Goal: Task Accomplishment & Management: Manage account settings

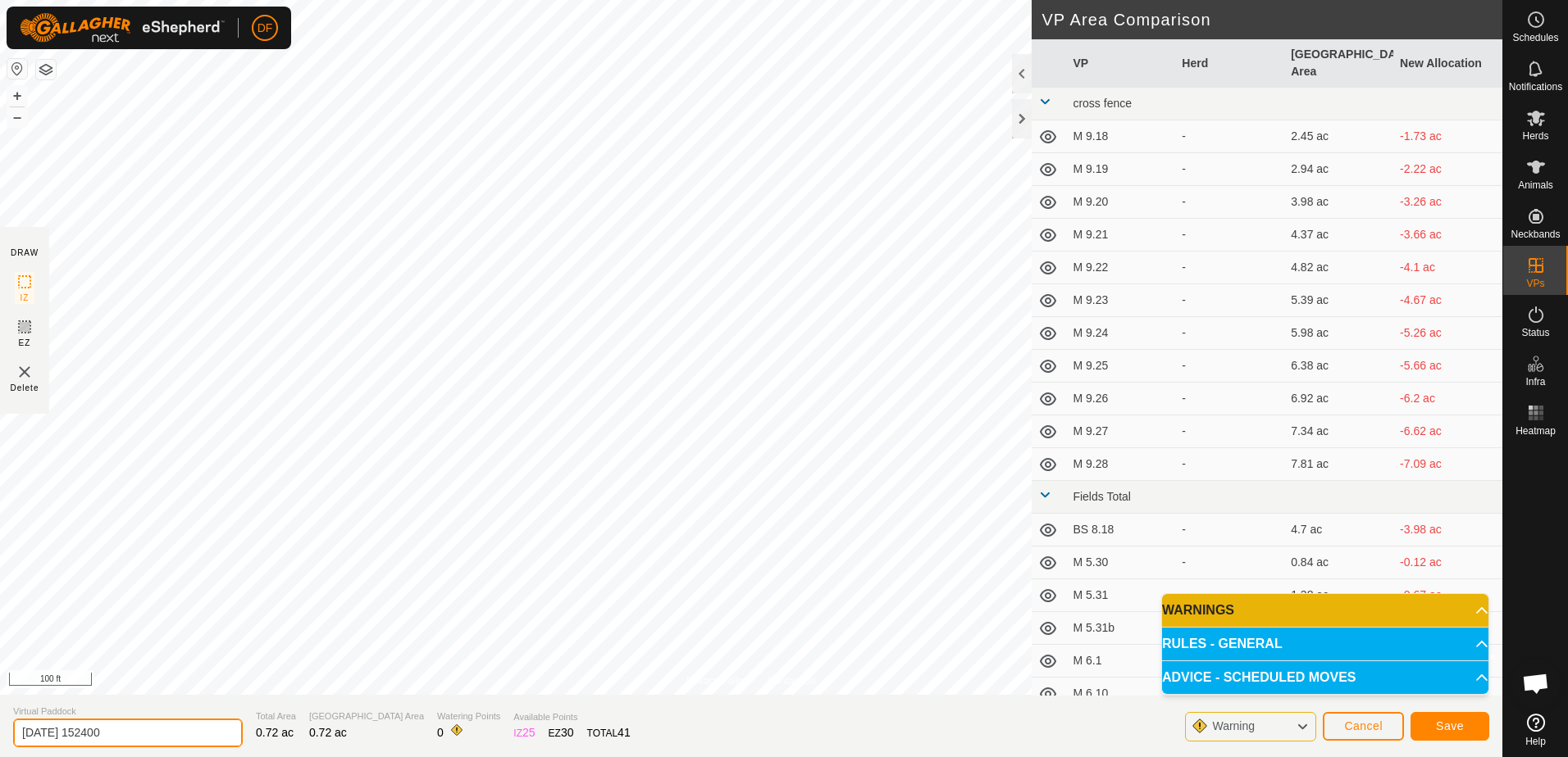
type input "M"
type input "BS 9.16"
click at [1464, 730] on button "Save" at bounding box center [1450, 726] width 79 height 29
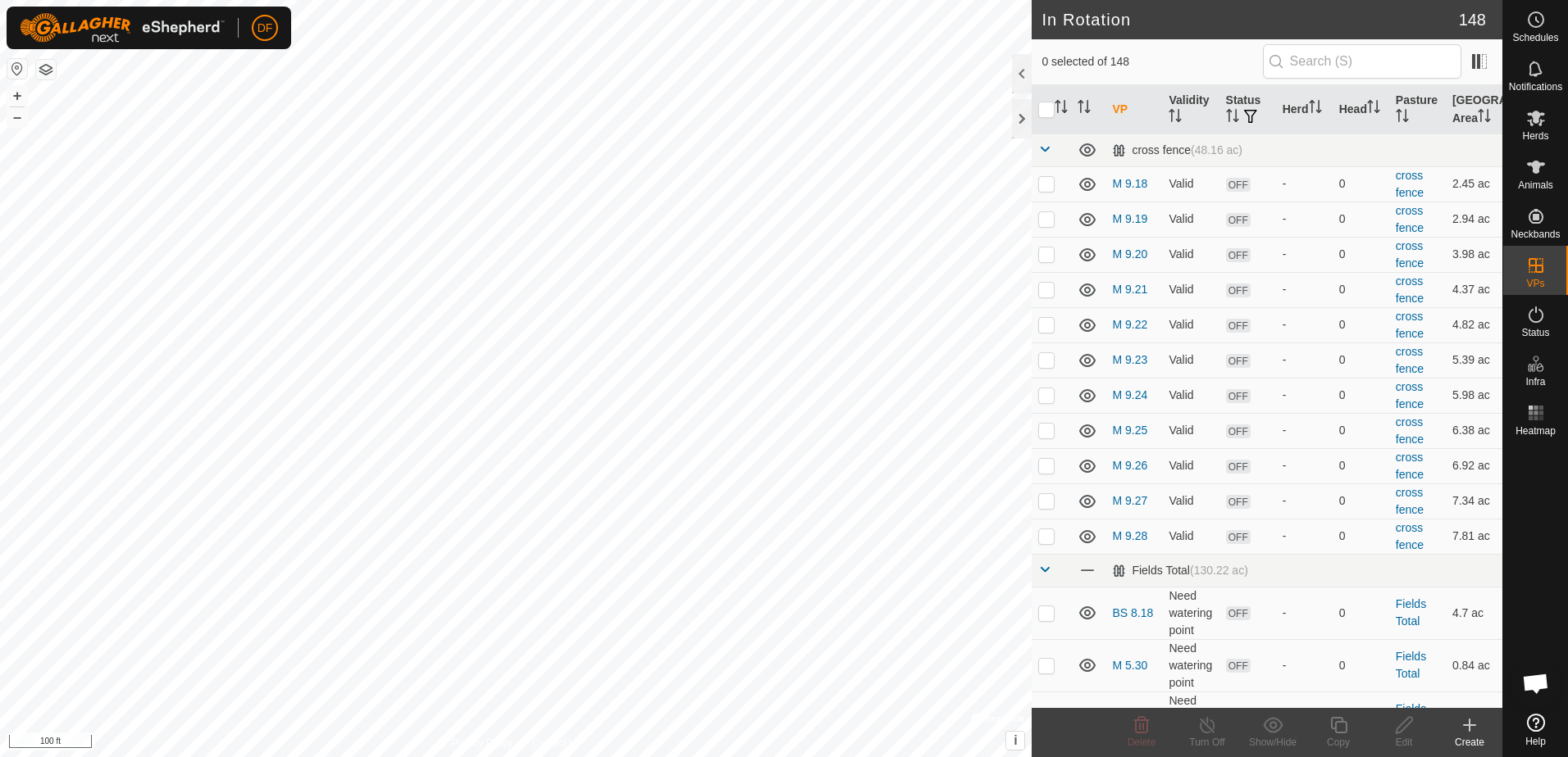
checkbox input "true"
click at [1402, 726] on icon at bounding box center [1404, 726] width 16 height 16
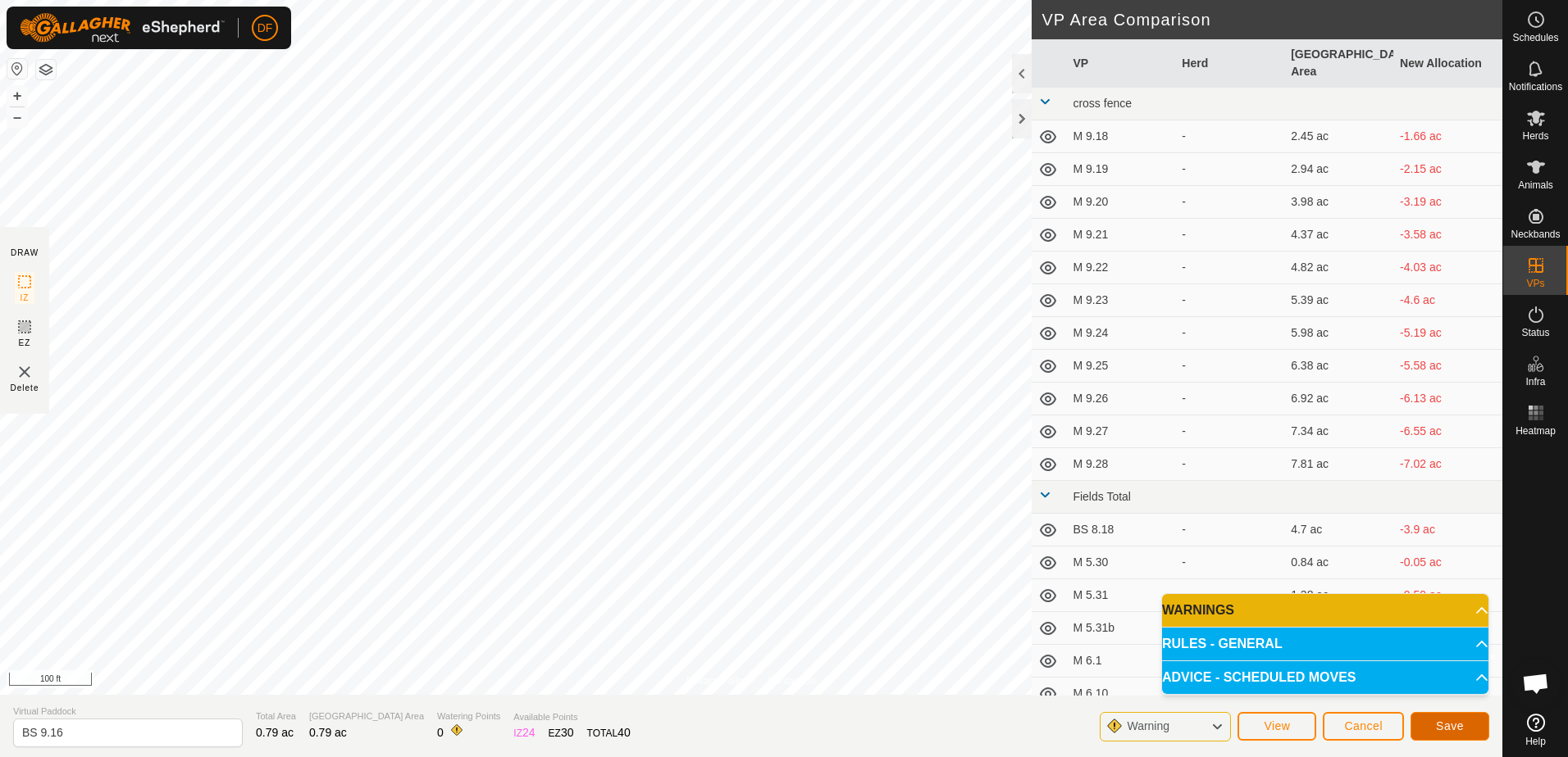
click at [1442, 723] on span "Save" at bounding box center [1449, 726] width 28 height 13
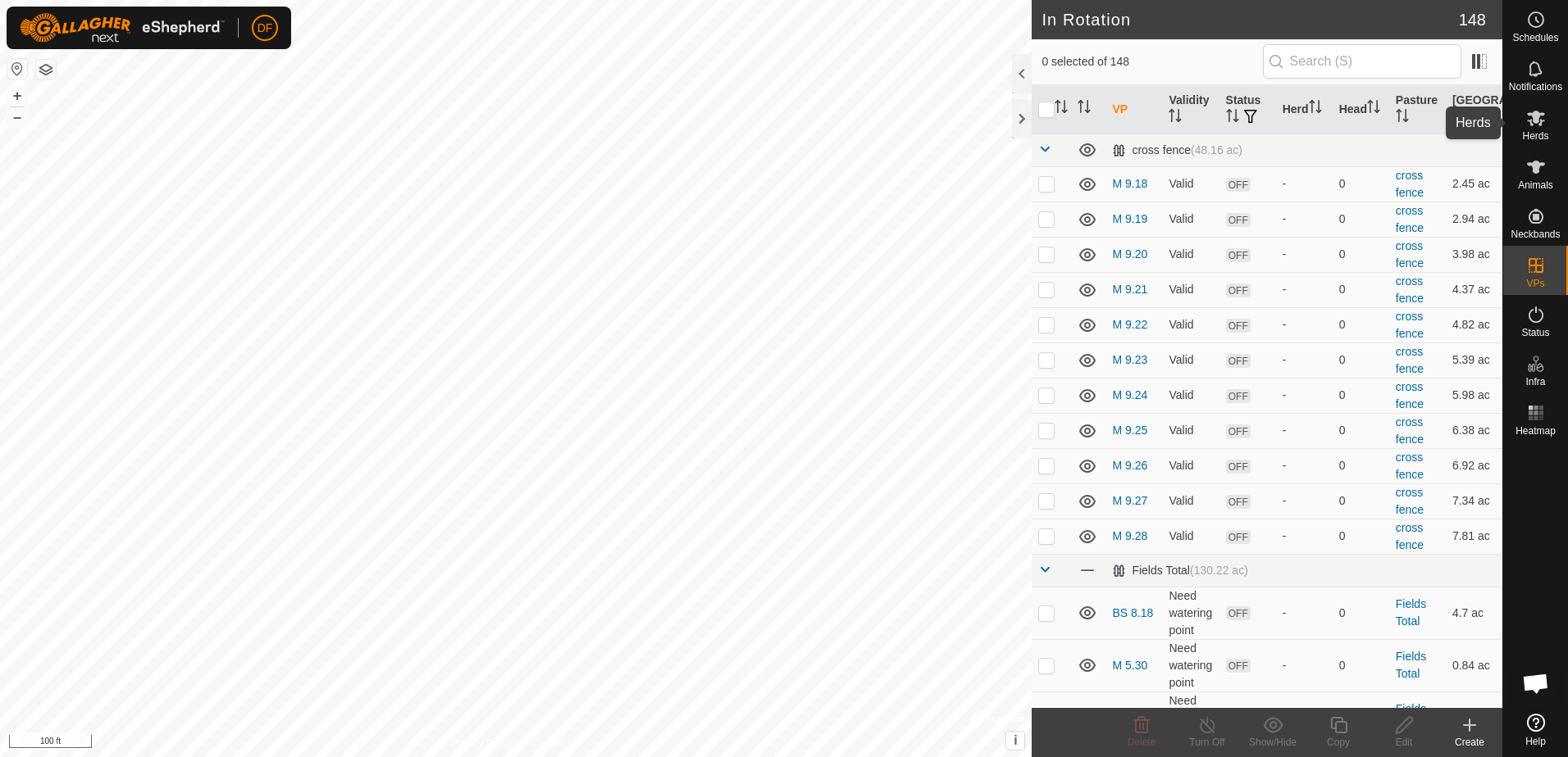
click at [1536, 116] on icon at bounding box center [1536, 118] width 18 height 15
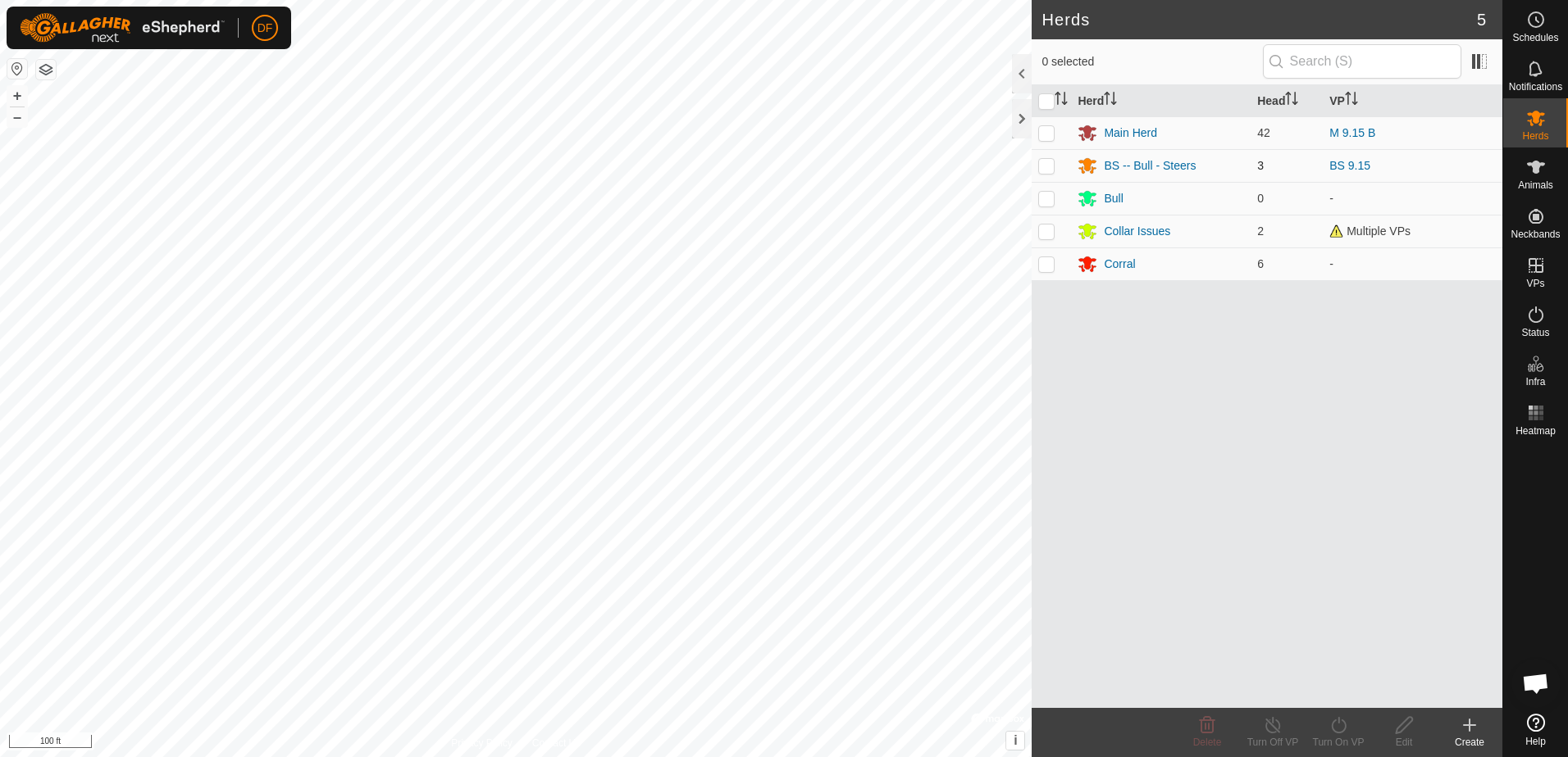
click at [1047, 164] on p-checkbox at bounding box center [1046, 165] width 16 height 13
checkbox input "true"
click at [1335, 726] on icon at bounding box center [1339, 726] width 21 height 20
click at [1319, 687] on link "Now" at bounding box center [1387, 689] width 163 height 33
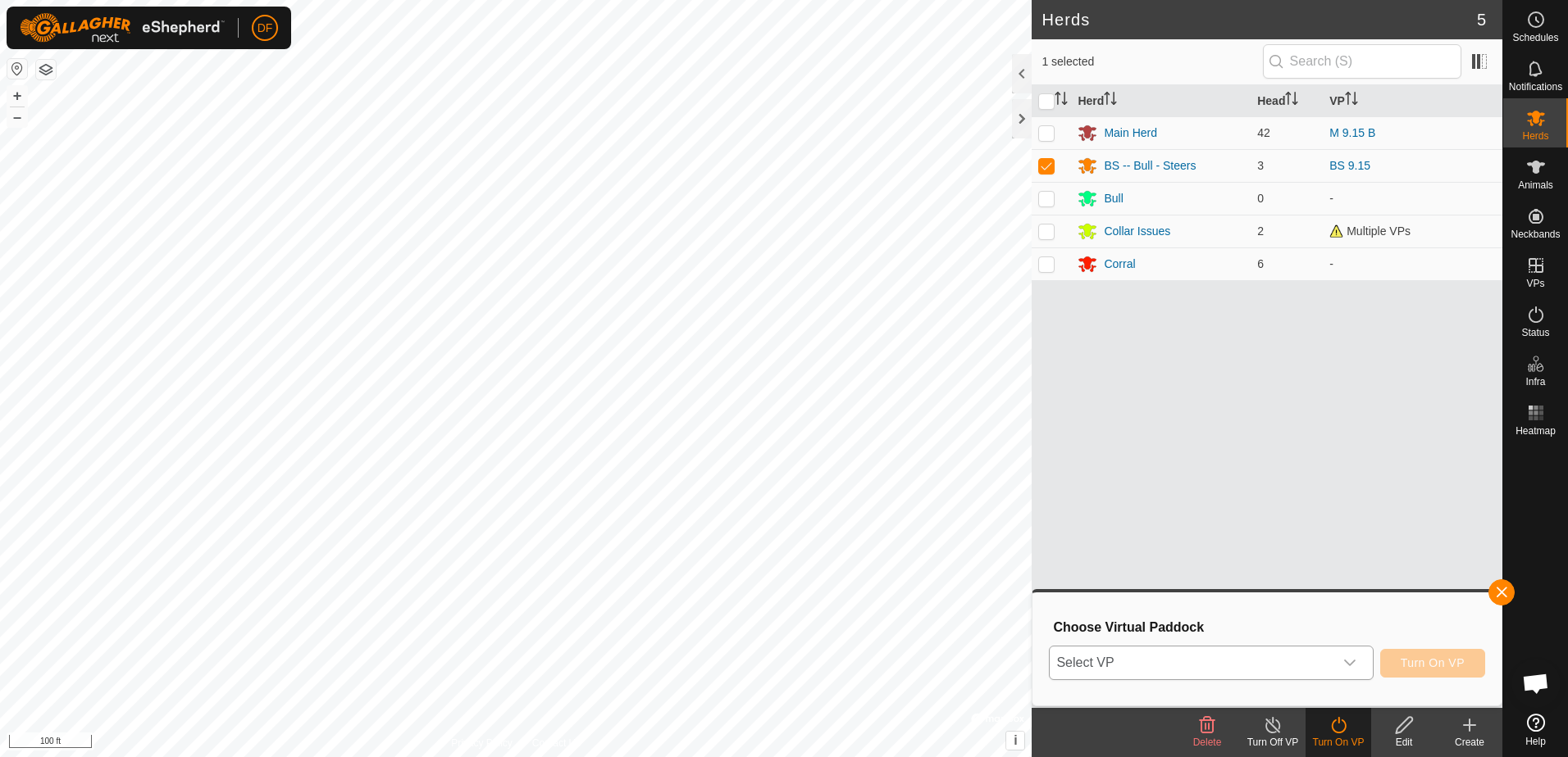
click at [1357, 658] on icon "dropdown trigger" at bounding box center [1350, 663] width 13 height 13
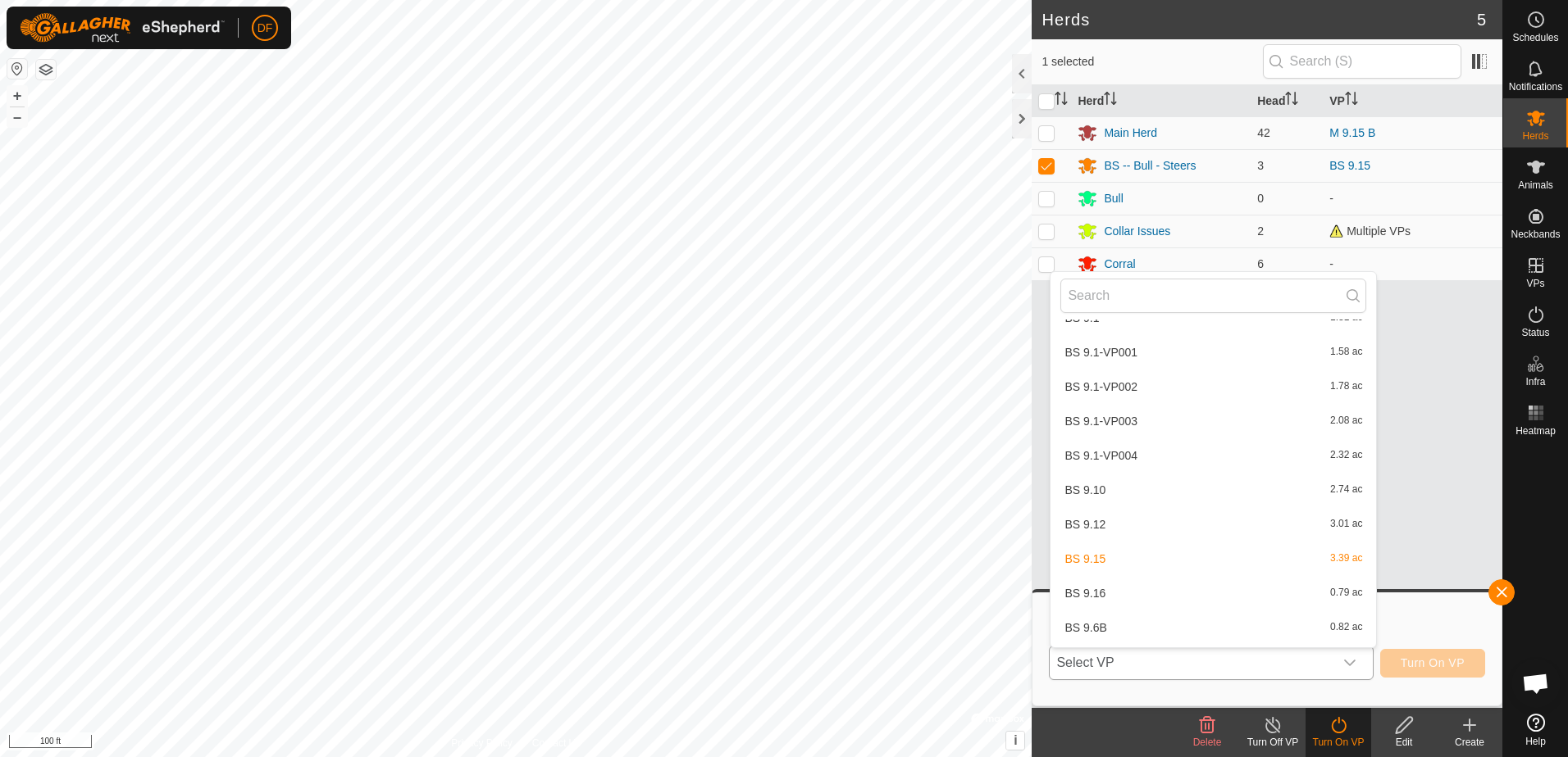
scroll to position [3587, 0]
click at [1087, 548] on li "BS 9.16 0.79 ac" at bounding box center [1213, 549] width 325 height 33
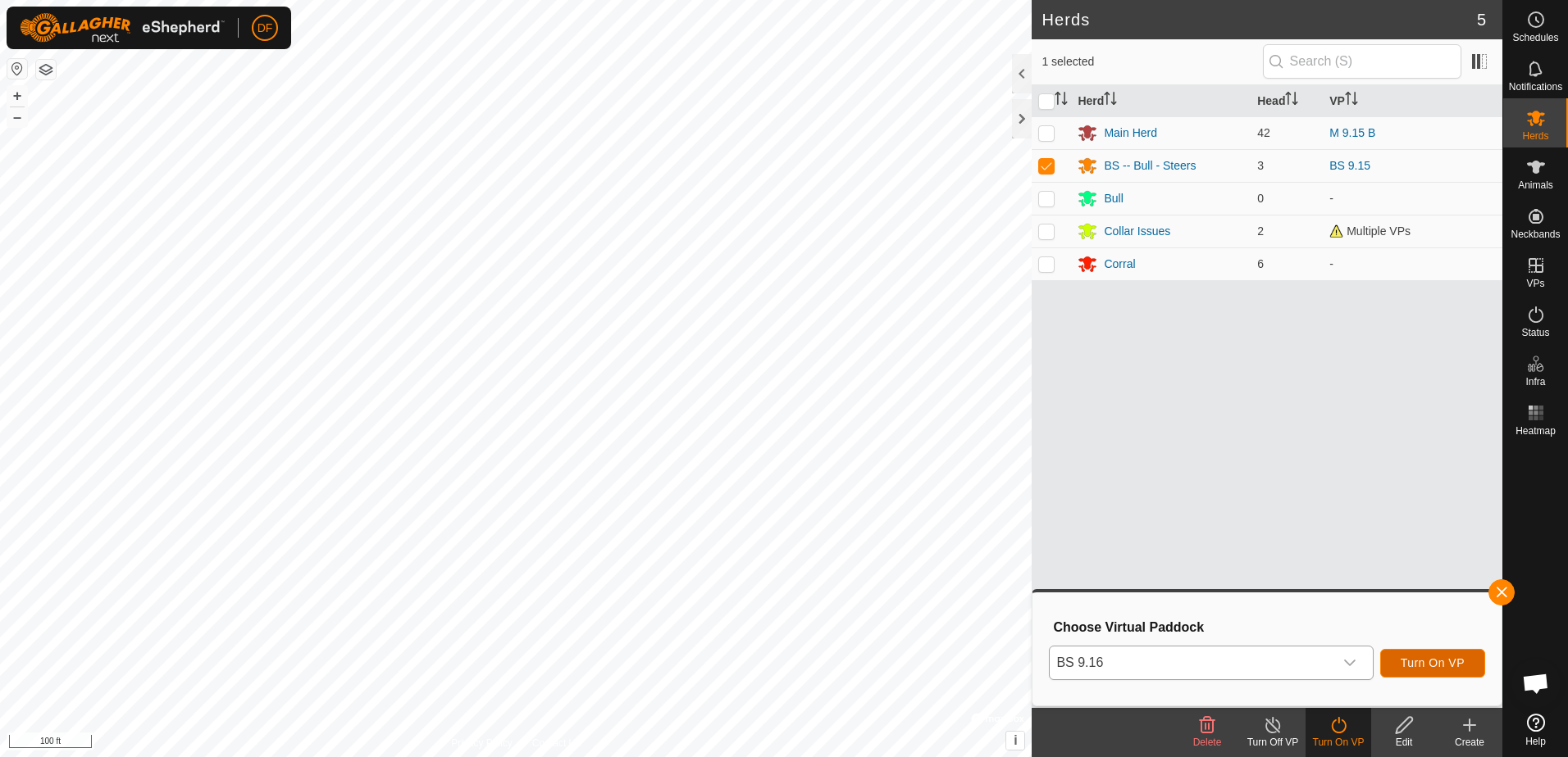
click at [1432, 660] on span "Turn On VP" at bounding box center [1432, 663] width 64 height 13
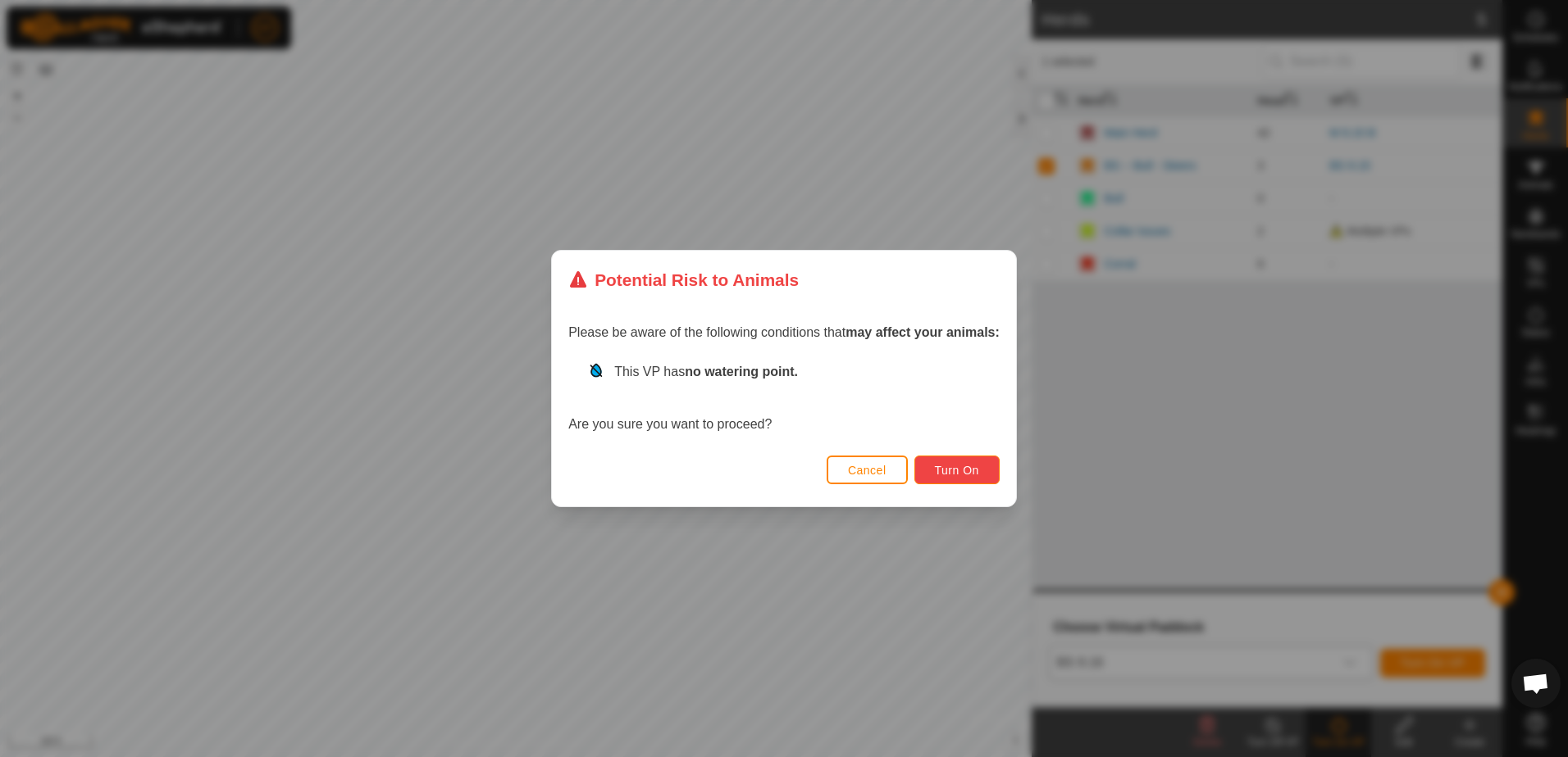
click at [962, 468] on span "Turn On" at bounding box center [956, 471] width 44 height 13
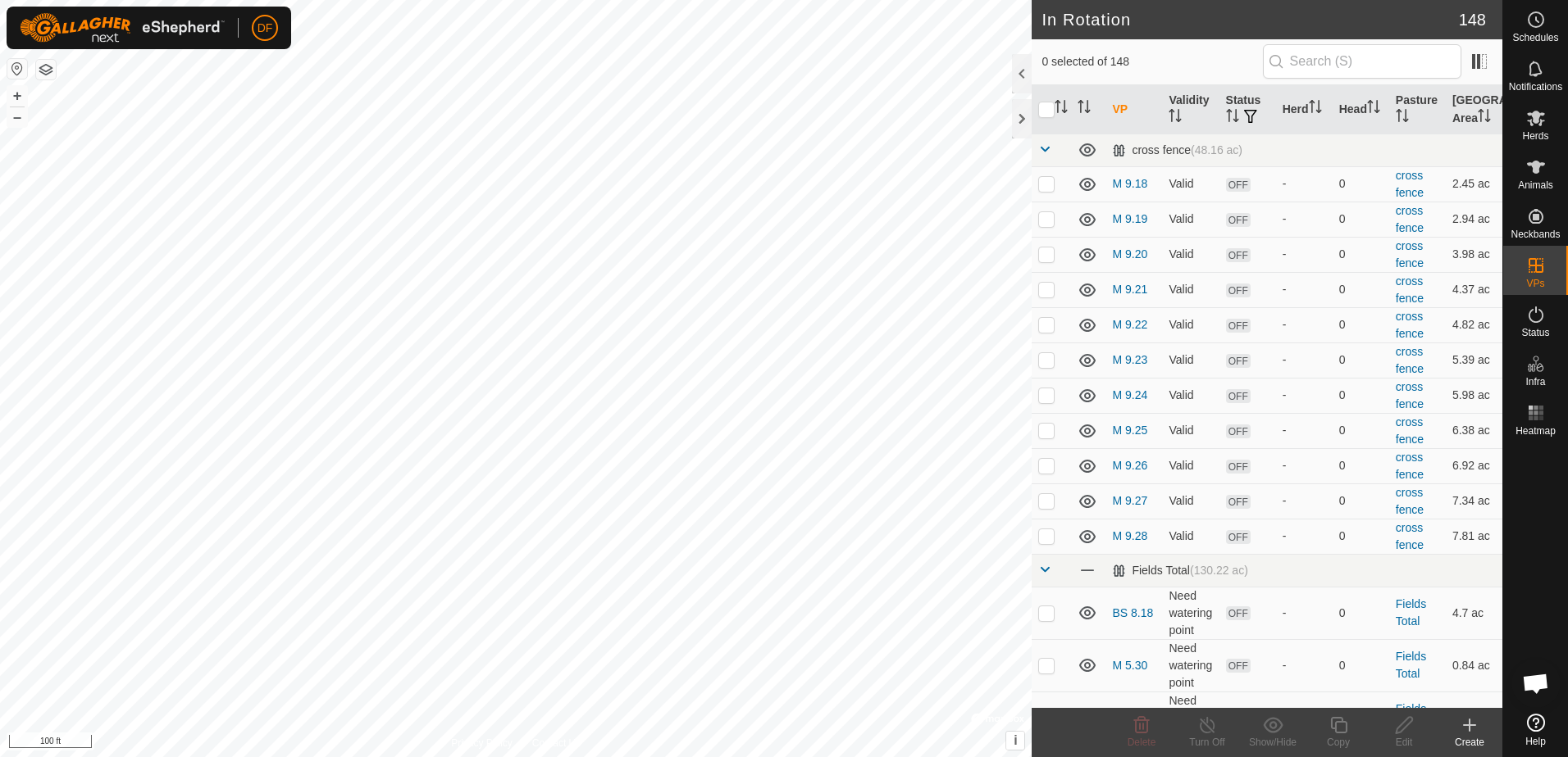
checkbox input "true"
click at [1340, 728] on icon at bounding box center [1339, 726] width 21 height 20
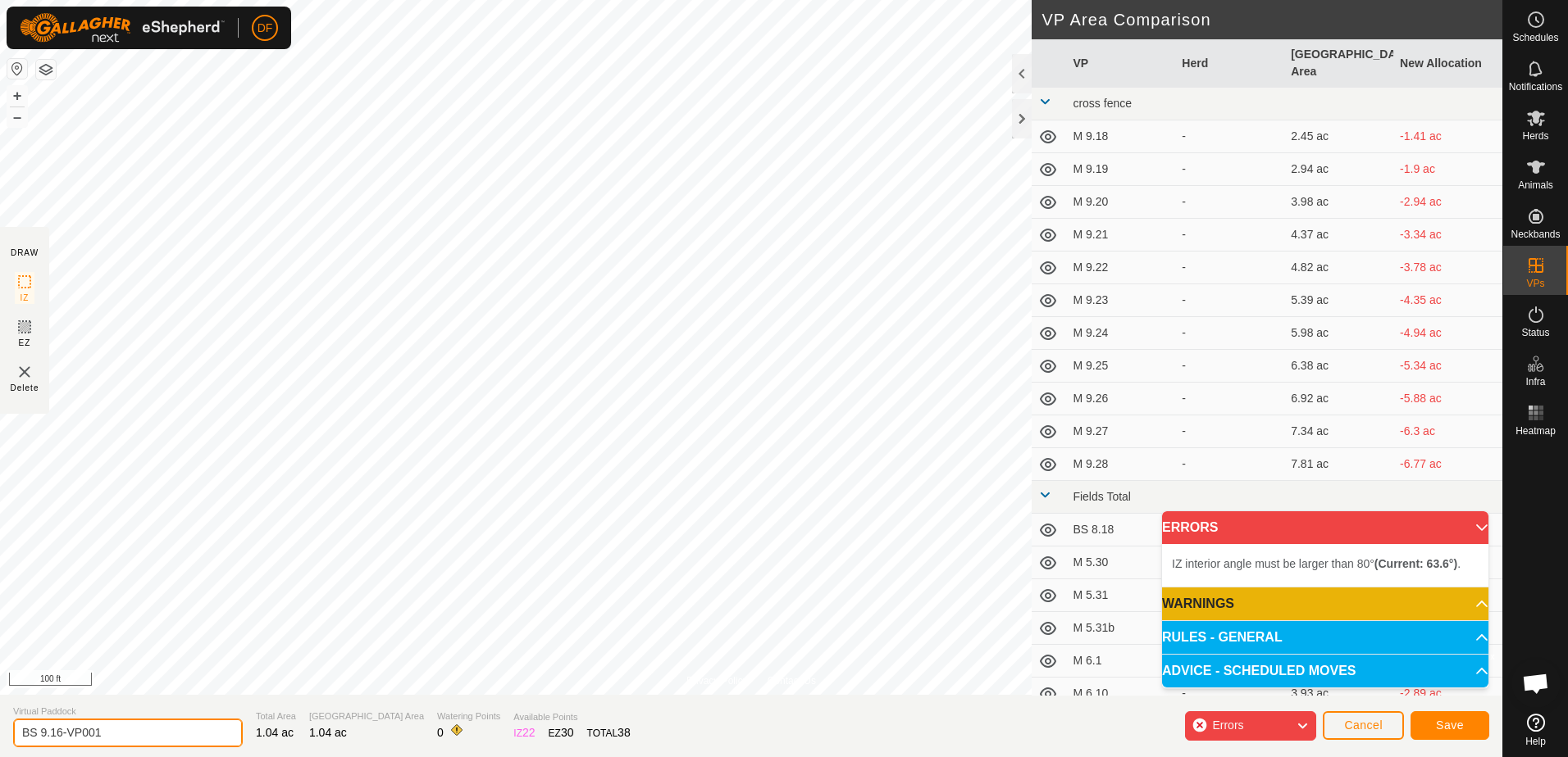
drag, startPoint x: 117, startPoint y: 733, endPoint x: 73, endPoint y: 745, distance: 45.6
click at [73, 745] on input "BS 9.16-VP001" at bounding box center [128, 733] width 230 height 29
type input "BS 9.17"
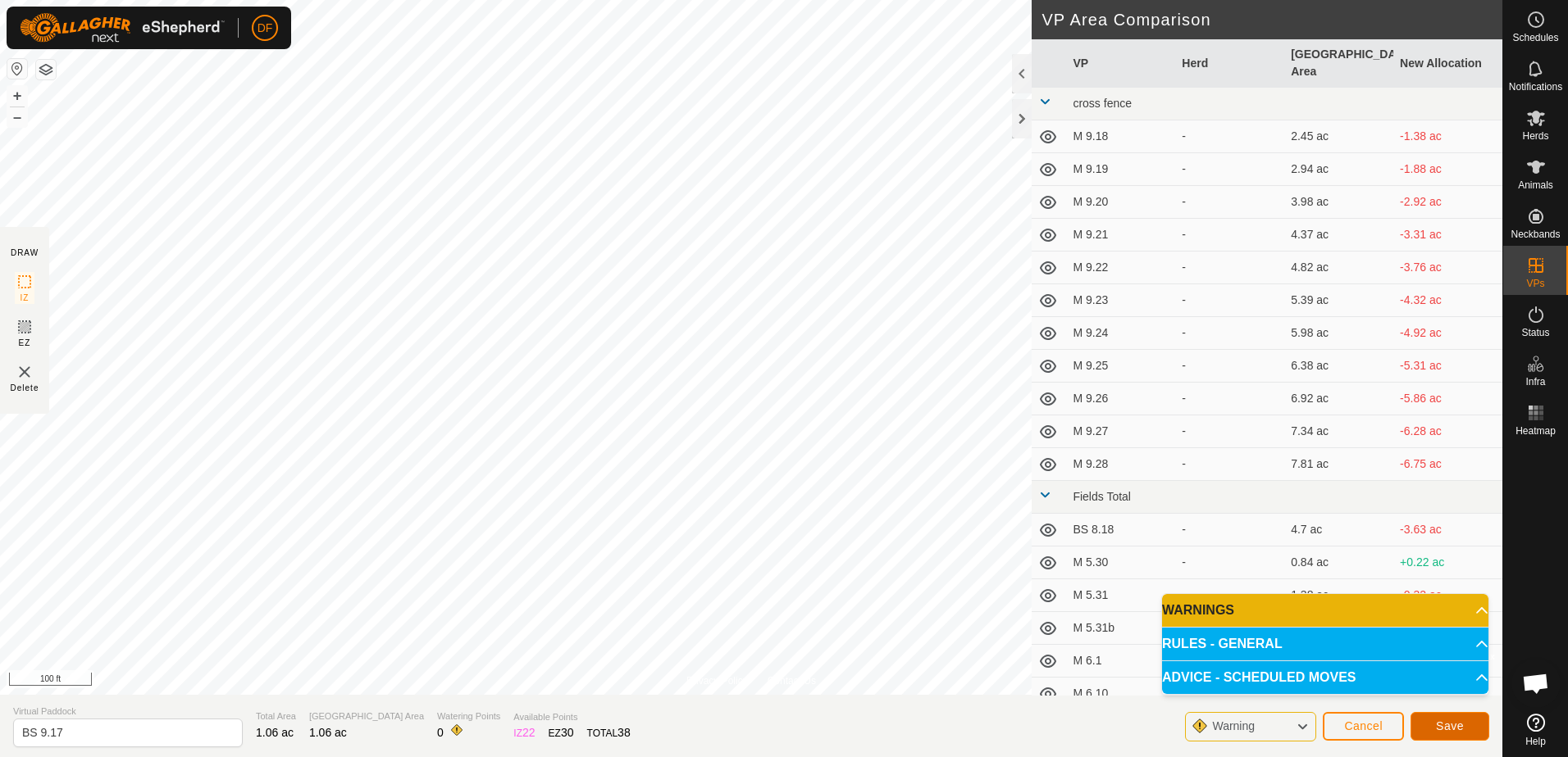
click at [1445, 725] on span "Save" at bounding box center [1449, 726] width 28 height 13
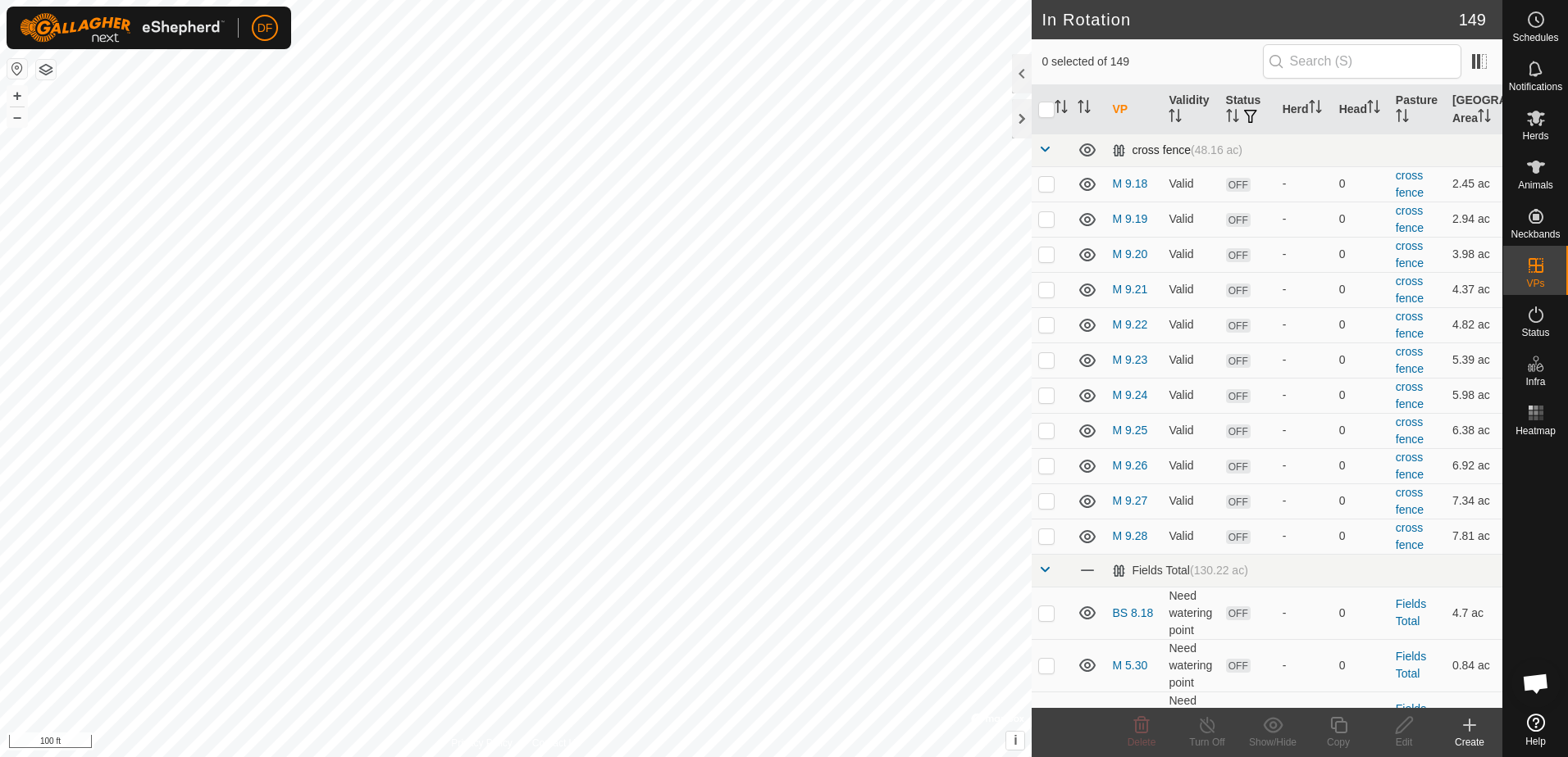
checkbox input "true"
click at [1338, 728] on icon at bounding box center [1339, 726] width 21 height 20
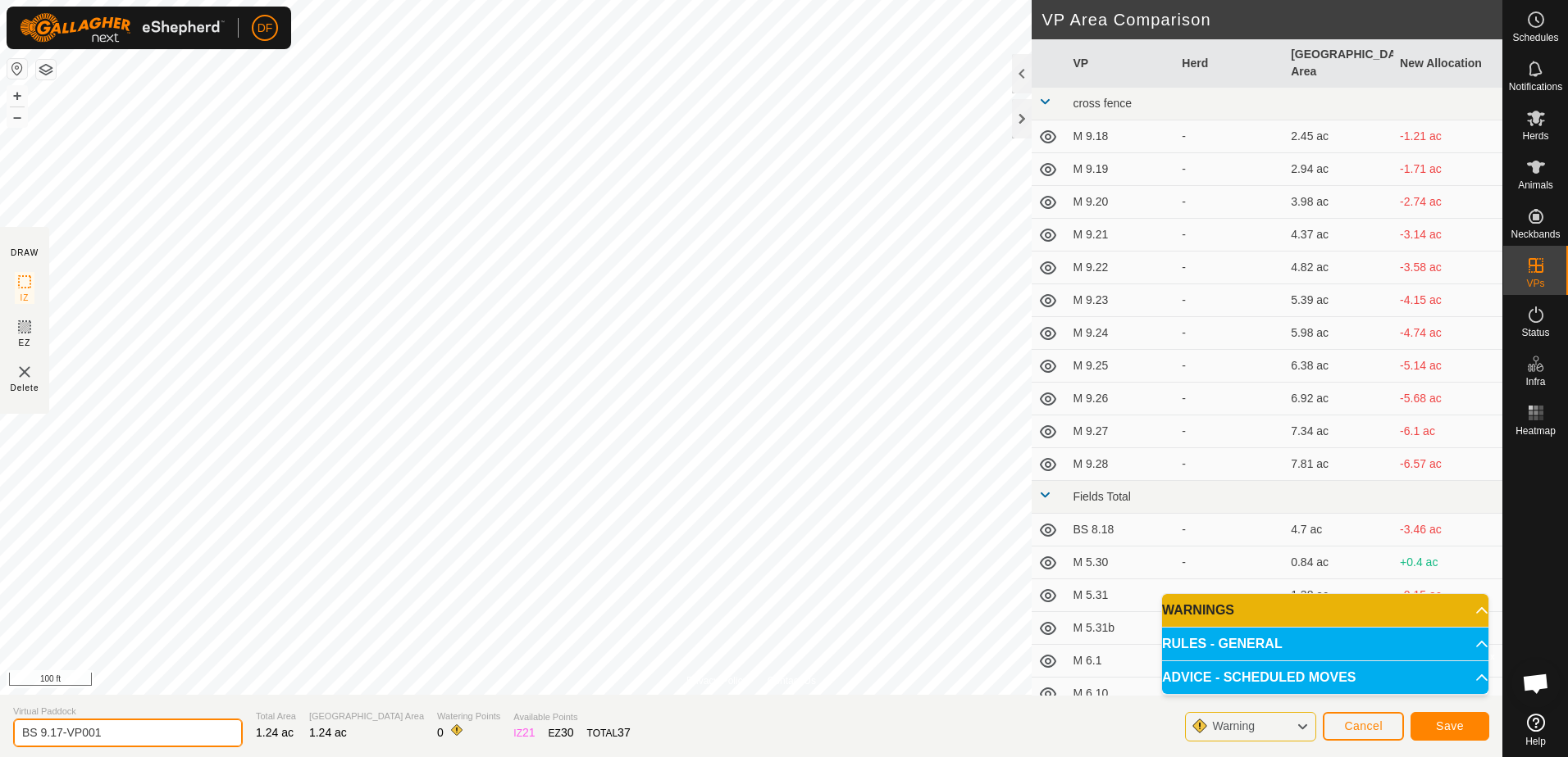
drag, startPoint x: 110, startPoint y: 732, endPoint x: 62, endPoint y: 729, distance: 48.1
click at [62, 729] on input "BS 9.17-VP001" at bounding box center [128, 733] width 230 height 29
type input "BS 9.18"
click at [1438, 724] on span "Save" at bounding box center [1449, 726] width 28 height 13
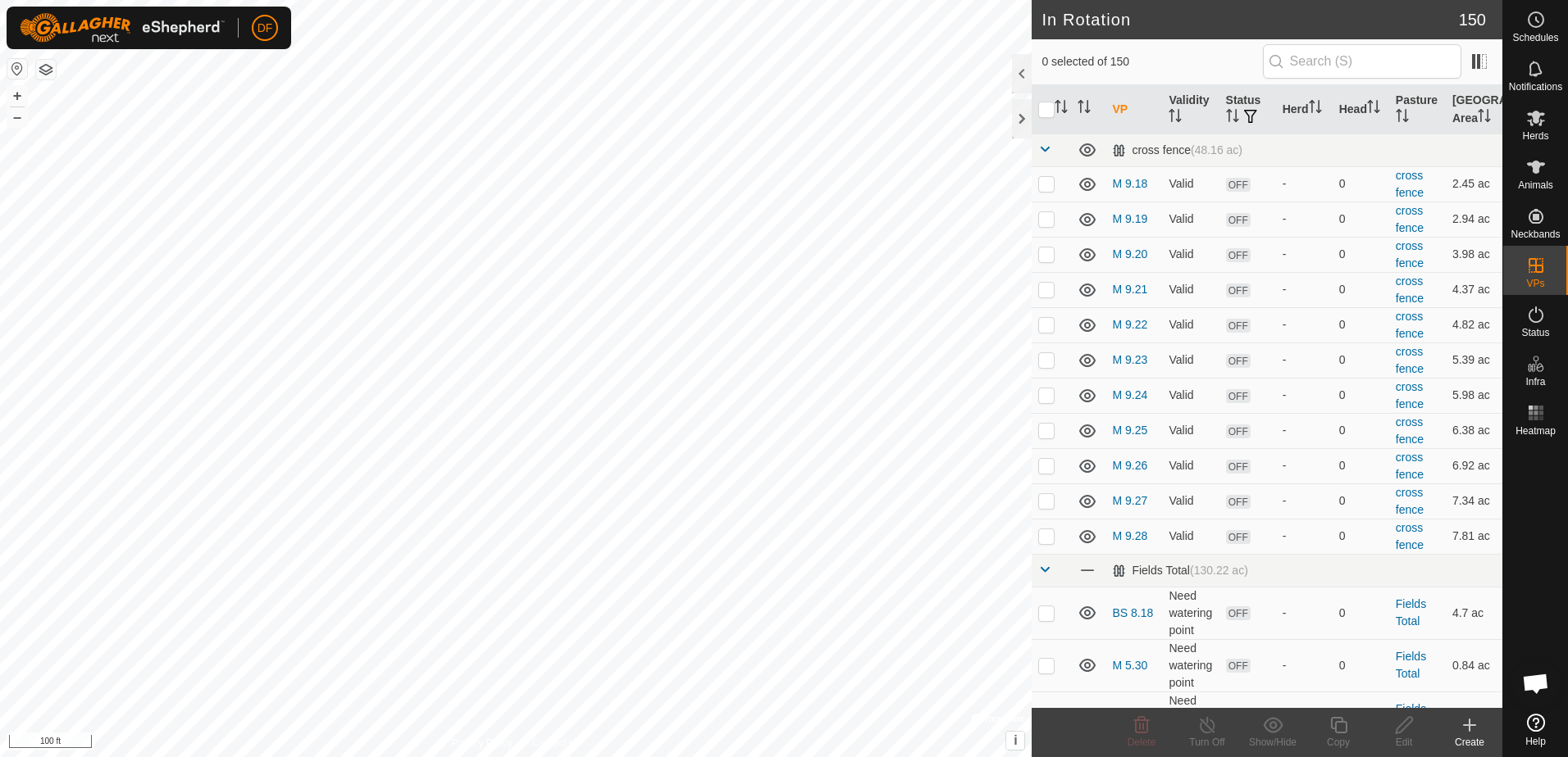
checkbox input "true"
click at [1337, 726] on icon at bounding box center [1339, 726] width 21 height 20
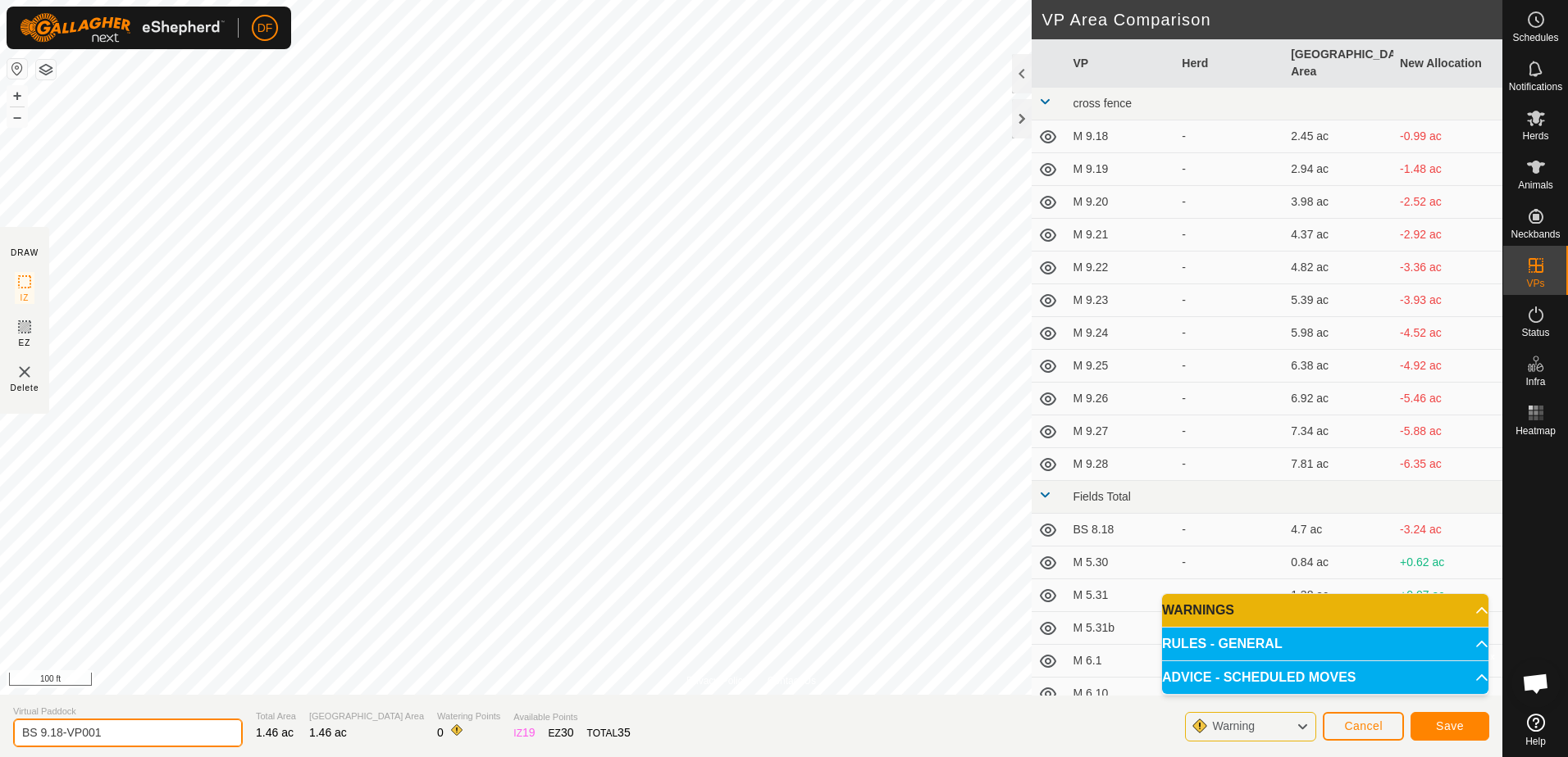
drag, startPoint x: 111, startPoint y: 730, endPoint x: 71, endPoint y: 731, distance: 40.0
click at [71, 731] on input "BS 9.18-VP001" at bounding box center [128, 733] width 230 height 29
type input "BS 9.19"
click at [1450, 724] on span "Save" at bounding box center [1449, 726] width 28 height 13
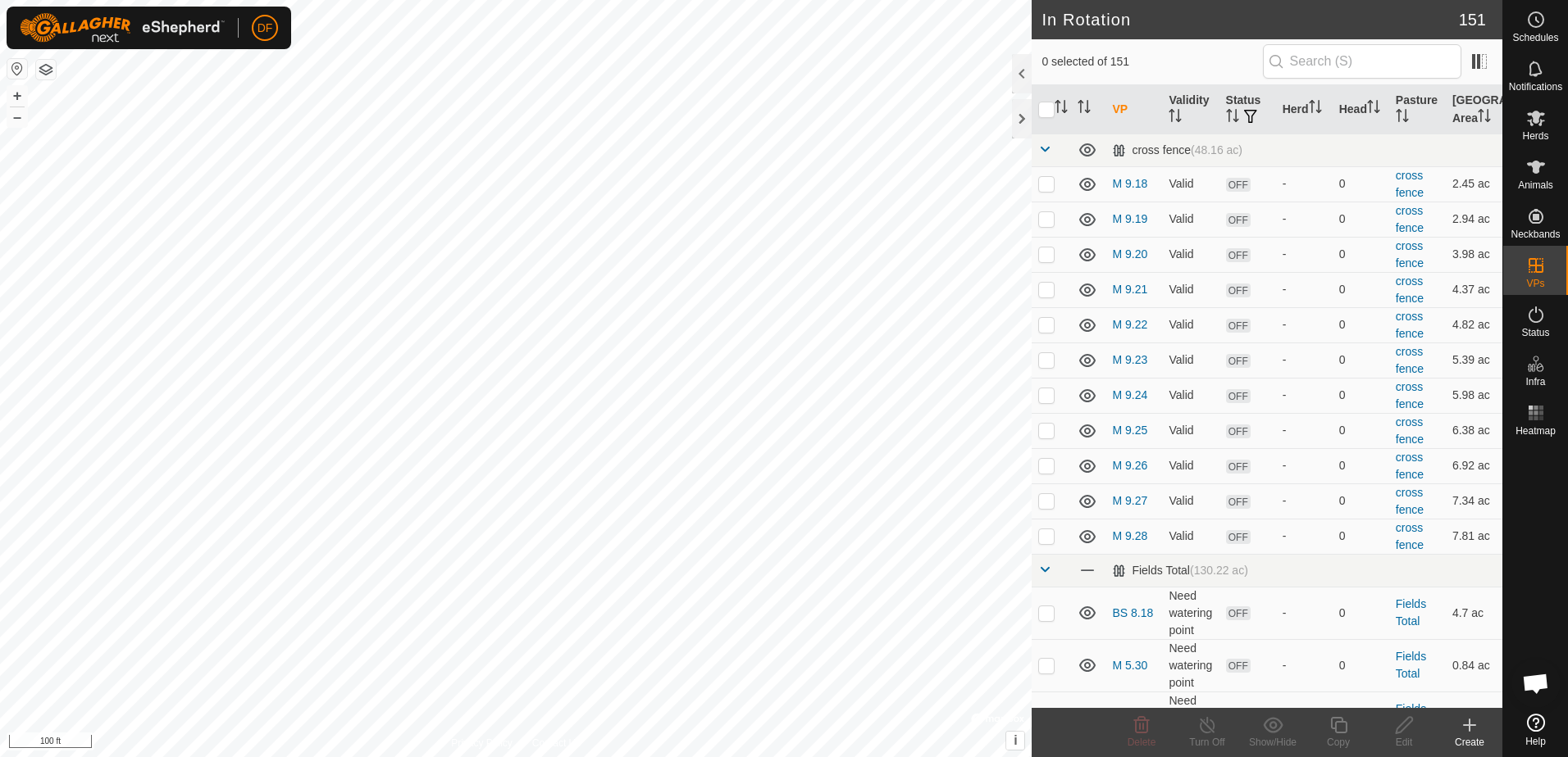
checkbox input "true"
click at [1338, 725] on icon at bounding box center [1339, 726] width 21 height 20
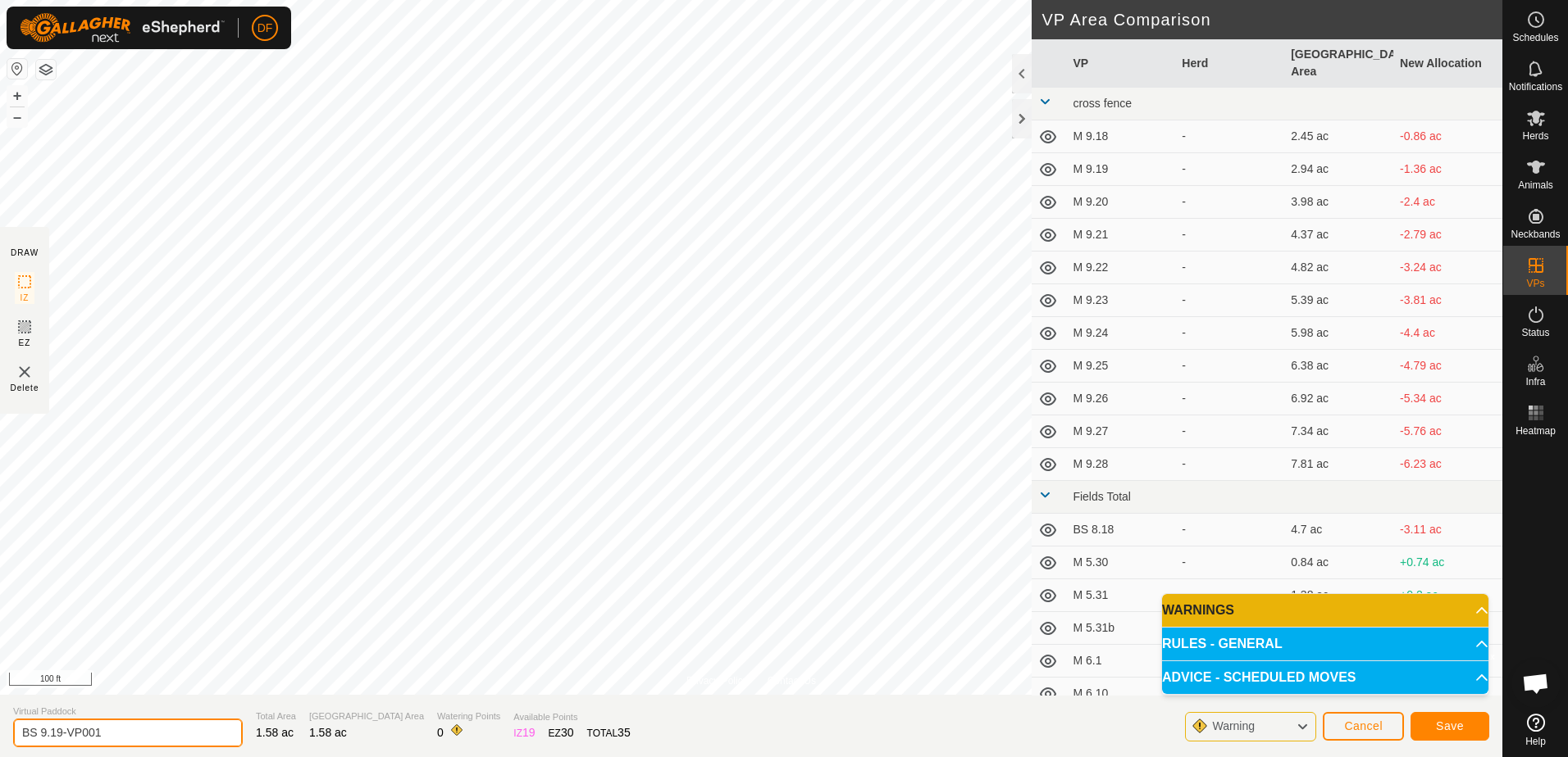
drag, startPoint x: 126, startPoint y: 731, endPoint x: 49, endPoint y: 735, distance: 77.1
click at [49, 735] on input "BS 9.19-VP001" at bounding box center [128, 733] width 230 height 29
type input "BS 9.20"
click at [1454, 730] on span "Save" at bounding box center [1449, 726] width 28 height 13
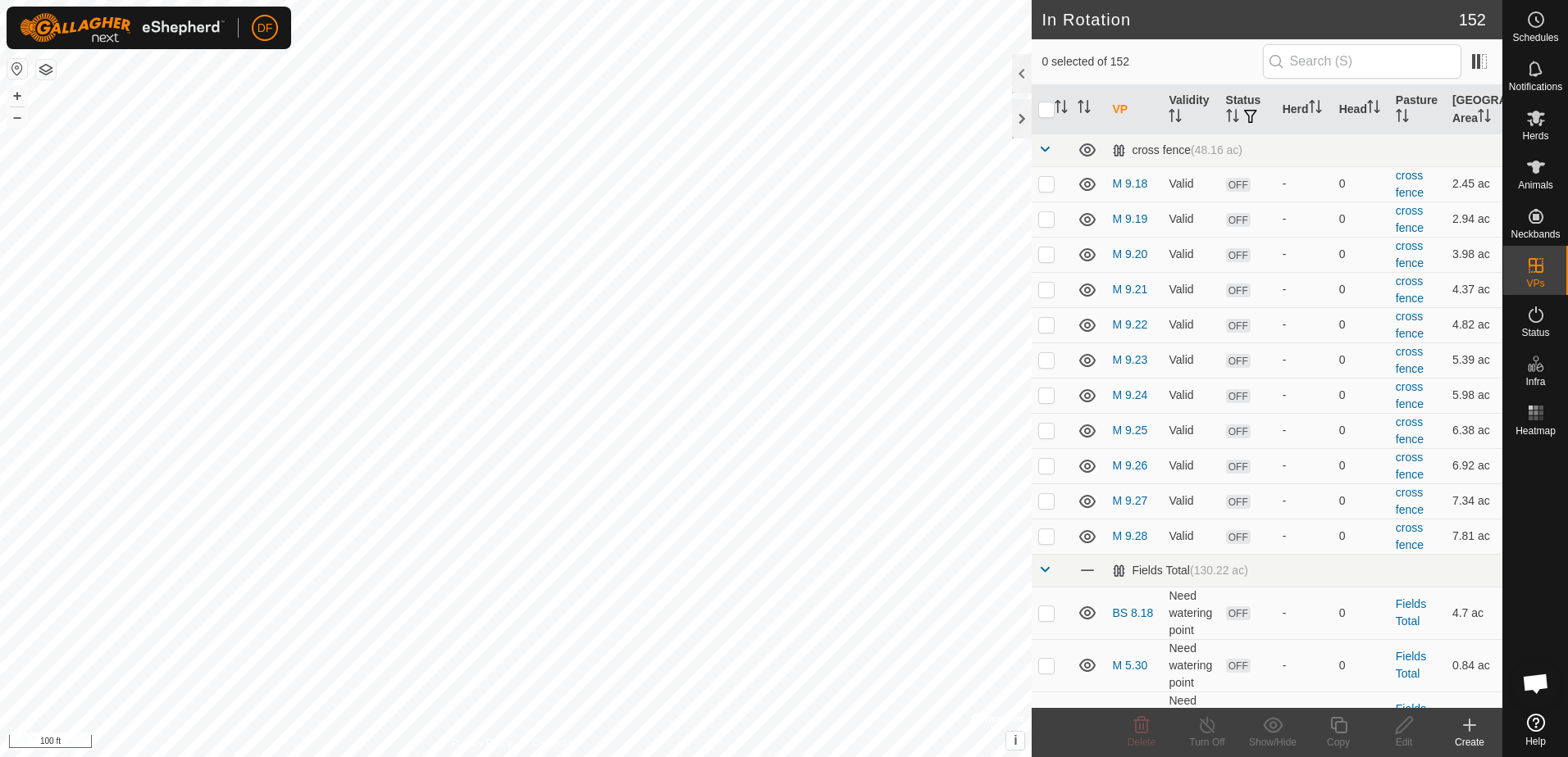
checkbox input "true"
click at [1339, 725] on icon at bounding box center [1339, 726] width 21 height 20
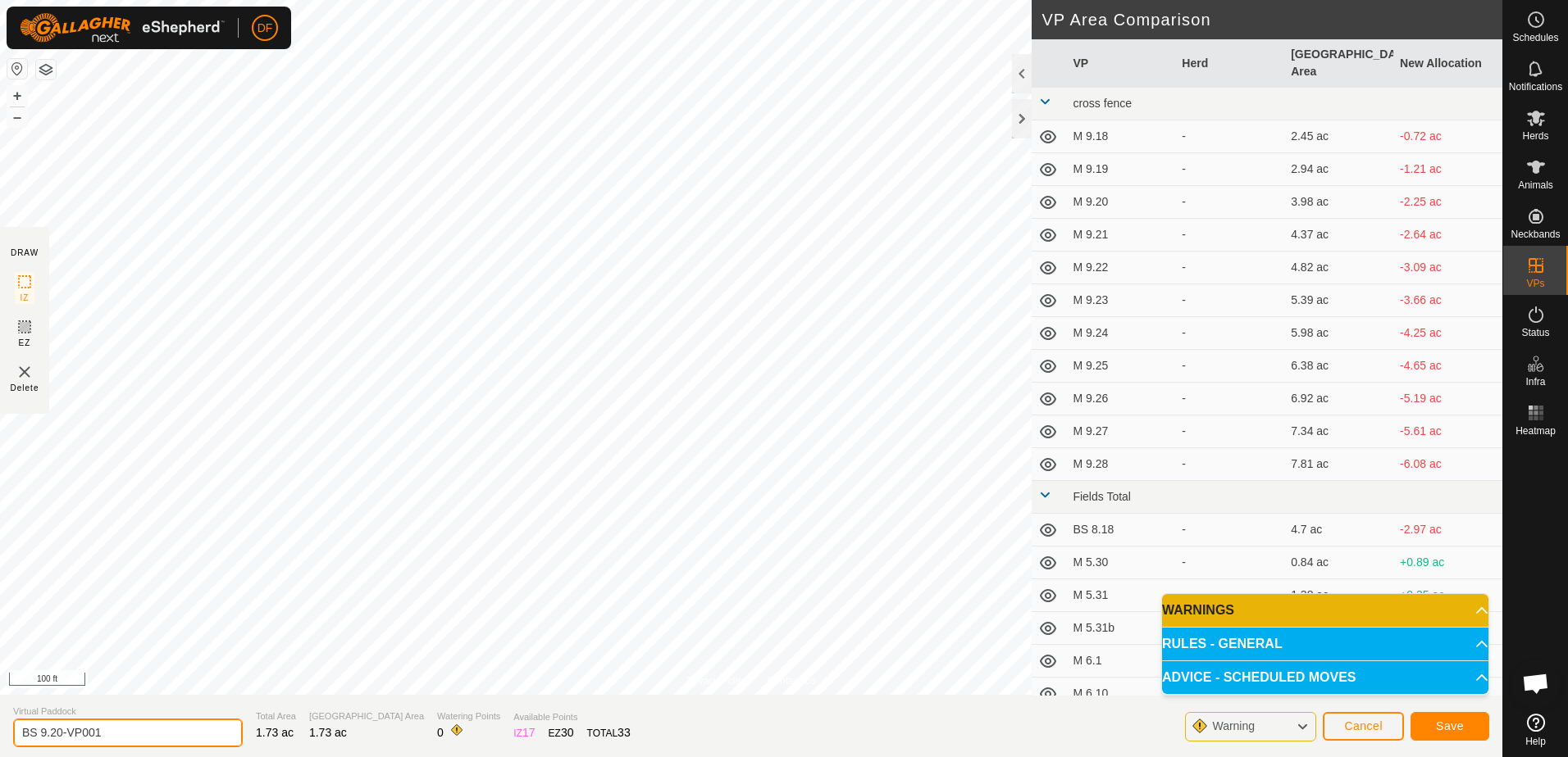
drag, startPoint x: 130, startPoint y: 734, endPoint x: 56, endPoint y: 735, distance: 74.0
click at [56, 735] on input "BS 9.20-VP001" at bounding box center [128, 733] width 230 height 29
type input "BS 9.21"
click at [1446, 723] on span "Save" at bounding box center [1449, 726] width 28 height 13
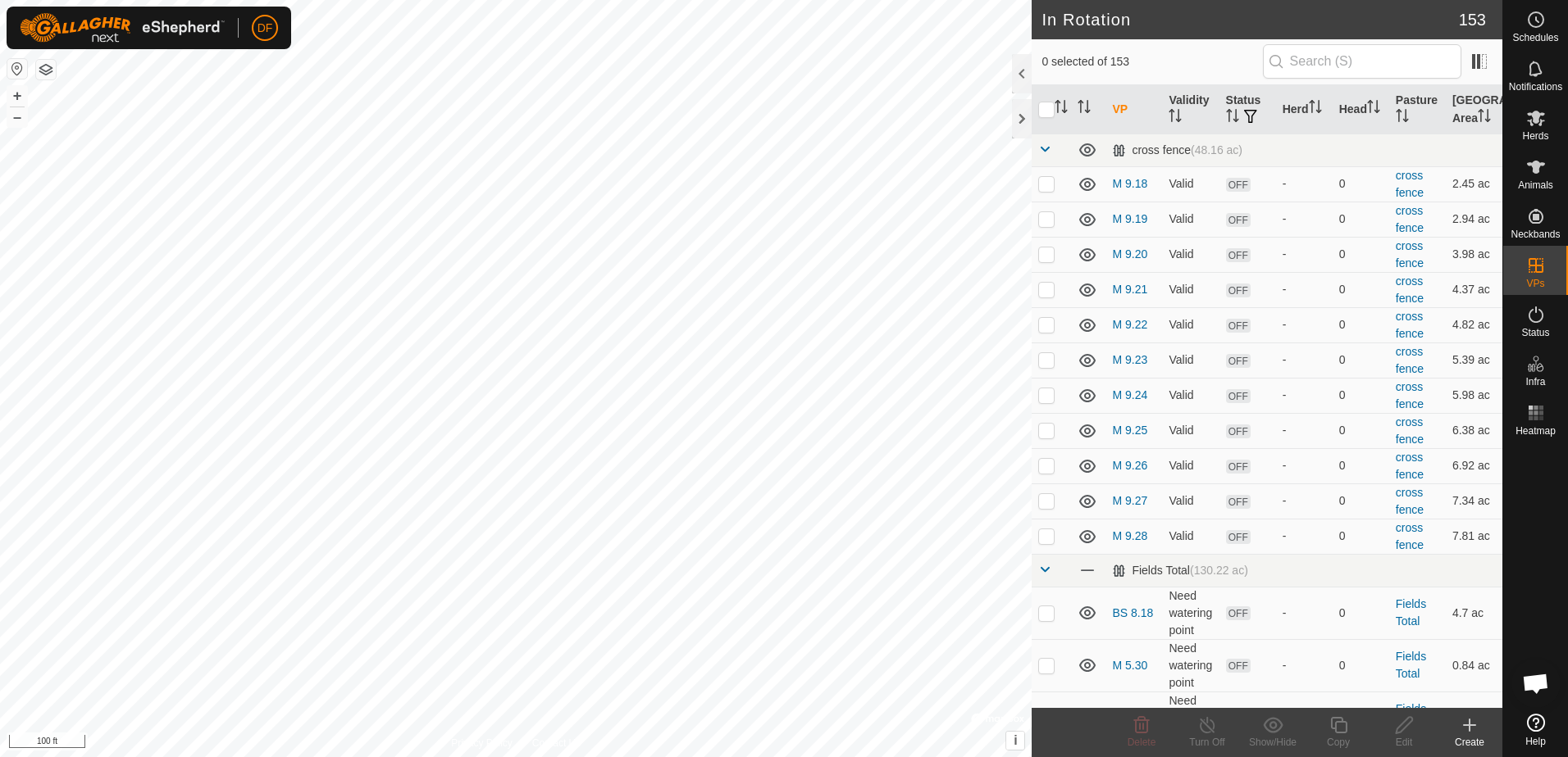
checkbox input "true"
click at [1338, 725] on icon at bounding box center [1339, 726] width 21 height 20
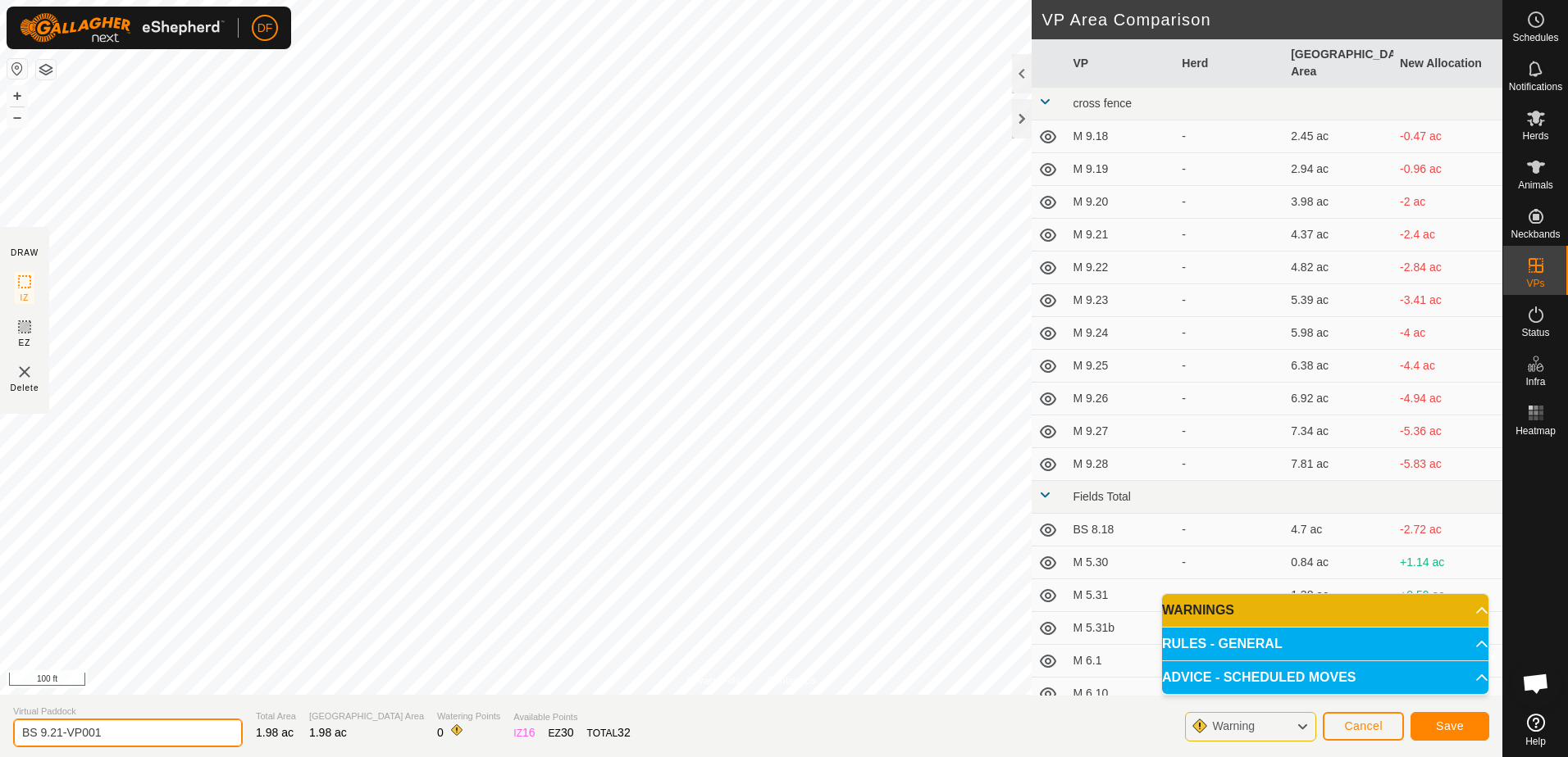
drag, startPoint x: 120, startPoint y: 731, endPoint x: 61, endPoint y: 739, distance: 59.5
click at [61, 739] on input "BS 9.21-VP001" at bounding box center [128, 733] width 230 height 29
type input "BS 9.22"
click at [1441, 728] on span "Save" at bounding box center [1449, 726] width 28 height 13
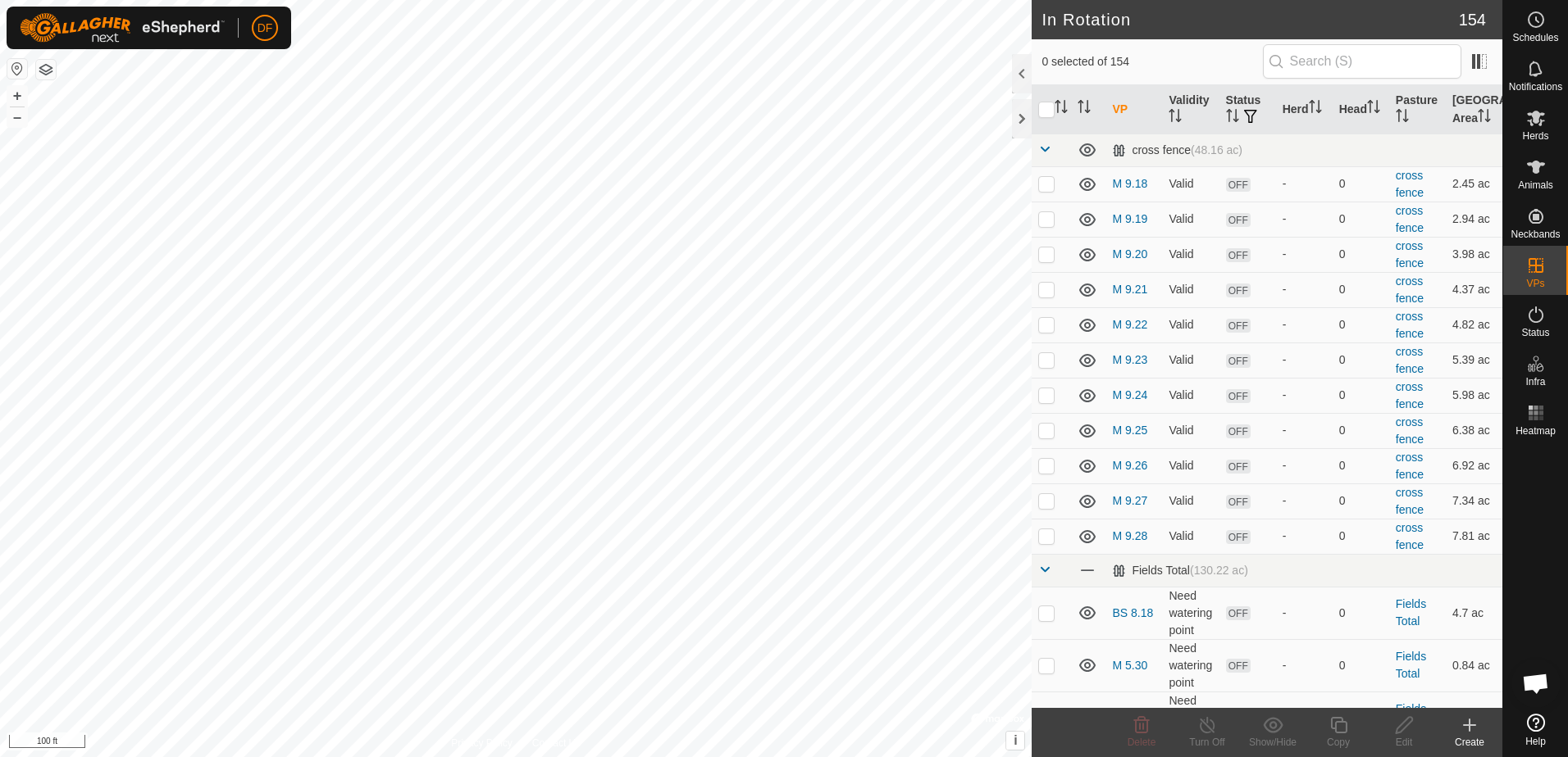
checkbox input "true"
click at [1335, 726] on icon at bounding box center [1338, 726] width 16 height 16
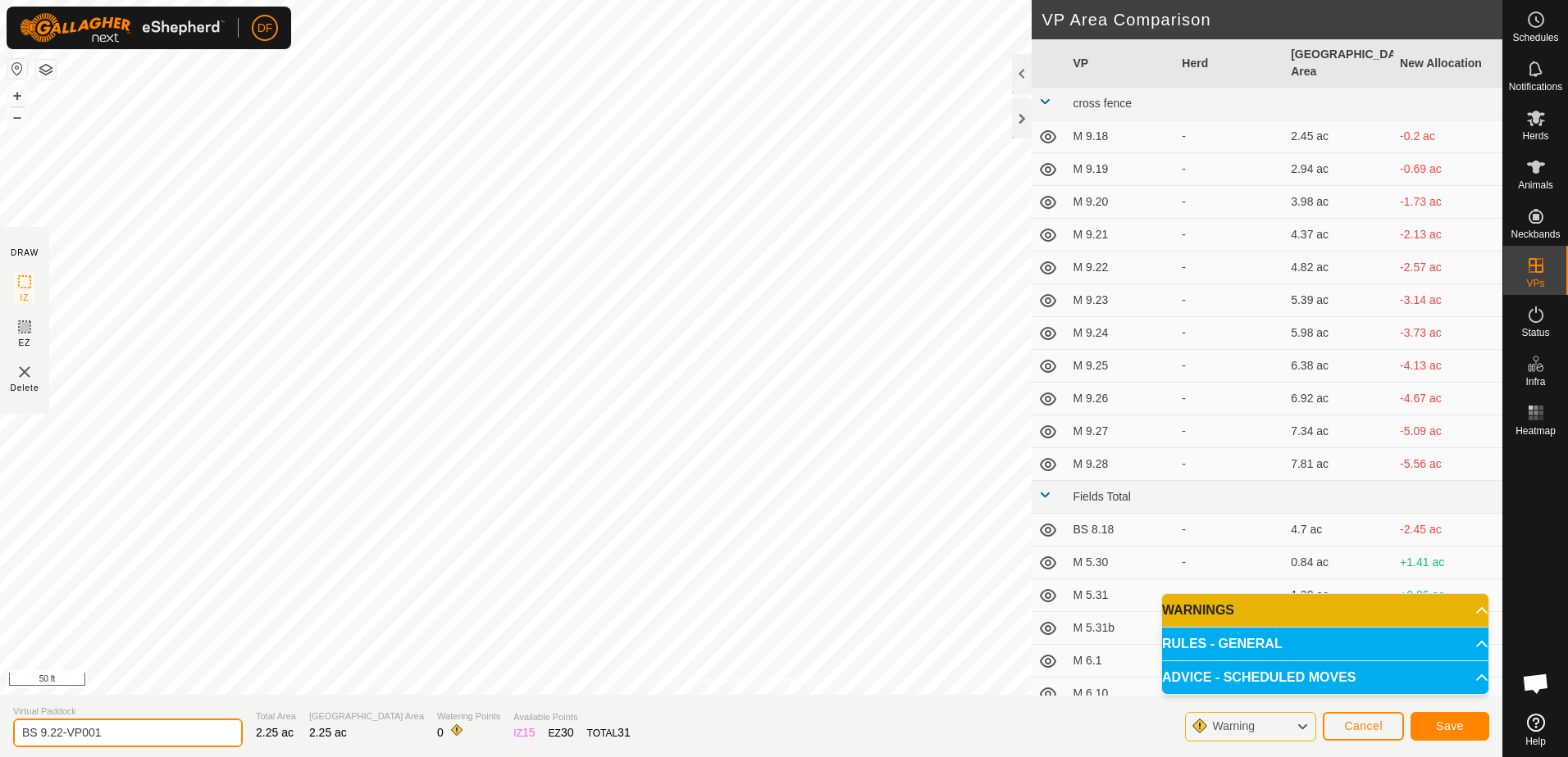
drag, startPoint x: 116, startPoint y: 732, endPoint x: 57, endPoint y: 731, distance: 59.0
click at [57, 731] on input "BS 9.22-VP001" at bounding box center [128, 733] width 230 height 29
type input "BS 9.23"
click at [1460, 726] on span "Save" at bounding box center [1449, 726] width 28 height 13
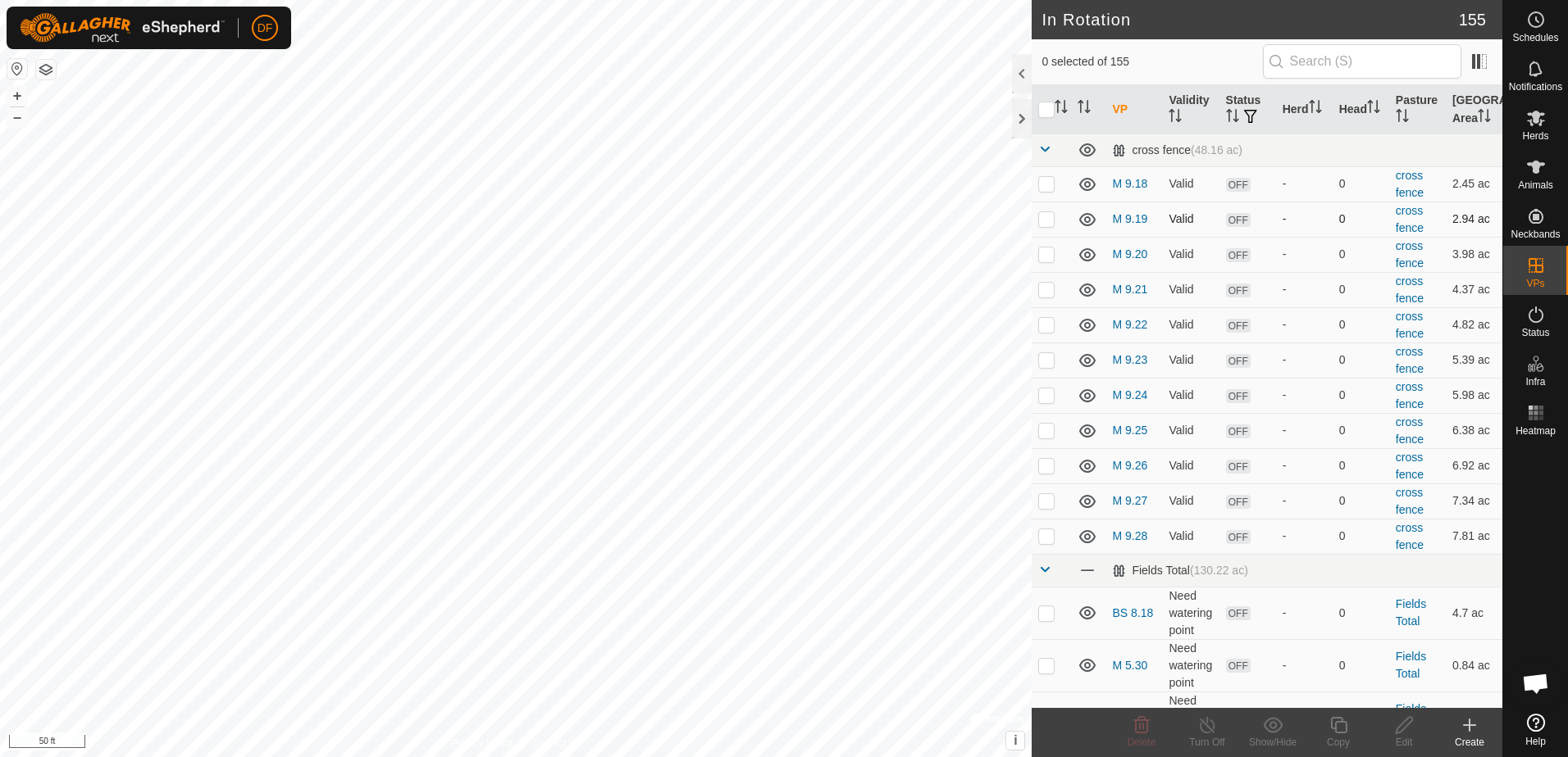
checkbox input "true"
click at [1338, 727] on icon at bounding box center [1339, 726] width 21 height 20
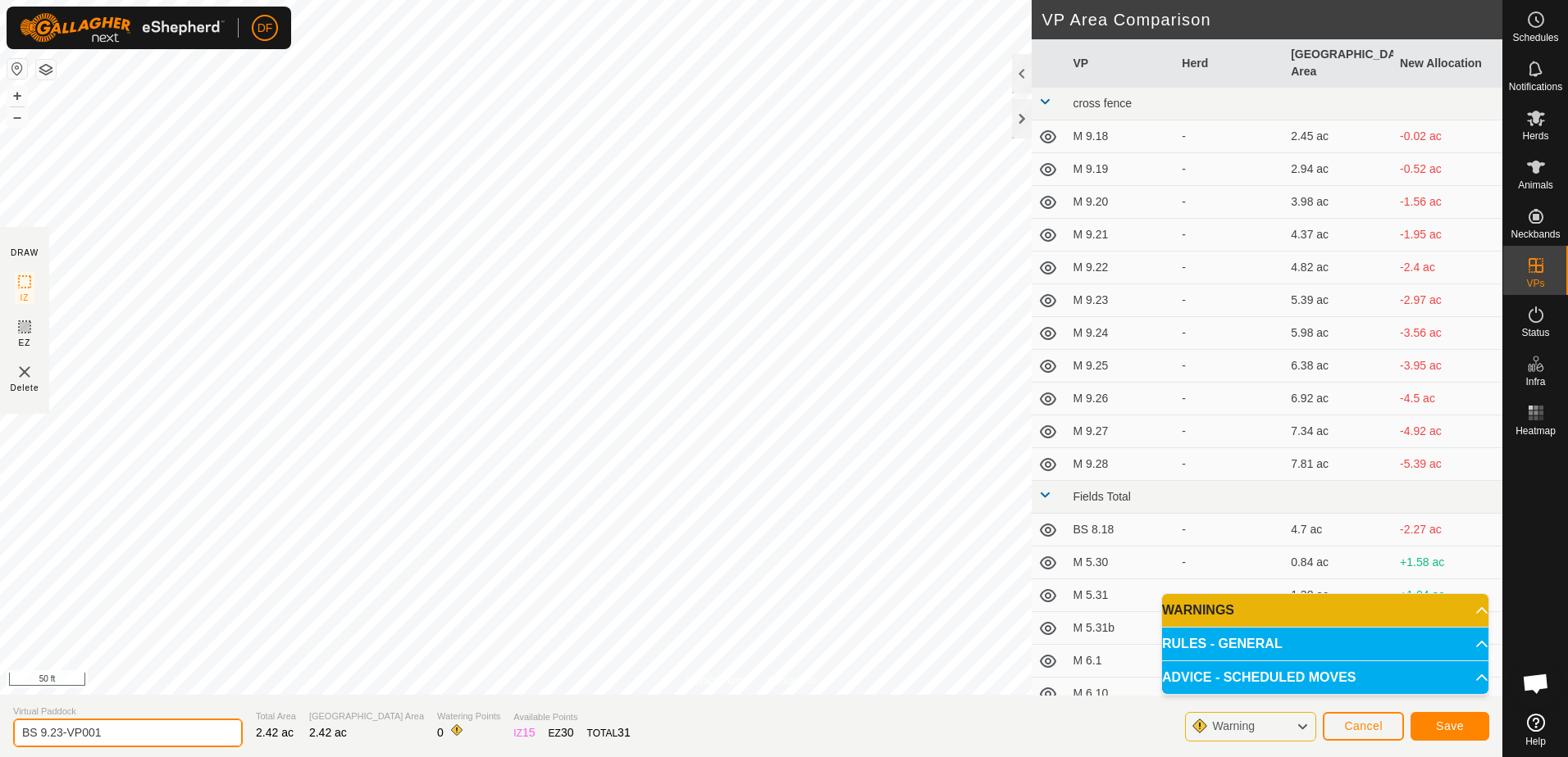
drag, startPoint x: 119, startPoint y: 728, endPoint x: 58, endPoint y: 727, distance: 61.0
click at [58, 727] on input "BS 9.23-VP001" at bounding box center [128, 733] width 230 height 29
type input "BS 9.24"
click at [1461, 726] on span "Save" at bounding box center [1449, 726] width 28 height 13
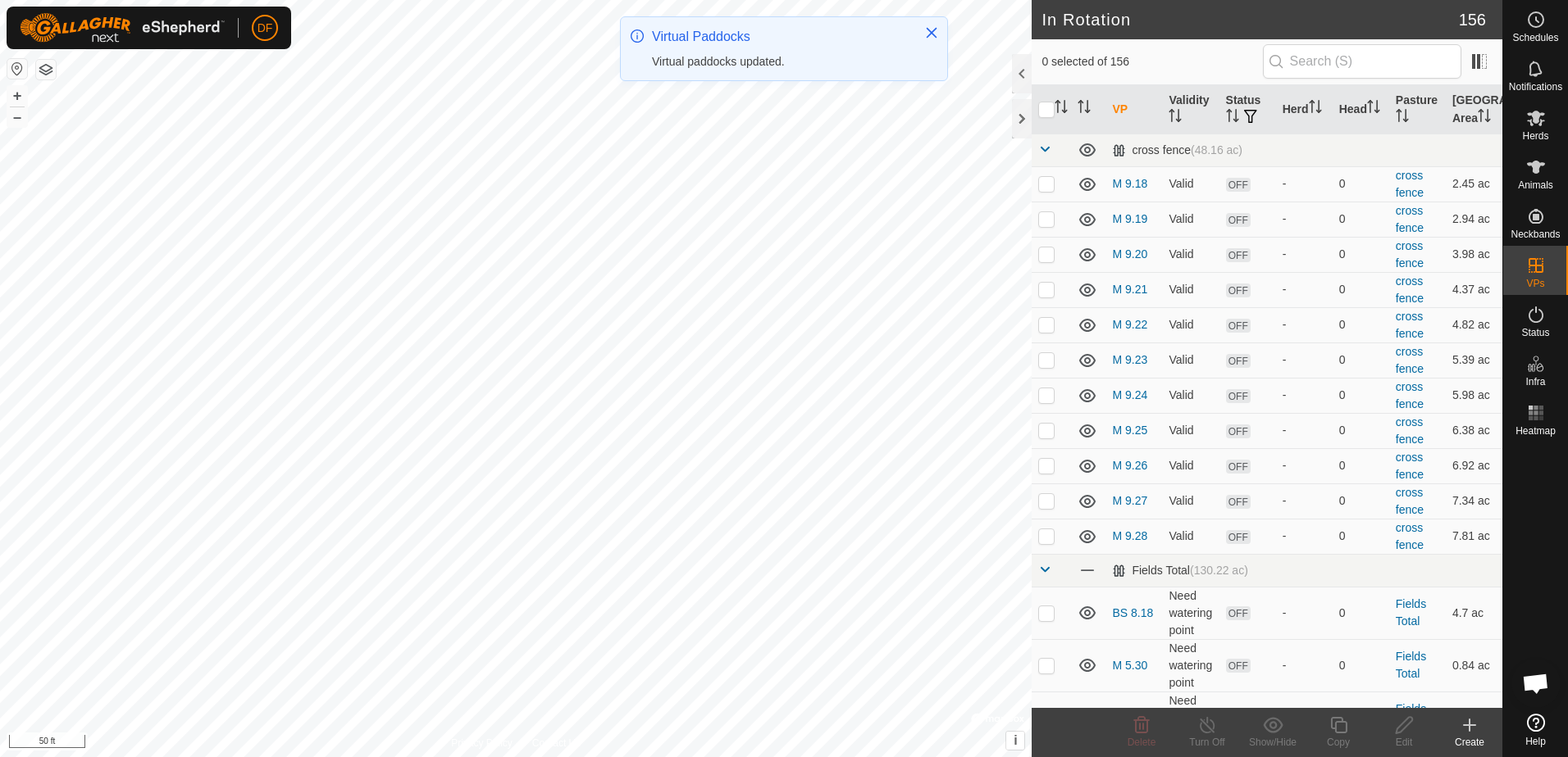
checkbox input "true"
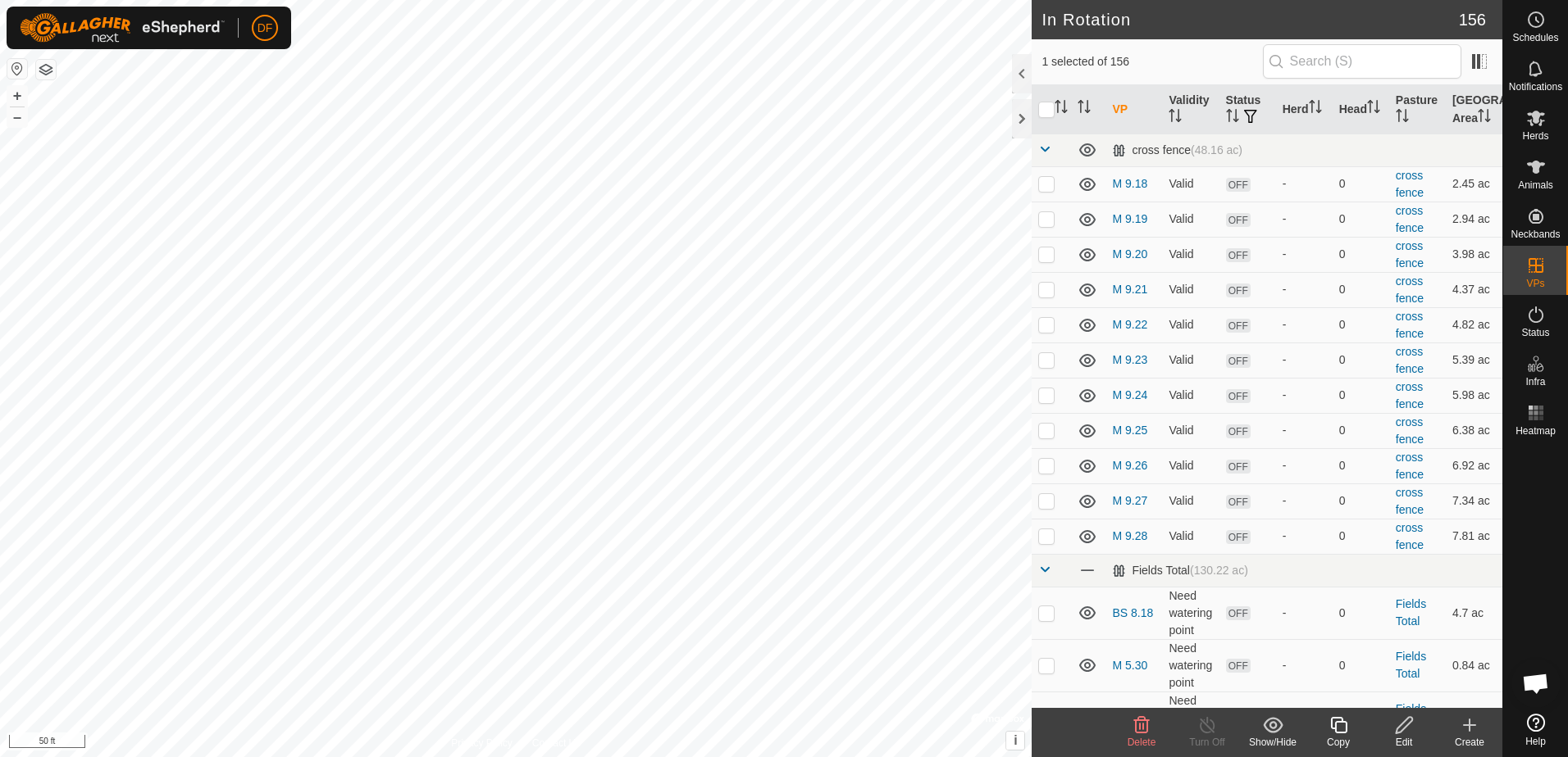
click at [1337, 732] on icon at bounding box center [1338, 726] width 16 height 16
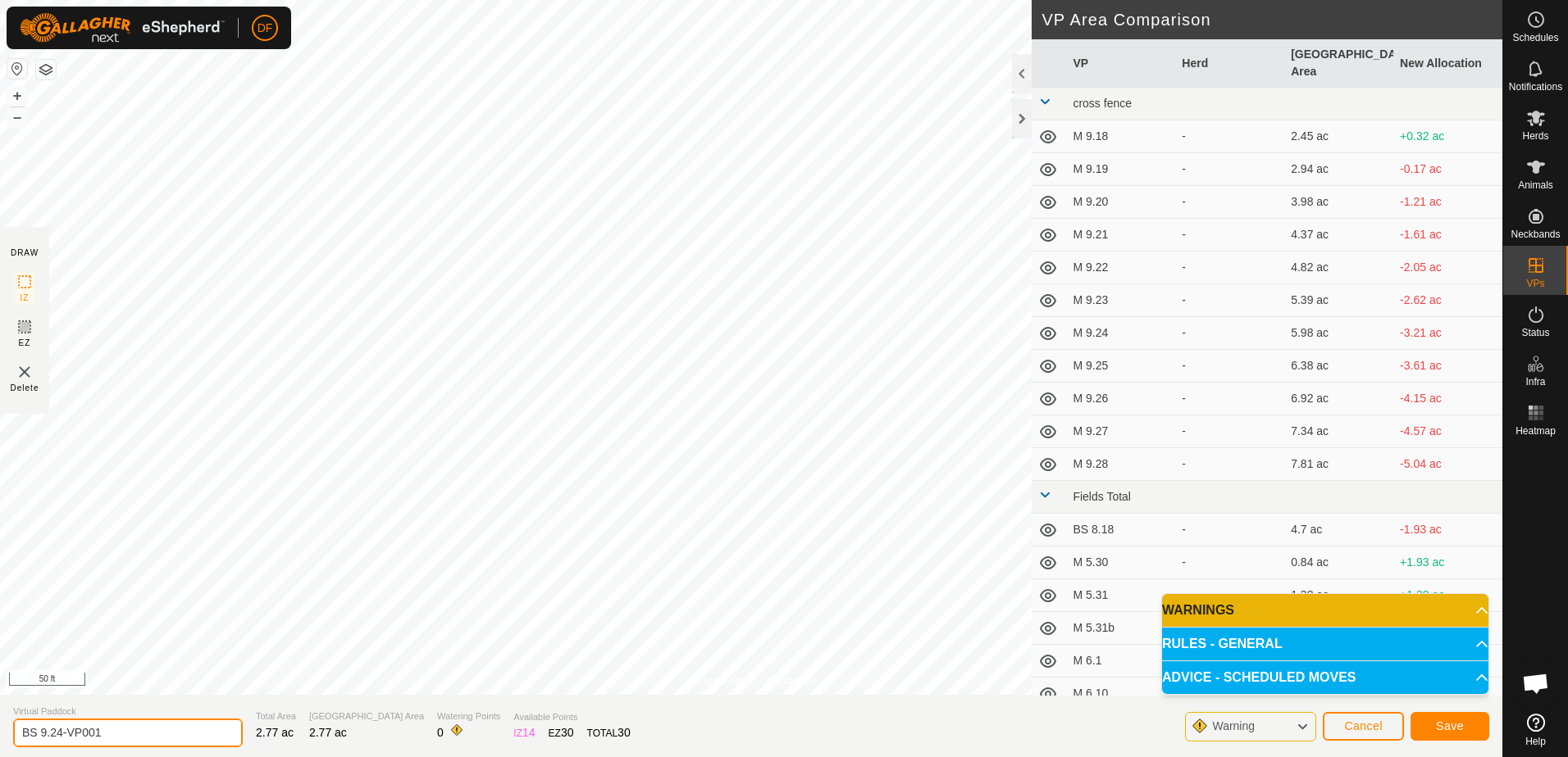
drag, startPoint x: 126, startPoint y: 730, endPoint x: 67, endPoint y: 721, distance: 59.7
click at [67, 721] on input "BS 9.24-VP001" at bounding box center [128, 733] width 230 height 29
type input "BS 9.25"
click at [1449, 721] on span "Save" at bounding box center [1449, 726] width 28 height 13
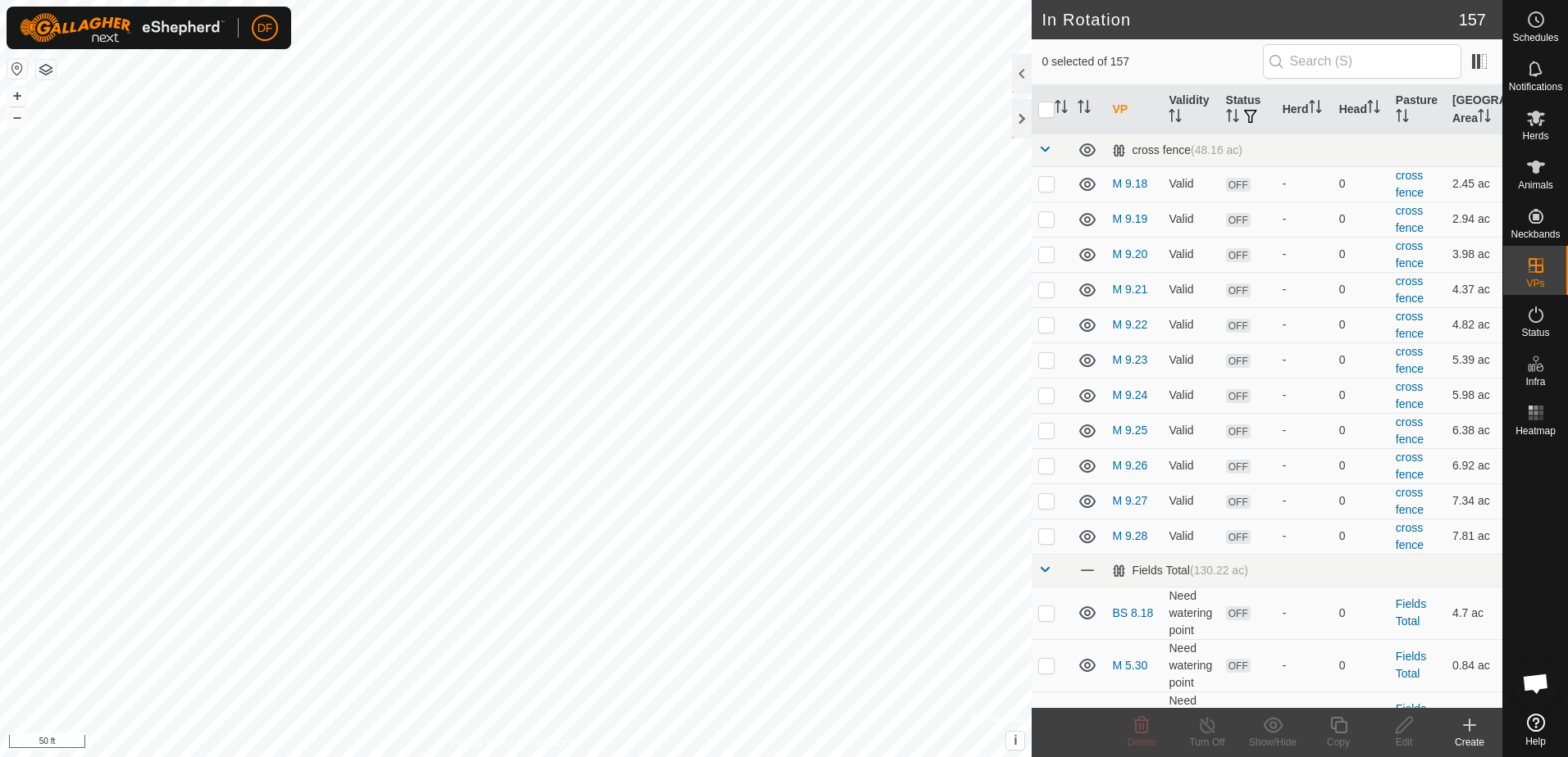
checkbox input "true"
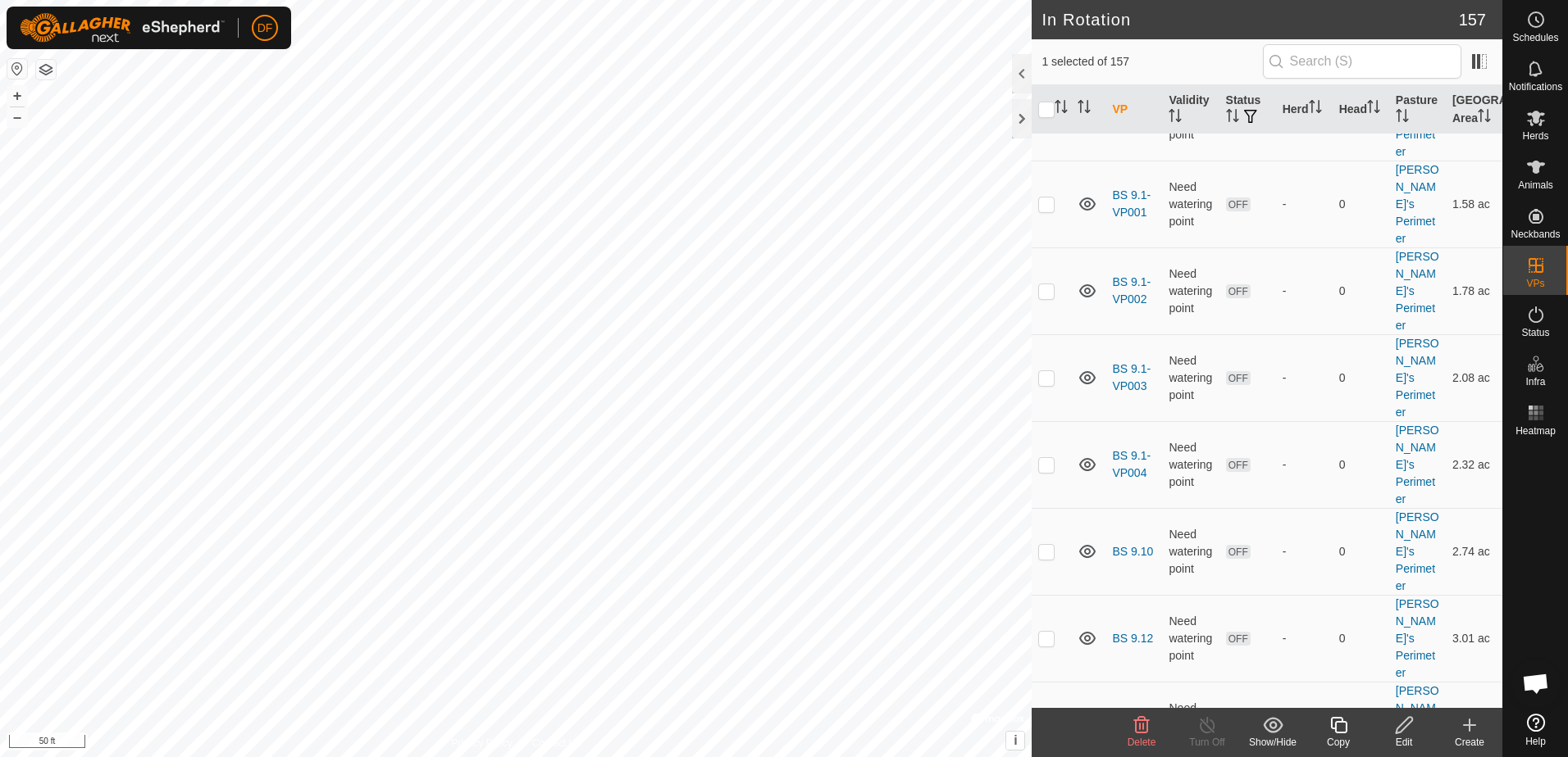
scroll to position [4999, 0]
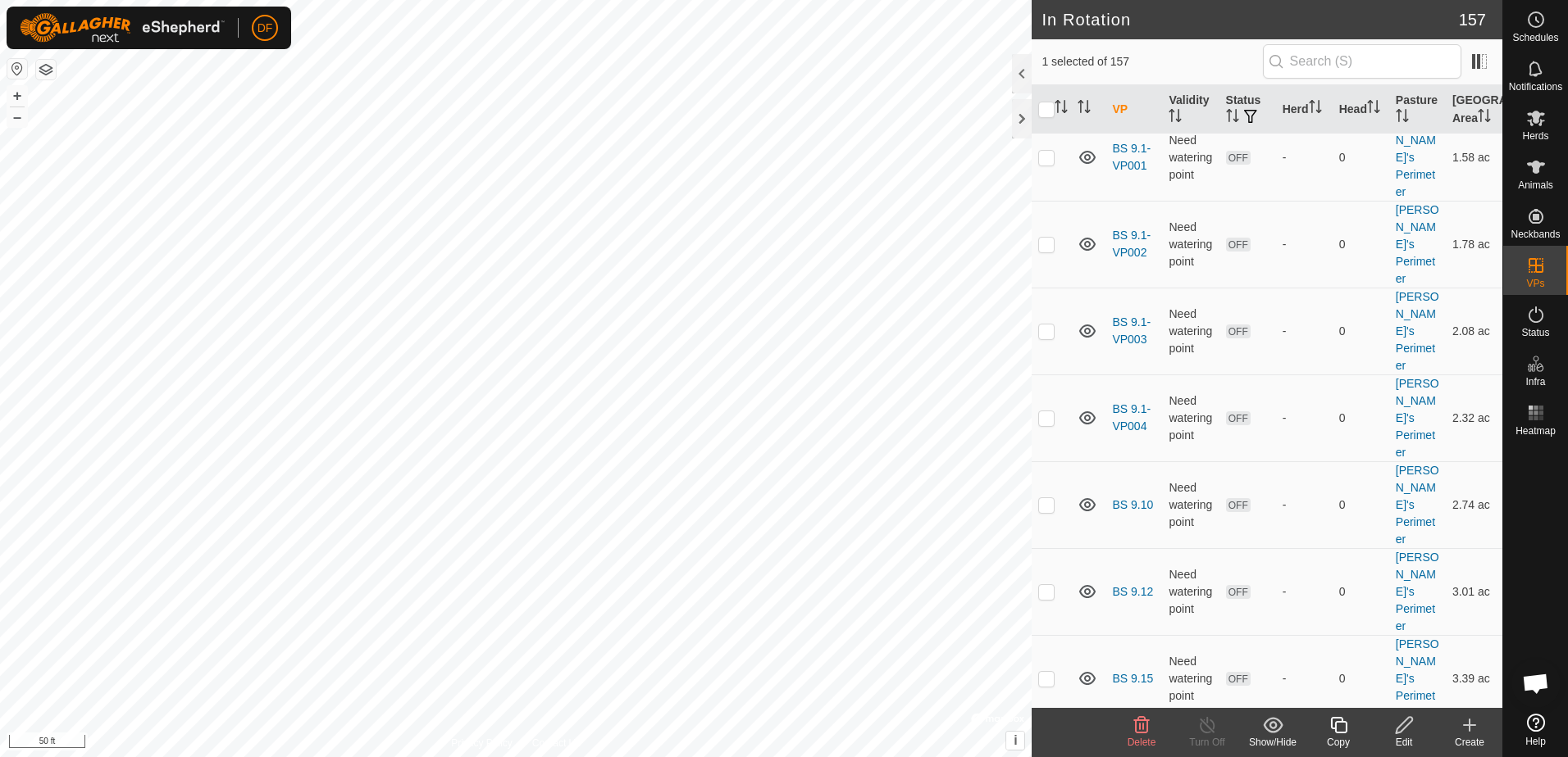
click at [1338, 725] on icon at bounding box center [1339, 726] width 21 height 20
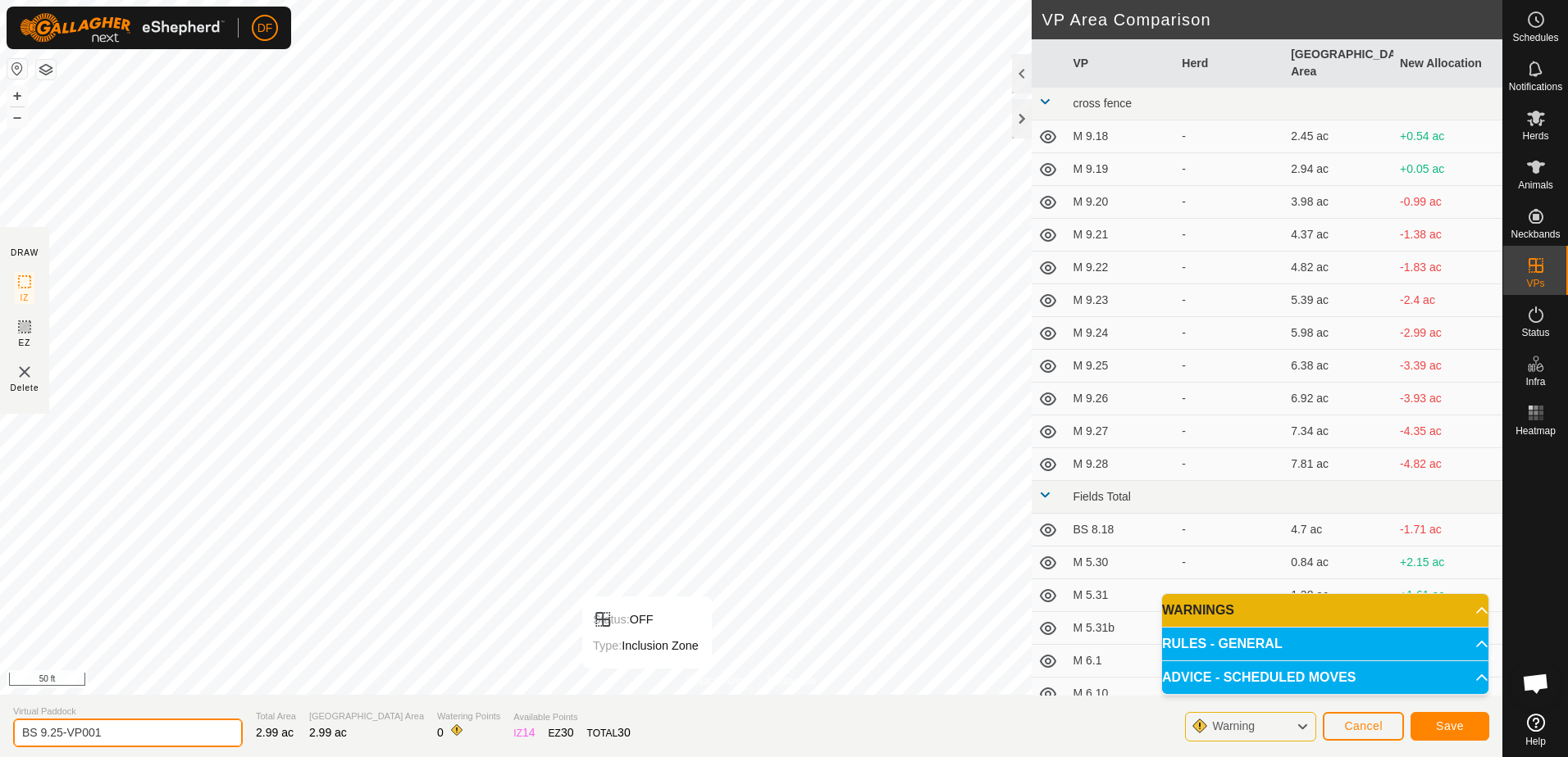
drag, startPoint x: 128, startPoint y: 734, endPoint x: 60, endPoint y: 730, distance: 68.1
click at [60, 730] on input "BS 9.25-VP001" at bounding box center [128, 733] width 230 height 29
type input "BS 9.26"
click at [1448, 731] on span "Save" at bounding box center [1449, 726] width 28 height 13
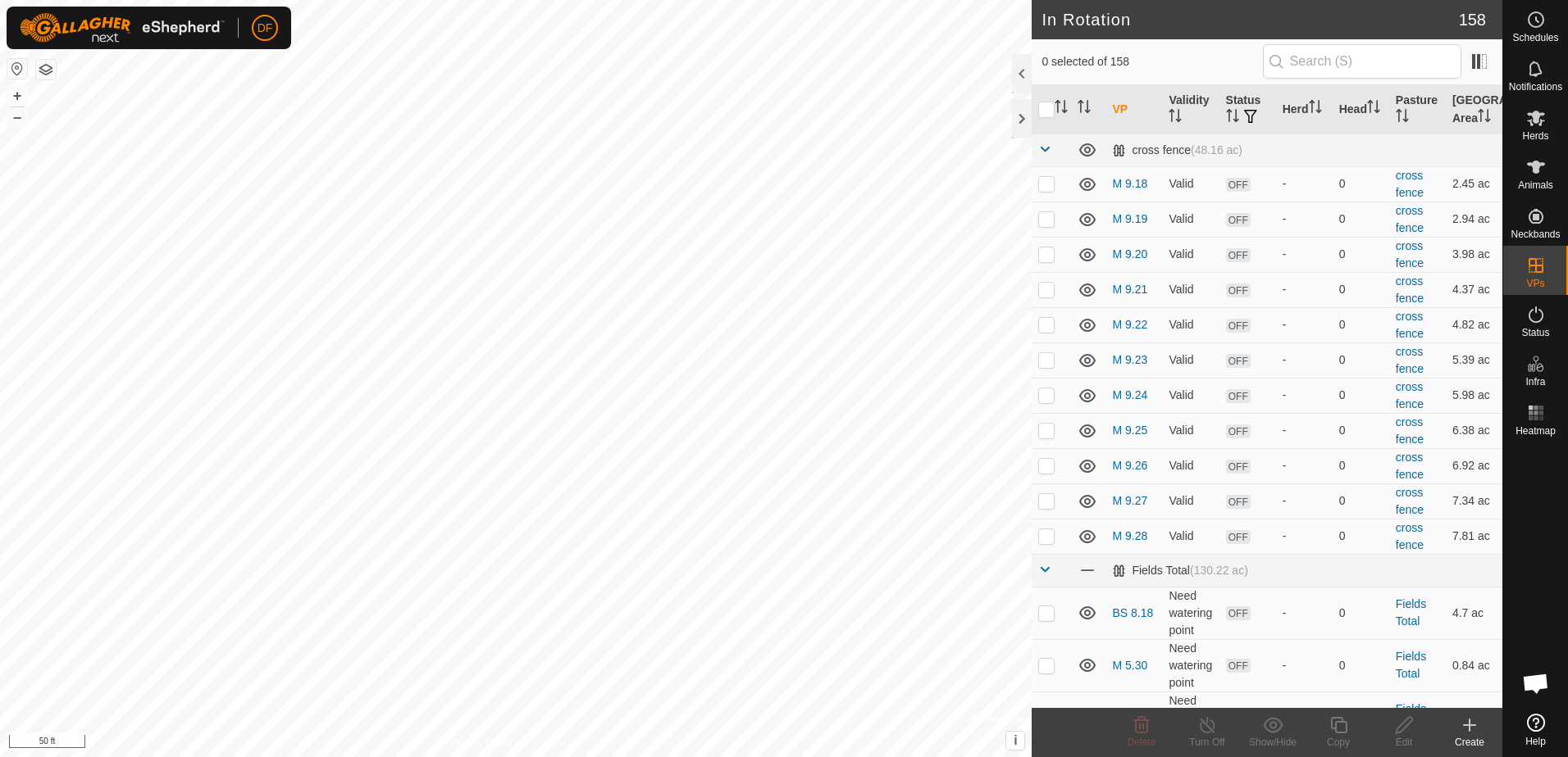
checkbox input "true"
click at [1341, 733] on icon at bounding box center [1338, 726] width 16 height 16
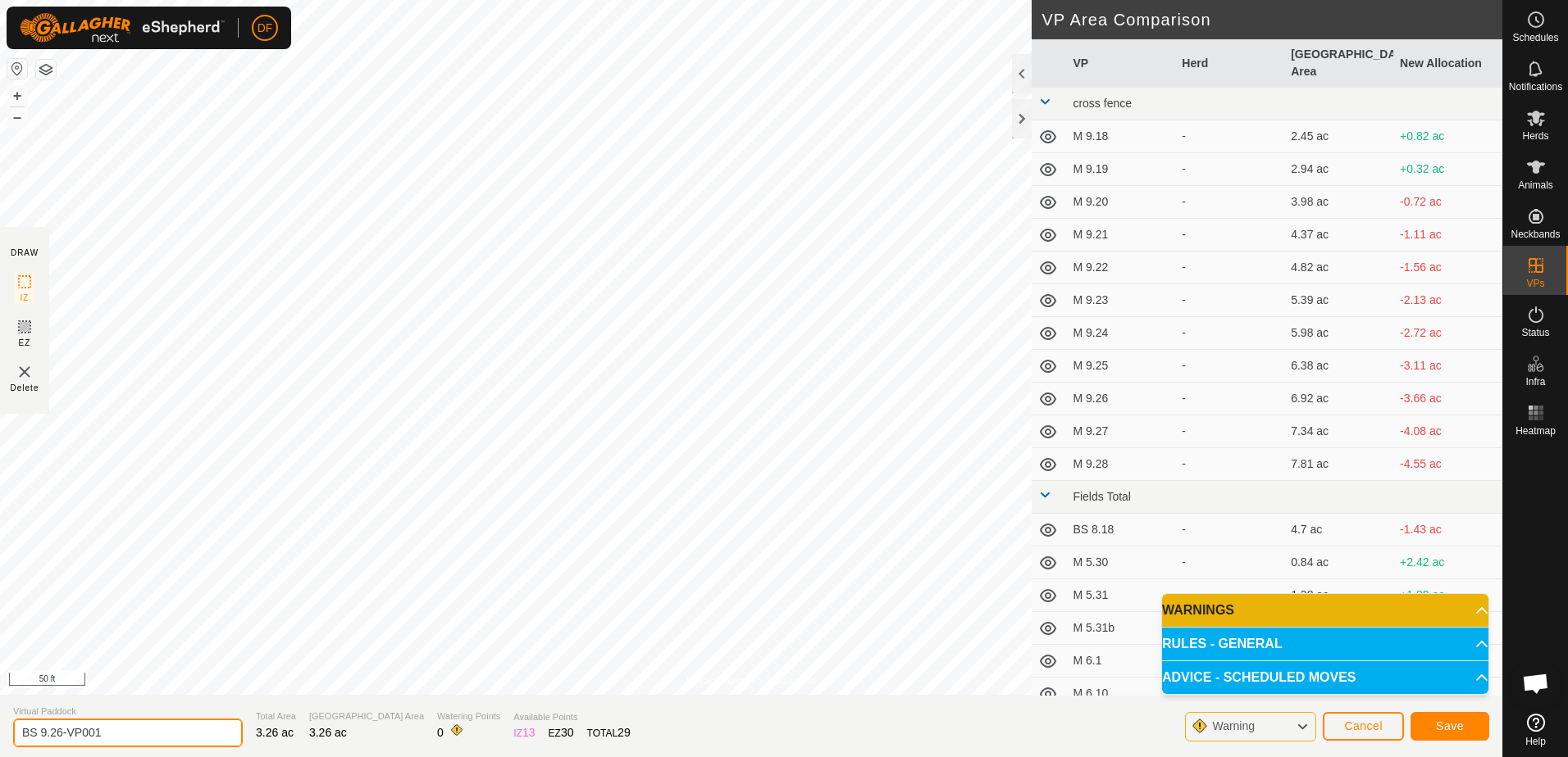
drag, startPoint x: 106, startPoint y: 732, endPoint x: 61, endPoint y: 732, distance: 45.0
click at [61, 732] on input "BS 9.26-VP001" at bounding box center [128, 733] width 230 height 29
type input "BS 9.27"
click at [1442, 731] on span "Save" at bounding box center [1449, 726] width 28 height 13
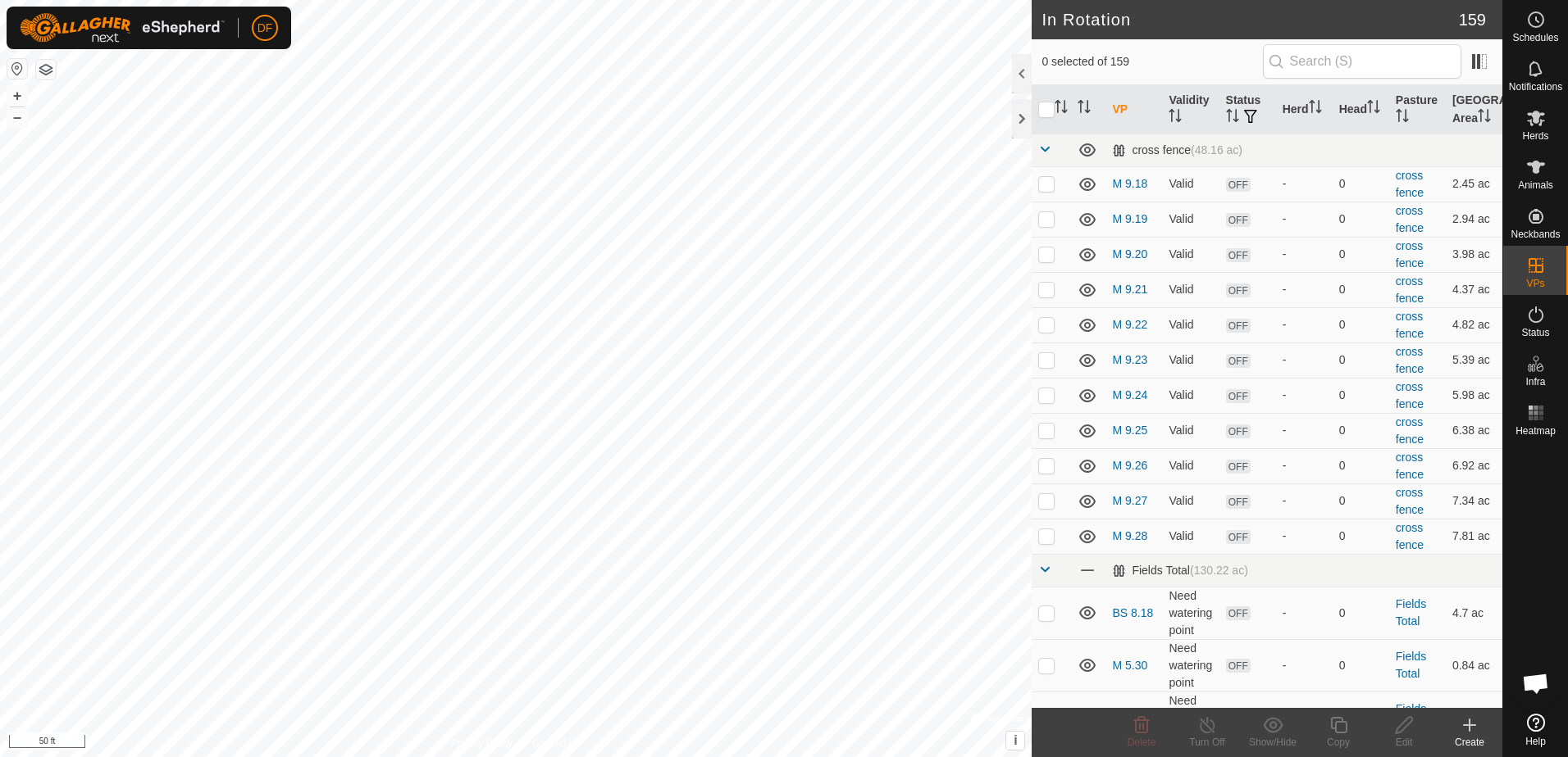
checkbox input "true"
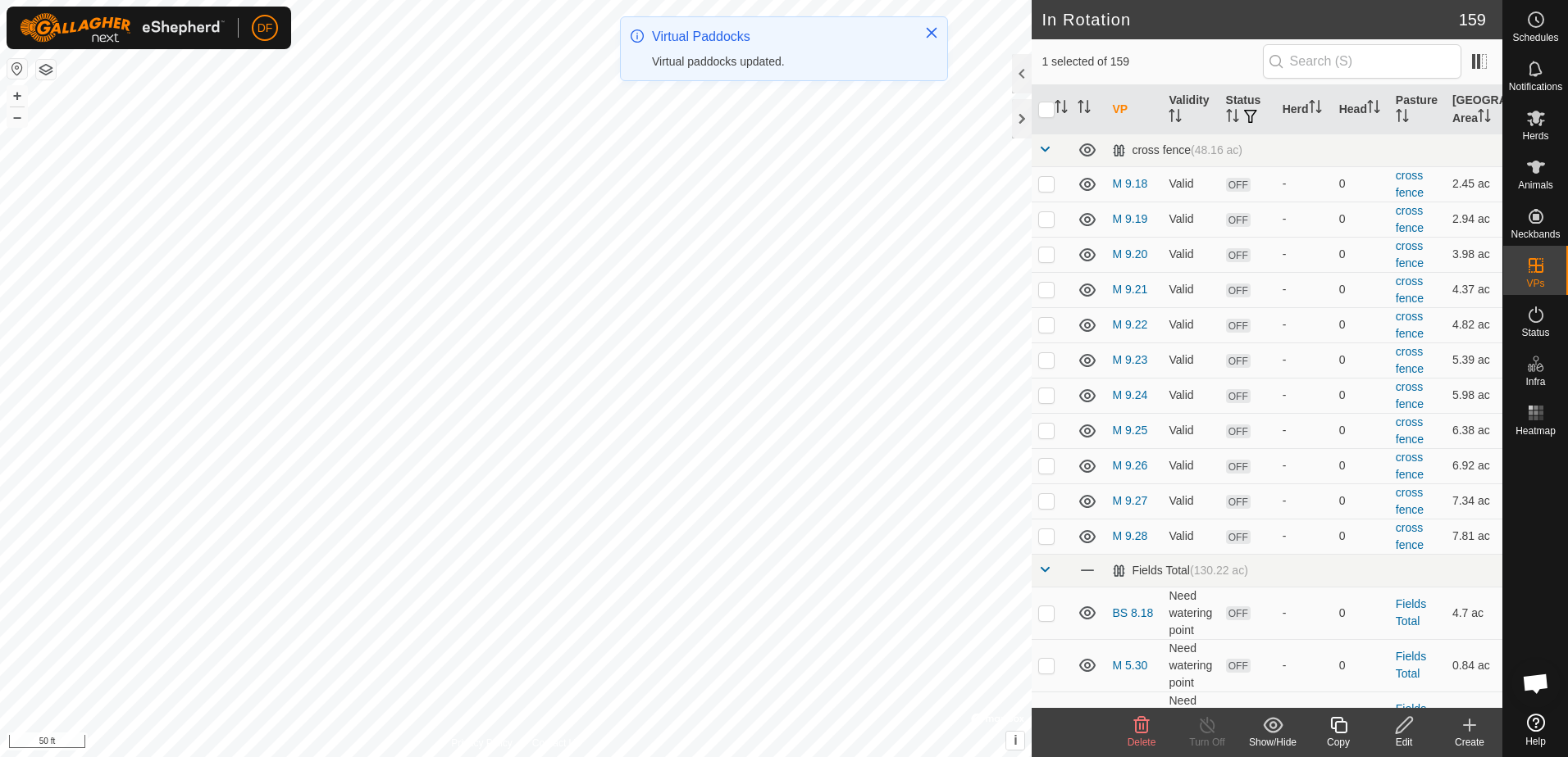
click at [1338, 727] on icon at bounding box center [1339, 726] width 21 height 20
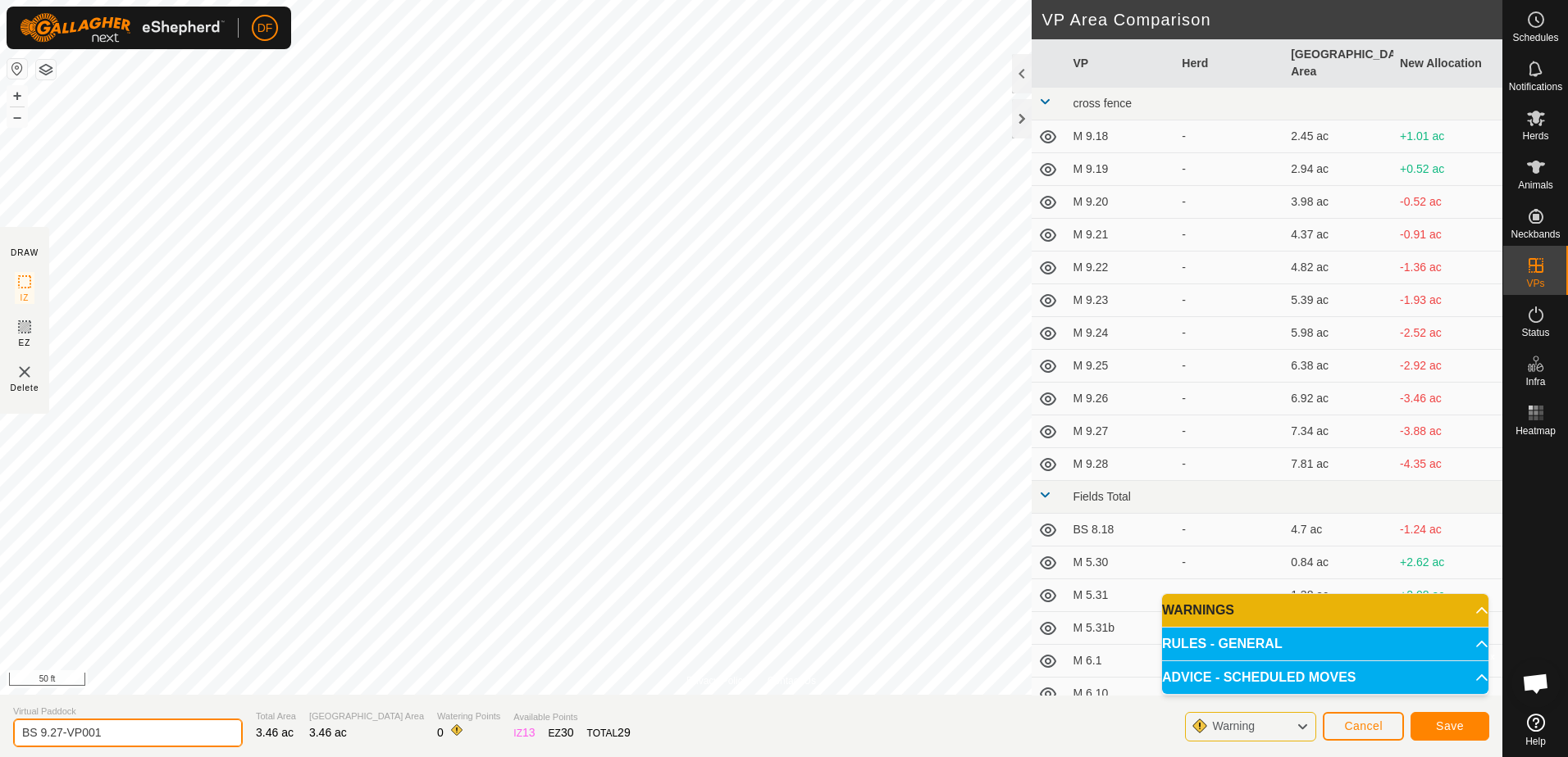
drag, startPoint x: 103, startPoint y: 735, endPoint x: 66, endPoint y: 730, distance: 37.3
click at [66, 730] on input "BS 9.27-VP001" at bounding box center [128, 733] width 230 height 29
type input "BS 9.28"
click at [1431, 729] on button "Save" at bounding box center [1450, 726] width 79 height 29
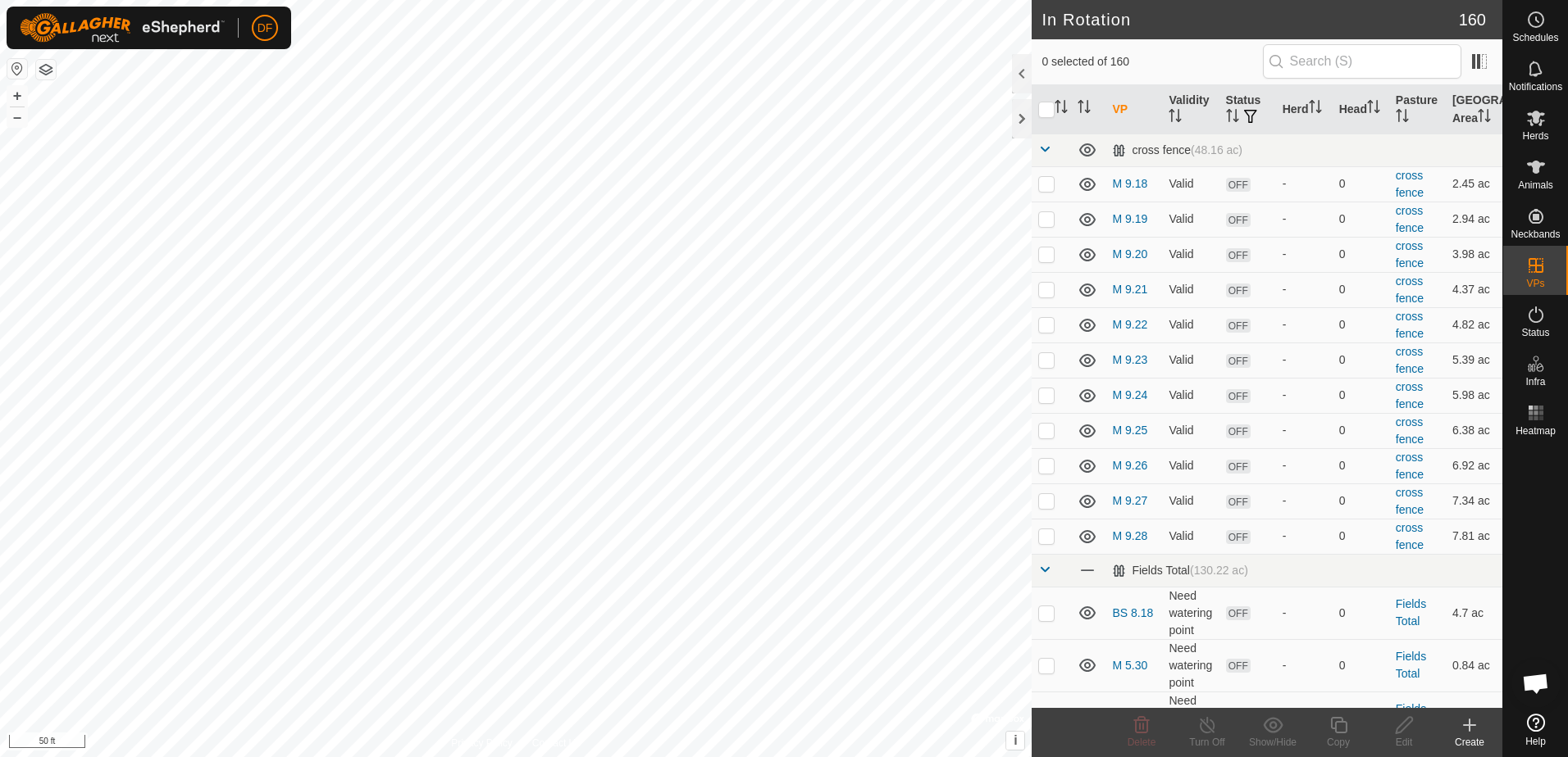
checkbox input "true"
click at [1340, 726] on icon at bounding box center [1339, 726] width 21 height 20
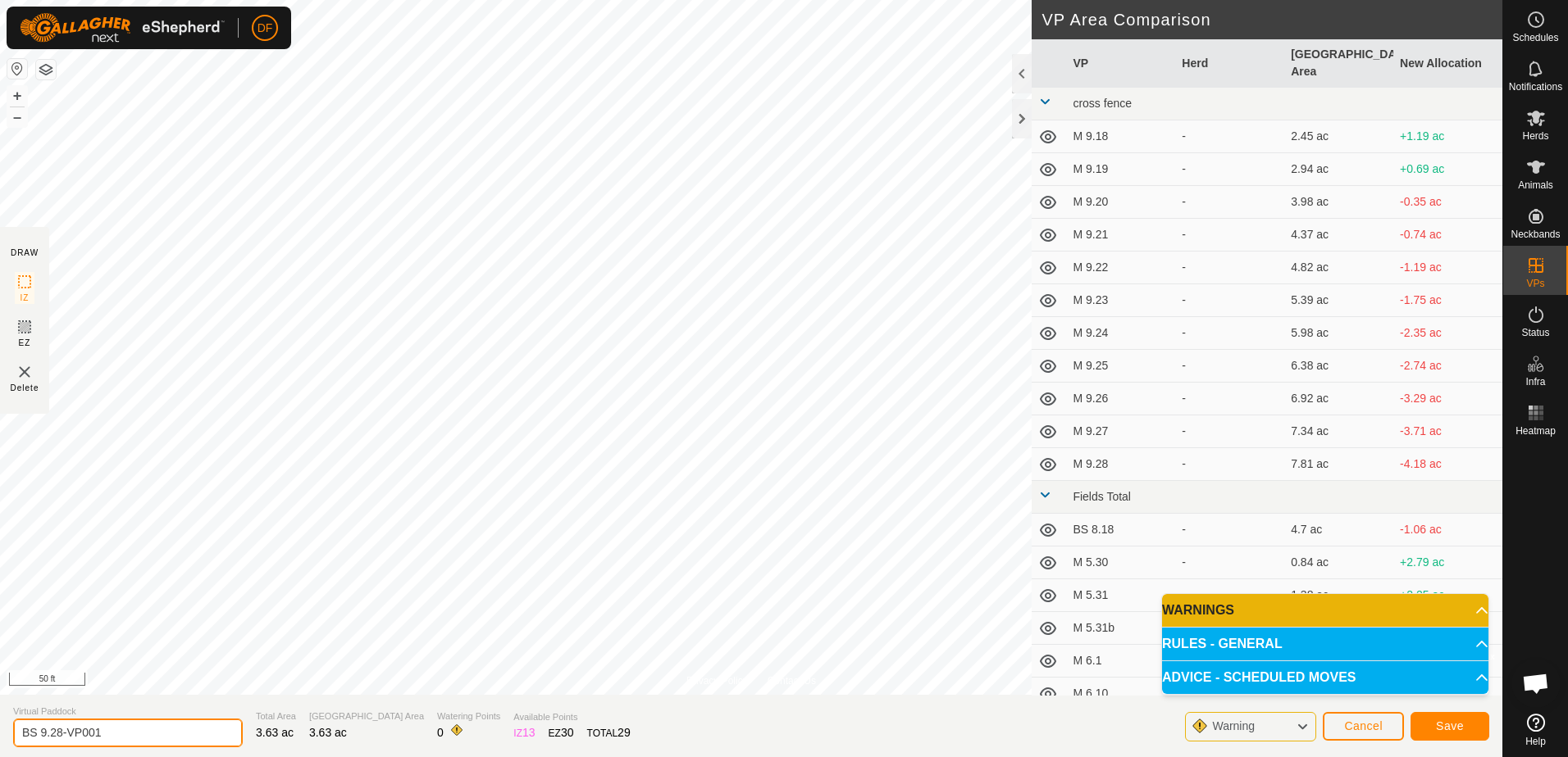
drag, startPoint x: 114, startPoint y: 732, endPoint x: 62, endPoint y: 724, distance: 52.6
click at [62, 724] on input "BS 9.28-VP001" at bounding box center [128, 733] width 230 height 29
type input "BS 9.29"
click at [1457, 724] on span "Save" at bounding box center [1449, 726] width 28 height 13
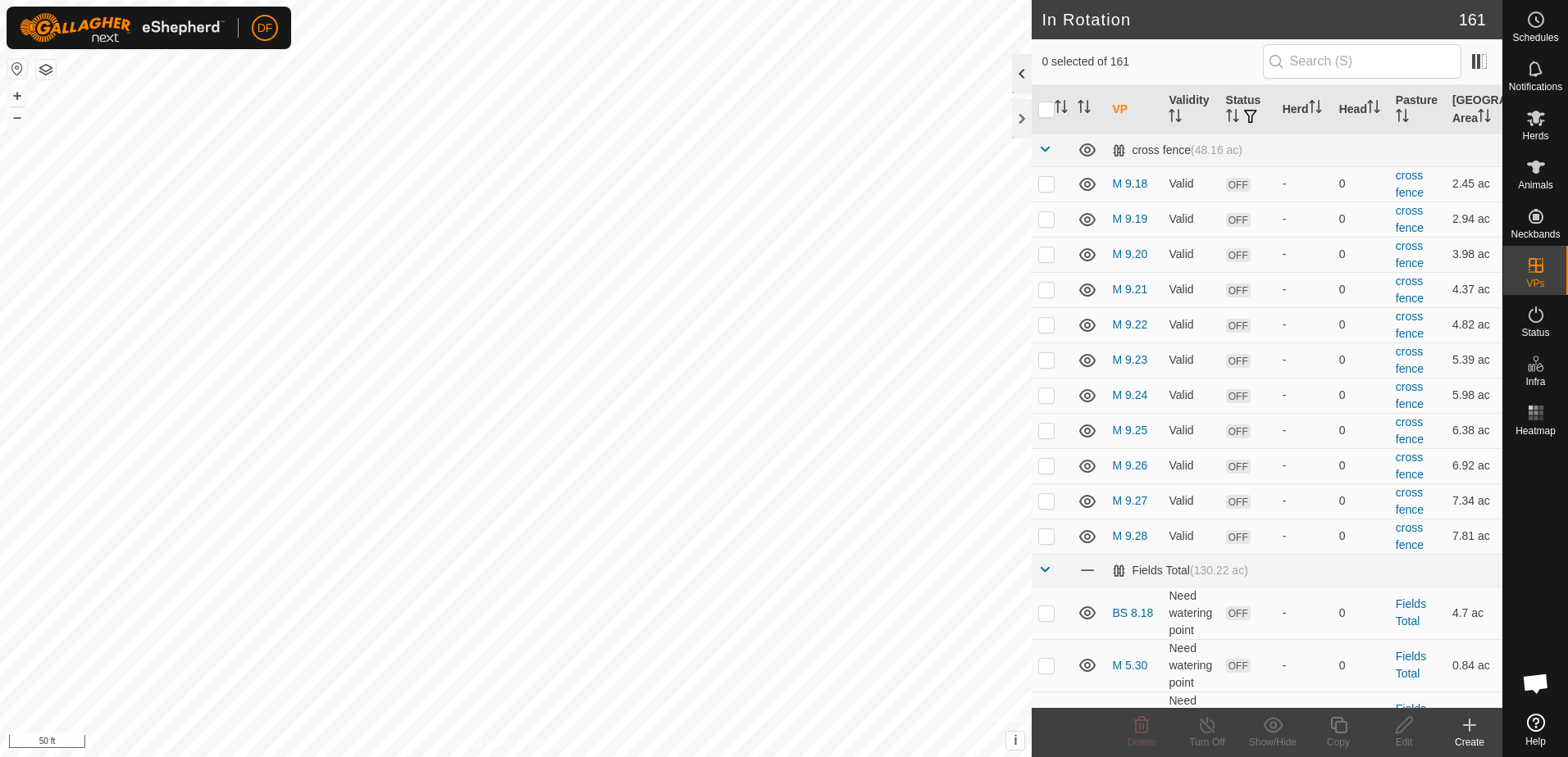
checkbox input "true"
click at [1333, 721] on icon at bounding box center [1339, 726] width 21 height 20
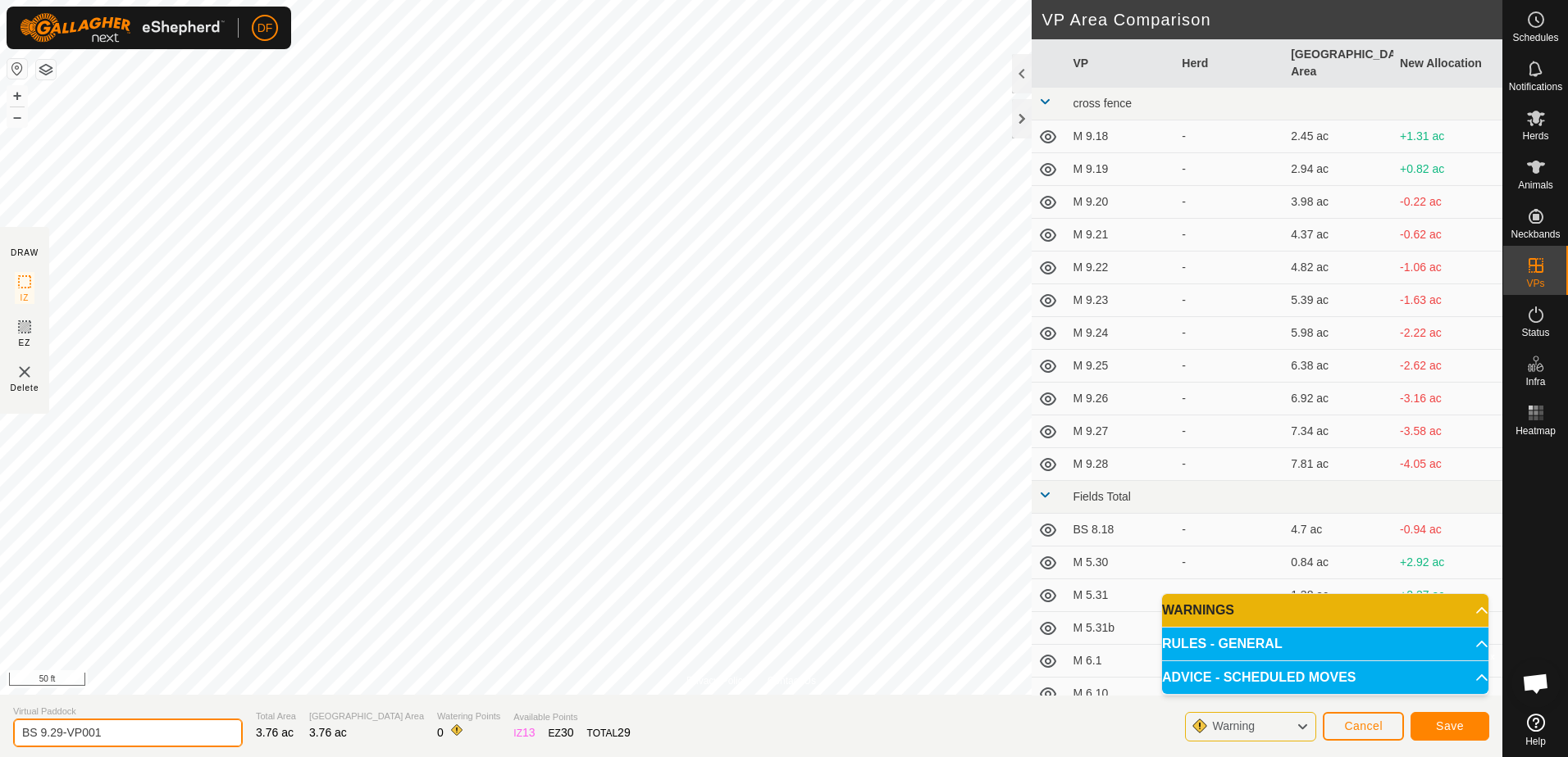
drag, startPoint x: 106, startPoint y: 729, endPoint x: 61, endPoint y: 730, distance: 45.0
click at [61, 730] on input "BS 9.29-VP001" at bounding box center [128, 733] width 230 height 29
type input "BS 9.30"
click at [1443, 733] on span "Save" at bounding box center [1449, 726] width 28 height 13
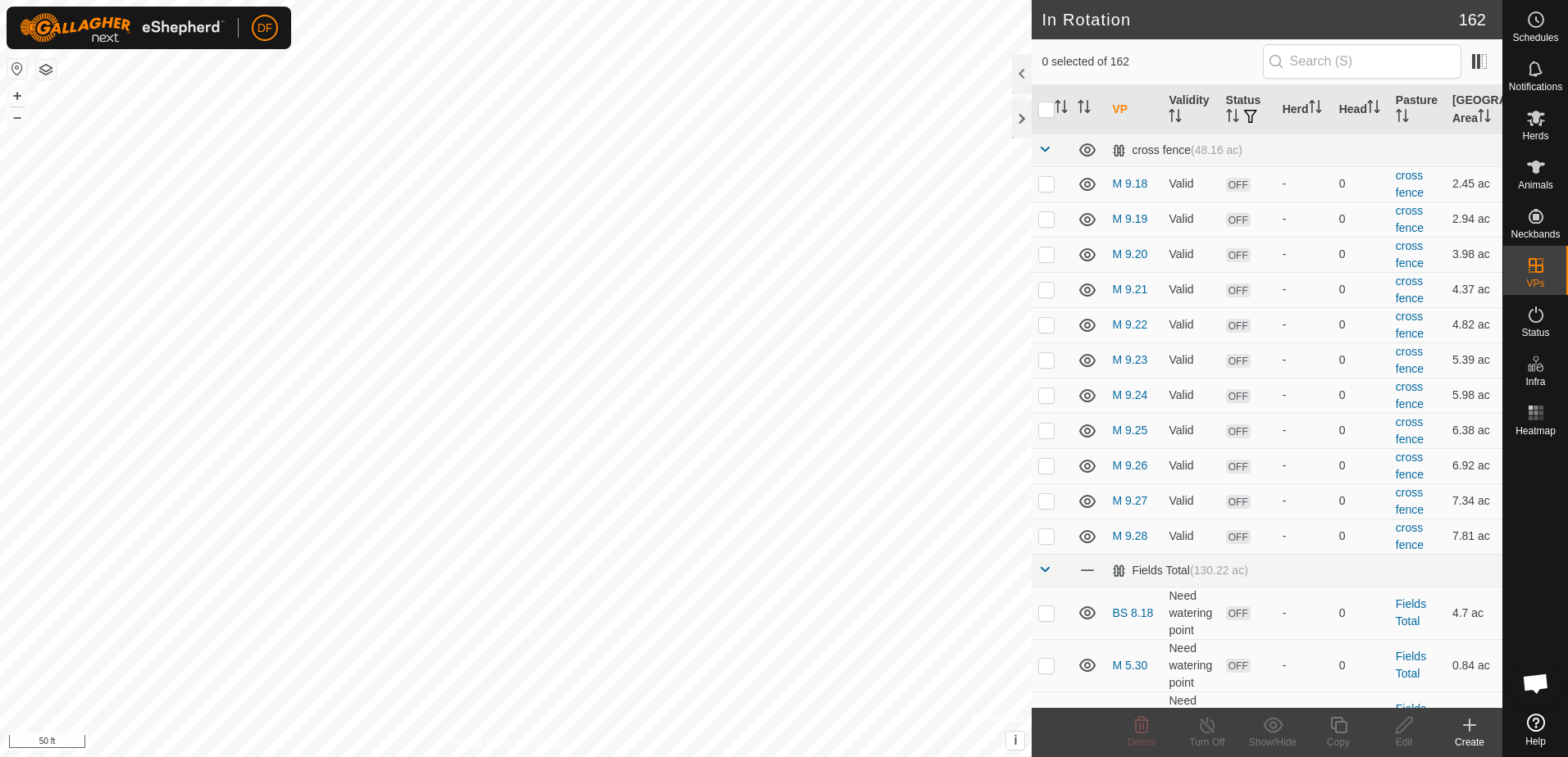
checkbox input "true"
click at [1333, 727] on icon at bounding box center [1338, 726] width 16 height 16
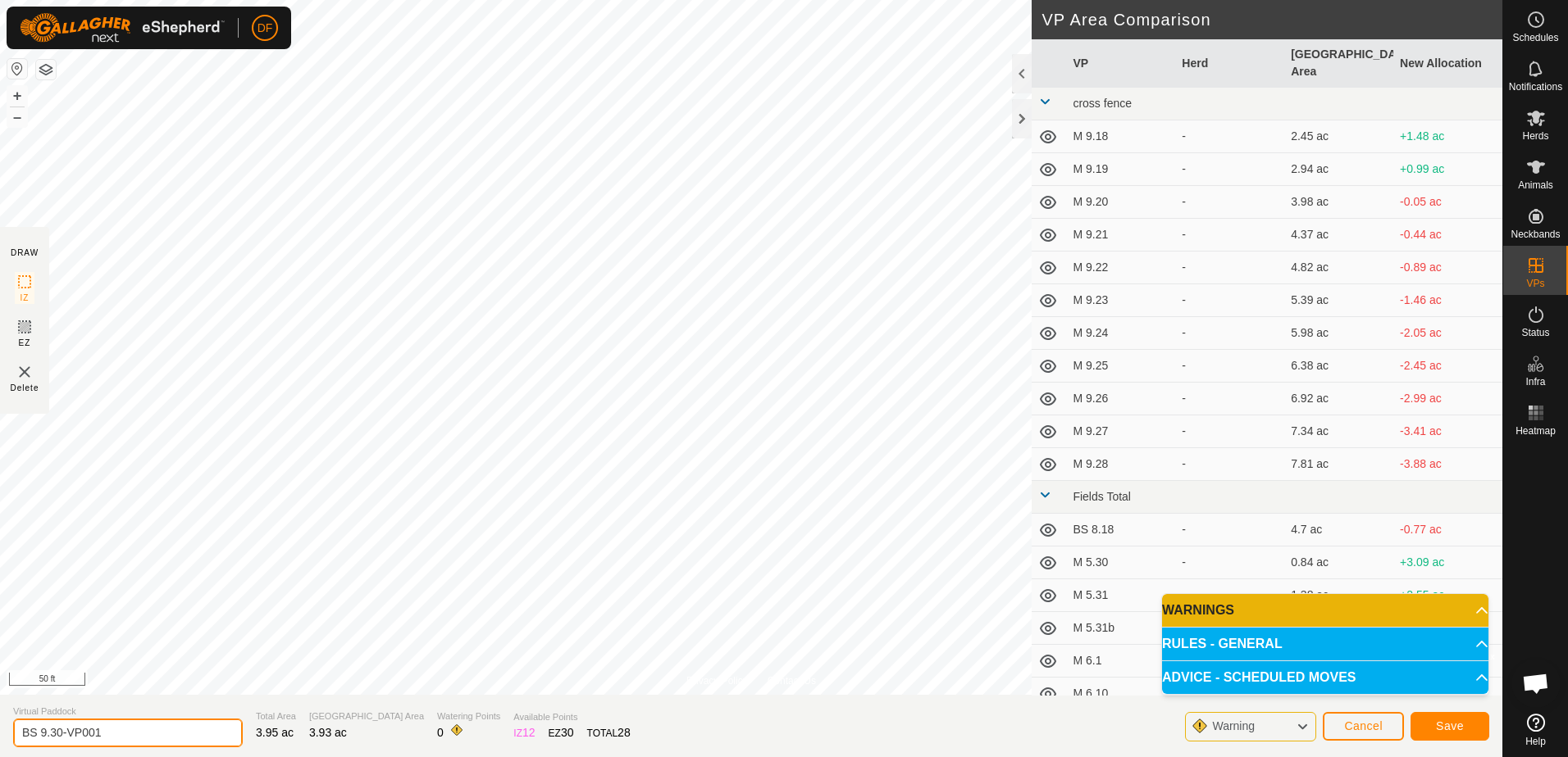
drag, startPoint x: 105, startPoint y: 730, endPoint x: 40, endPoint y: 722, distance: 65.5
click at [40, 722] on input "BS 9.30-VP001" at bounding box center [128, 733] width 230 height 29
type input "BS 10.1"
click at [1441, 727] on span "Save" at bounding box center [1449, 726] width 28 height 13
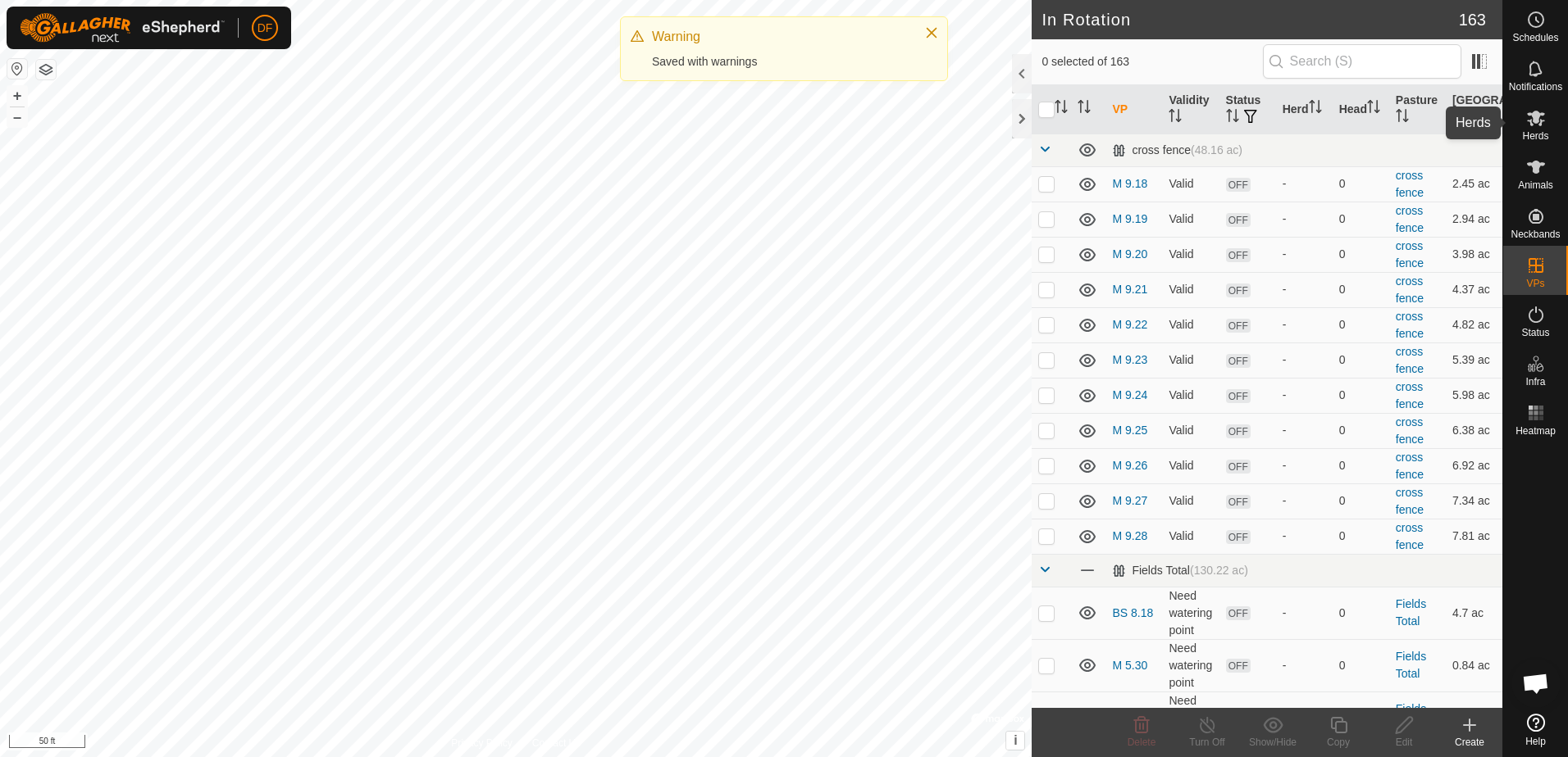
click at [1536, 118] on icon at bounding box center [1536, 118] width 18 height 15
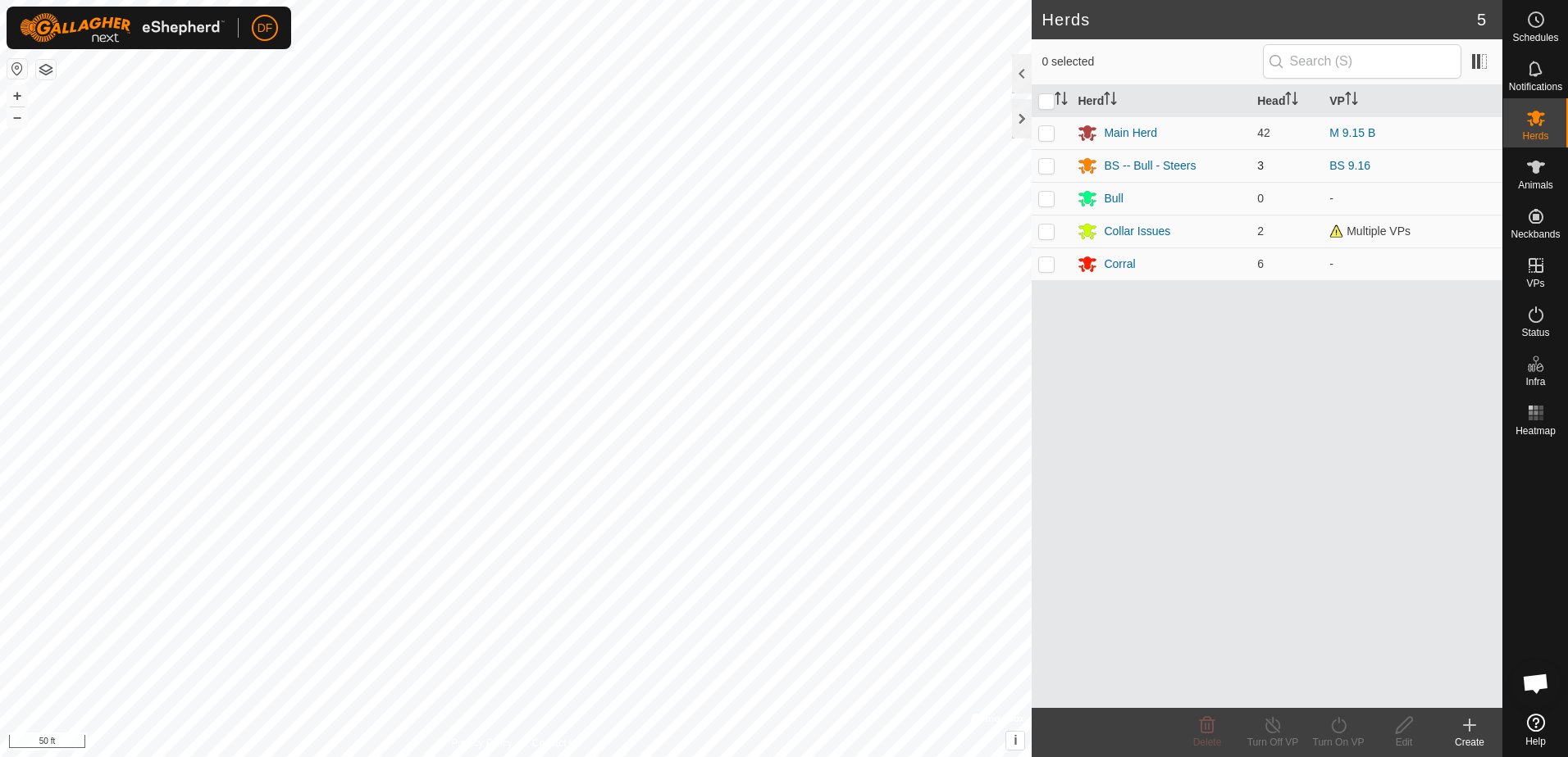
click at [1051, 164] on p-checkbox at bounding box center [1046, 165] width 16 height 13
checkbox input "true"
click at [1338, 730] on icon at bounding box center [1339, 726] width 21 height 20
click at [1334, 656] on link "Later" at bounding box center [1387, 655] width 163 height 33
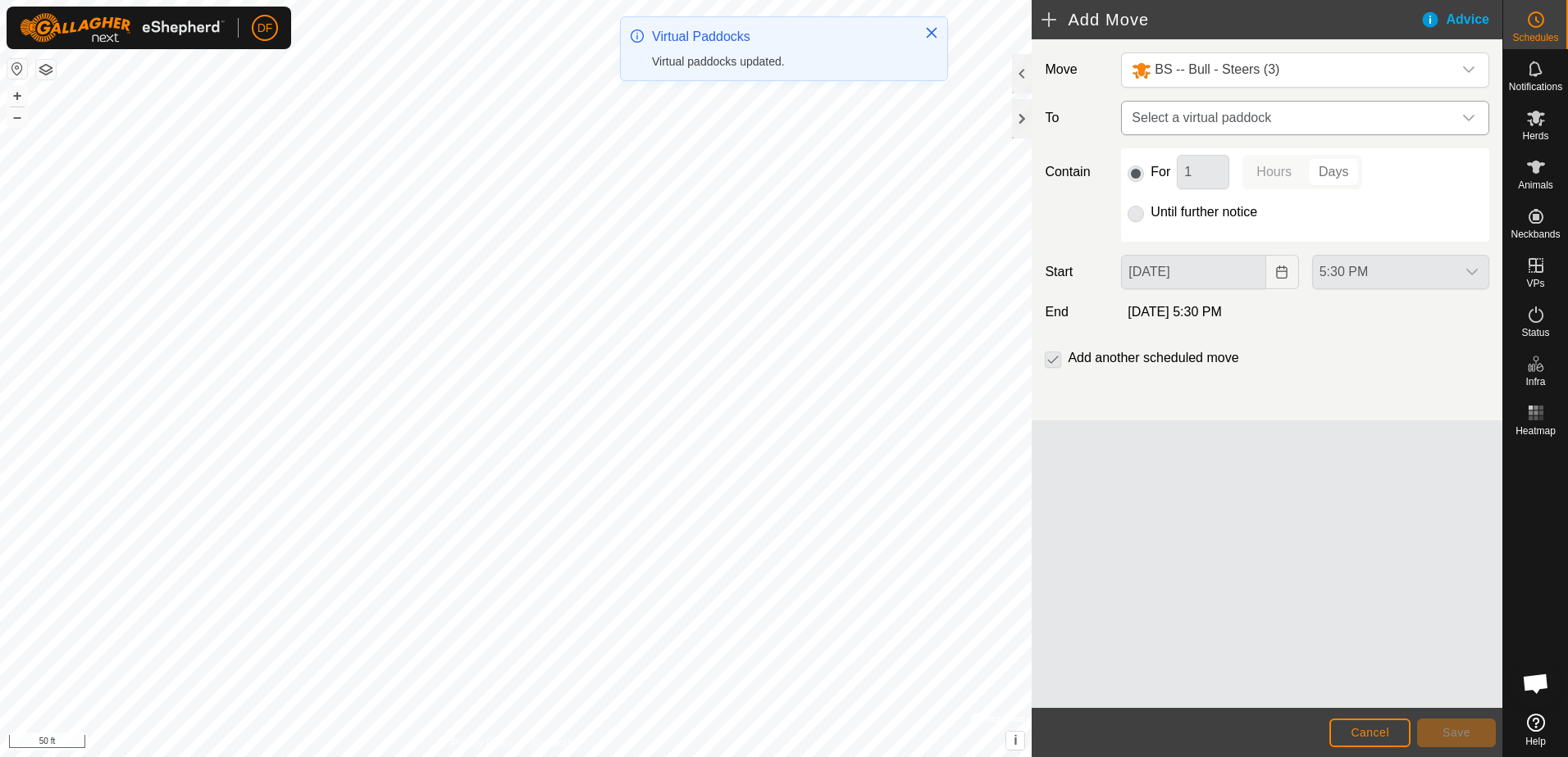
click at [1475, 112] on div "dropdown trigger" at bounding box center [1468, 118] width 33 height 33
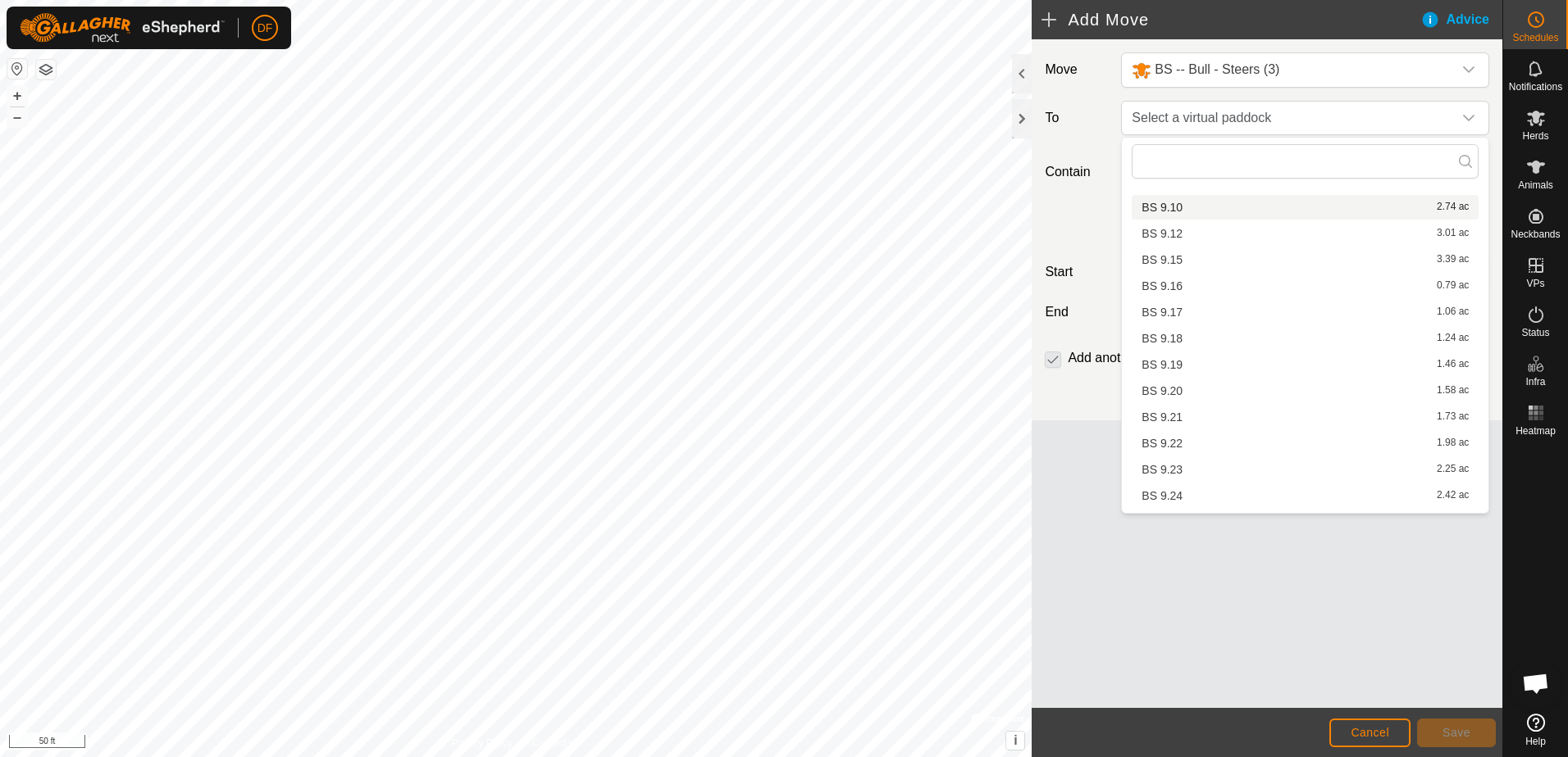
scroll to position [2951, 0]
click at [1154, 230] on li "BS 9.17 1.06 ac" at bounding box center [1305, 230] width 347 height 24
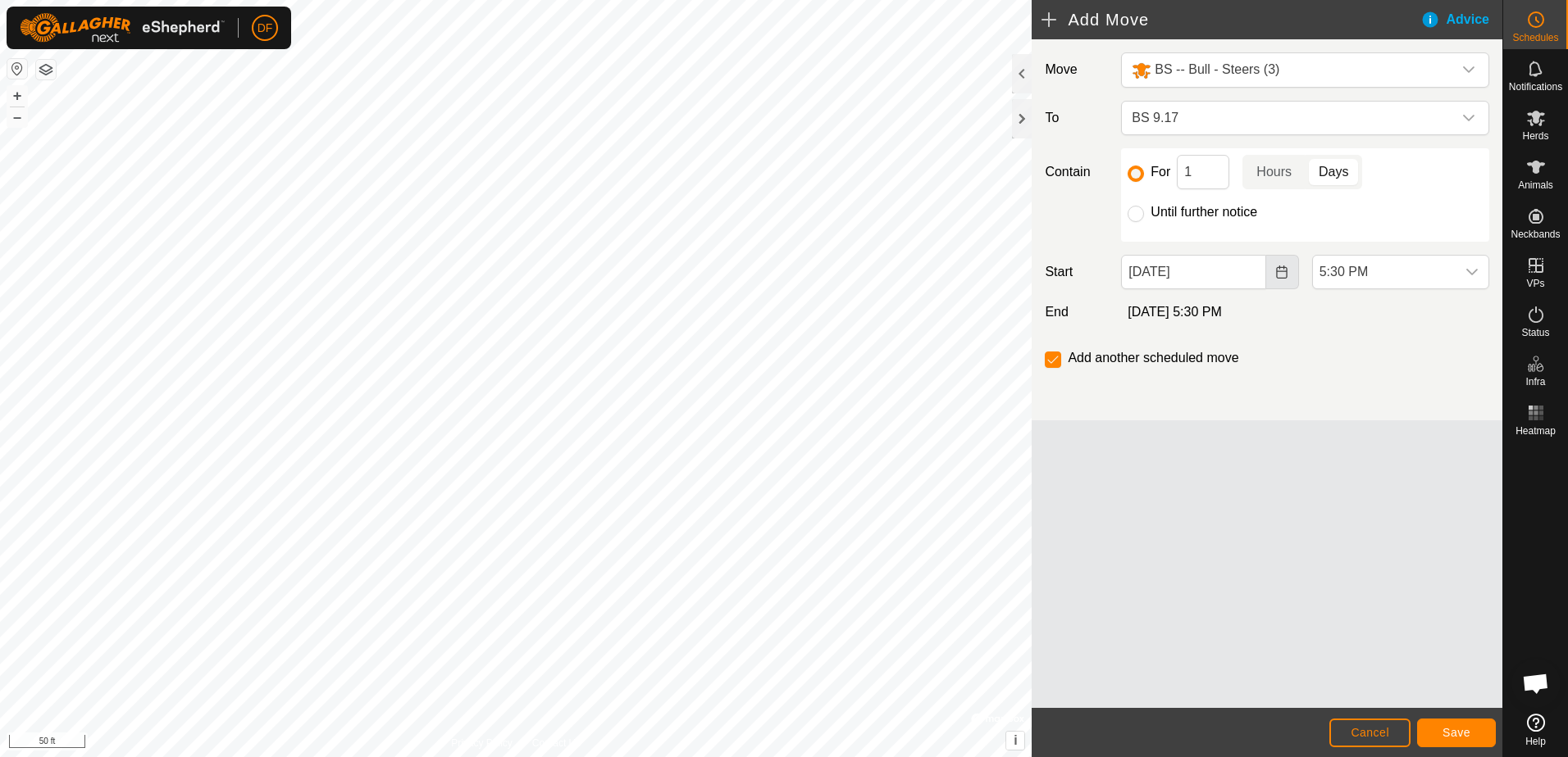
click at [1282, 271] on icon "Choose Date" at bounding box center [1281, 272] width 11 height 13
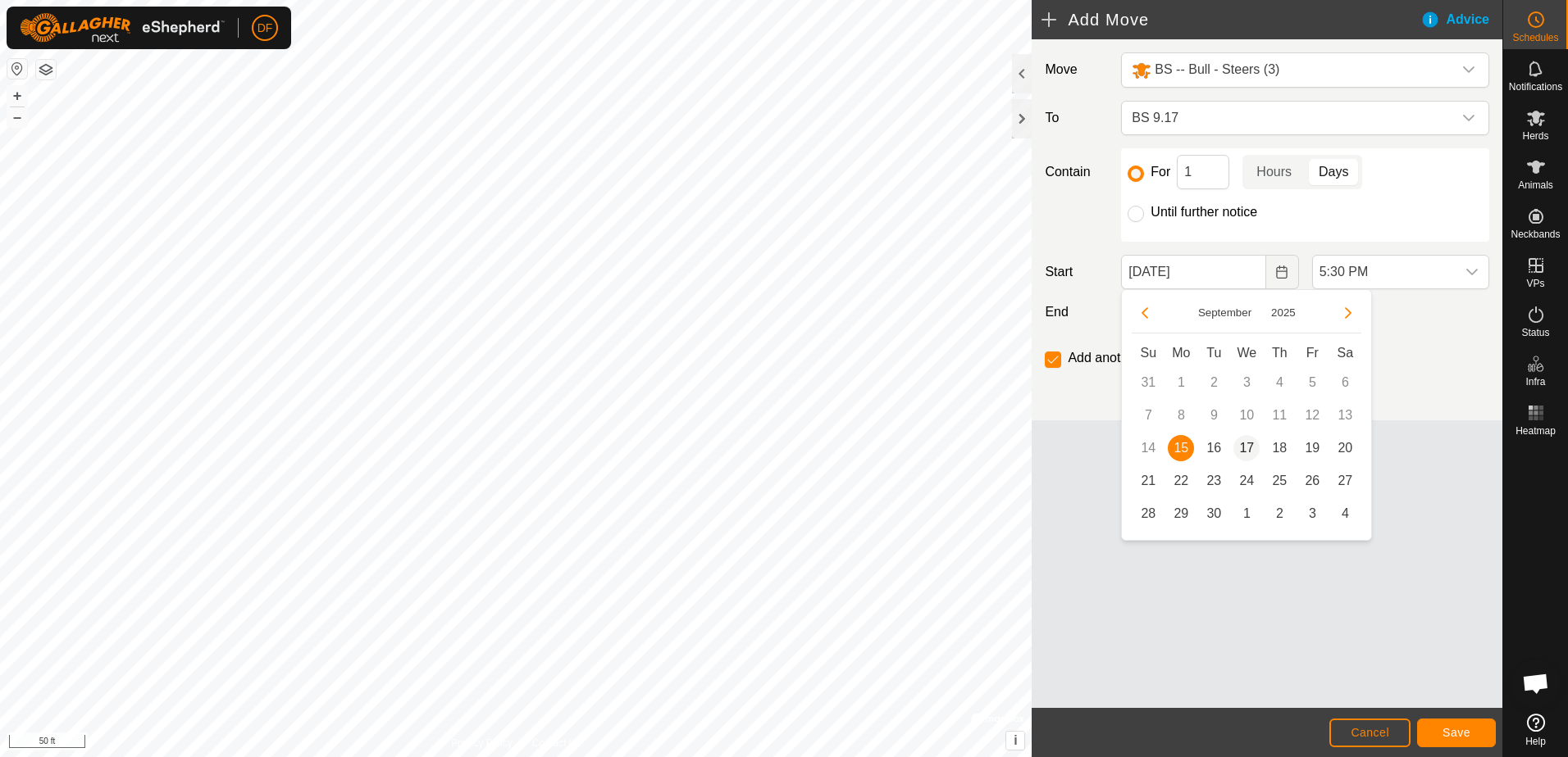
click at [1248, 446] on span "17" at bounding box center [1246, 448] width 26 height 26
type input "Sep 17, 2025"
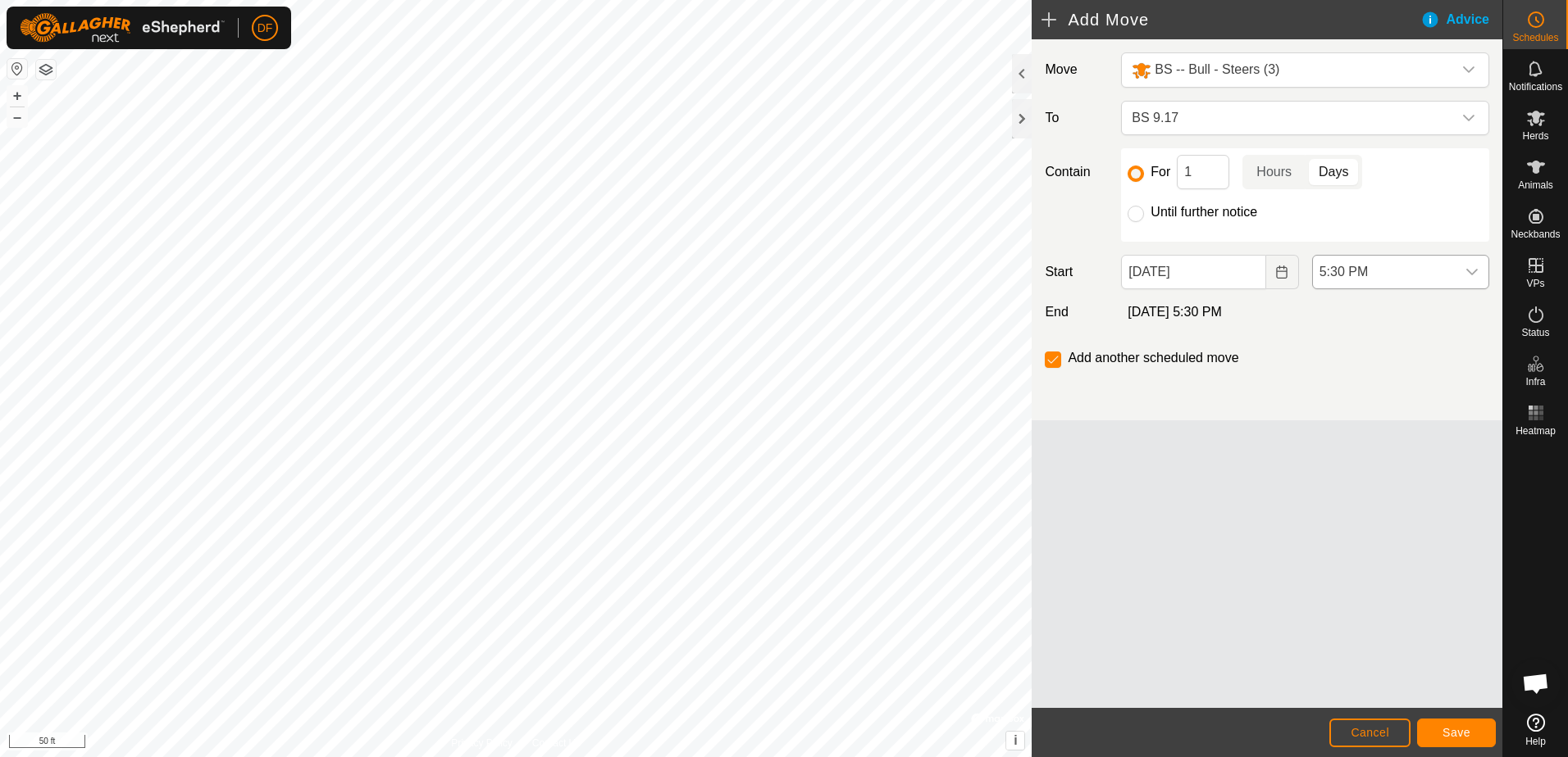
click at [1470, 271] on icon "dropdown trigger" at bounding box center [1472, 271] width 12 height 6
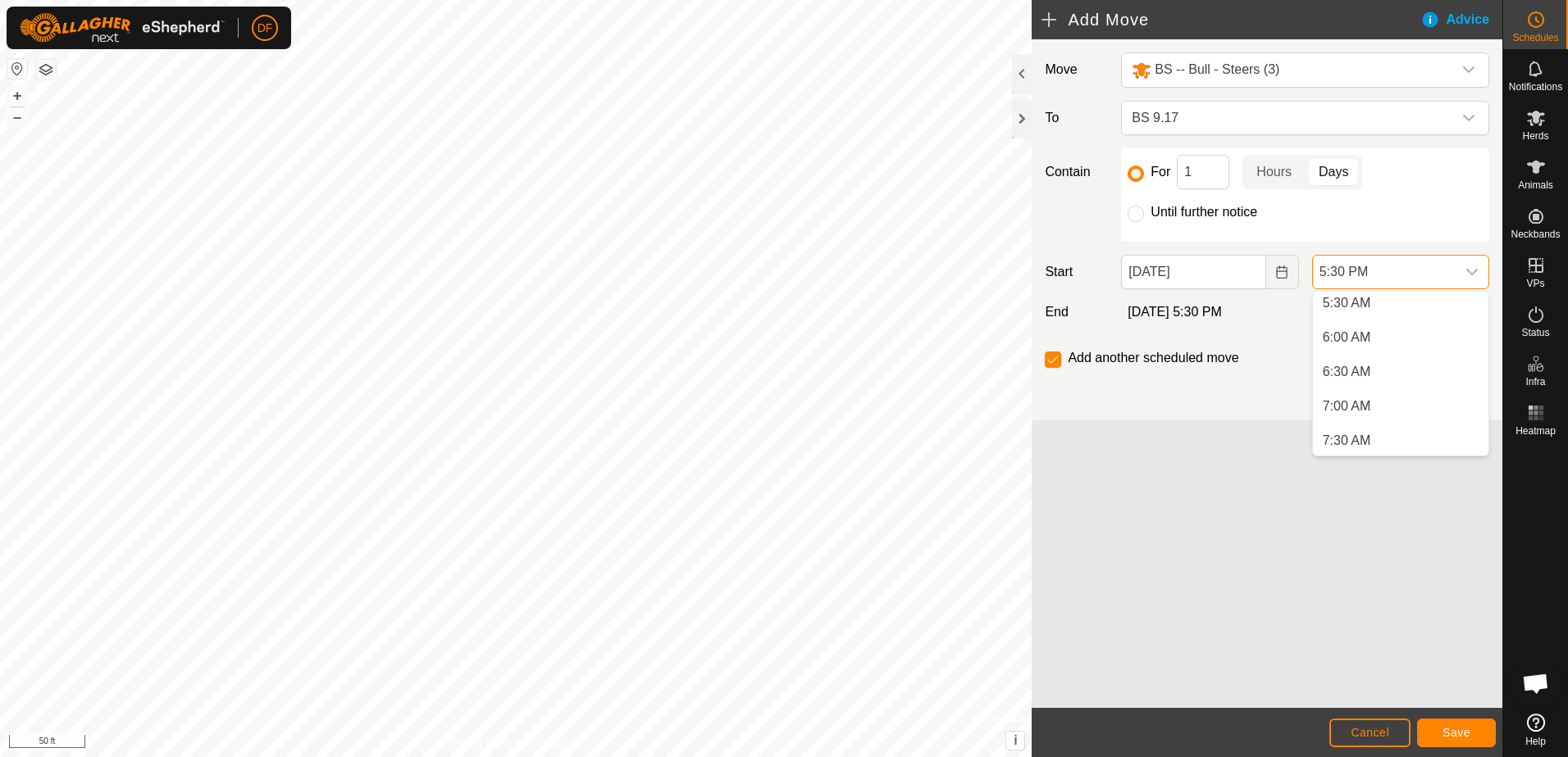
scroll to position [417, 0]
click at [1359, 374] on li "7:00 AM" at bounding box center [1400, 374] width 175 height 33
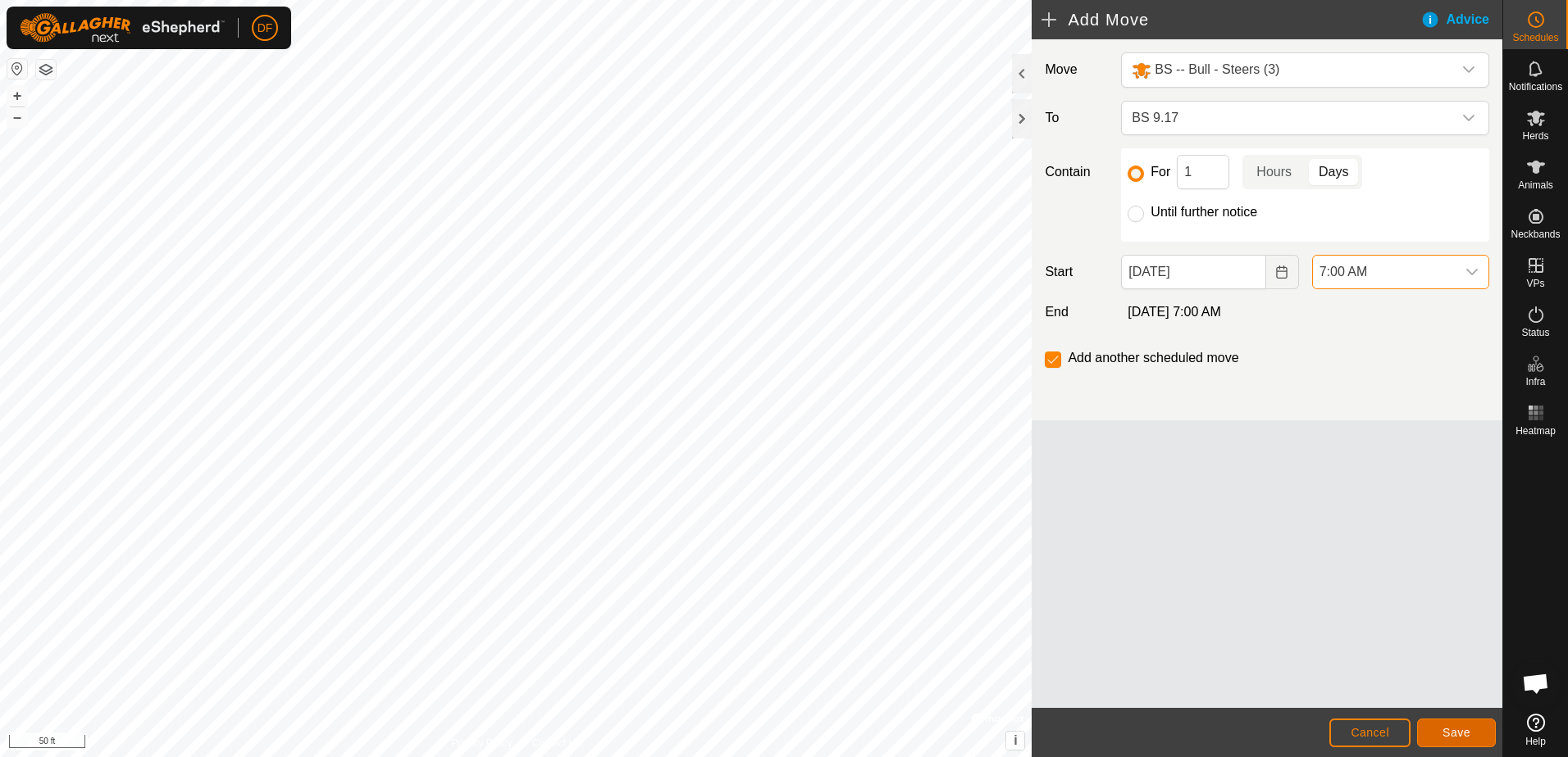
click at [1450, 732] on span "Save" at bounding box center [1456, 733] width 28 height 13
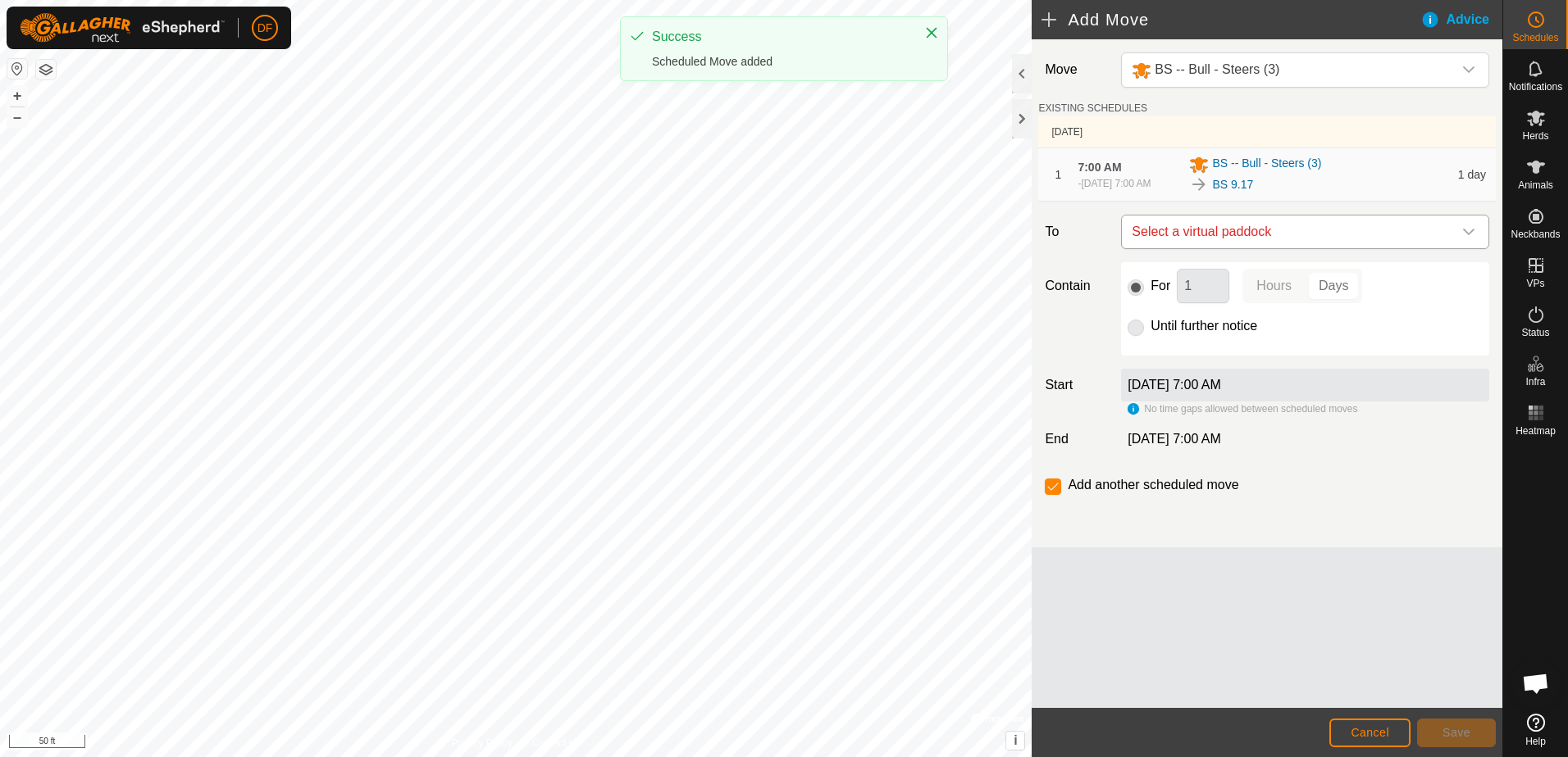
click at [1470, 236] on icon "dropdown trigger" at bounding box center [1468, 232] width 13 height 13
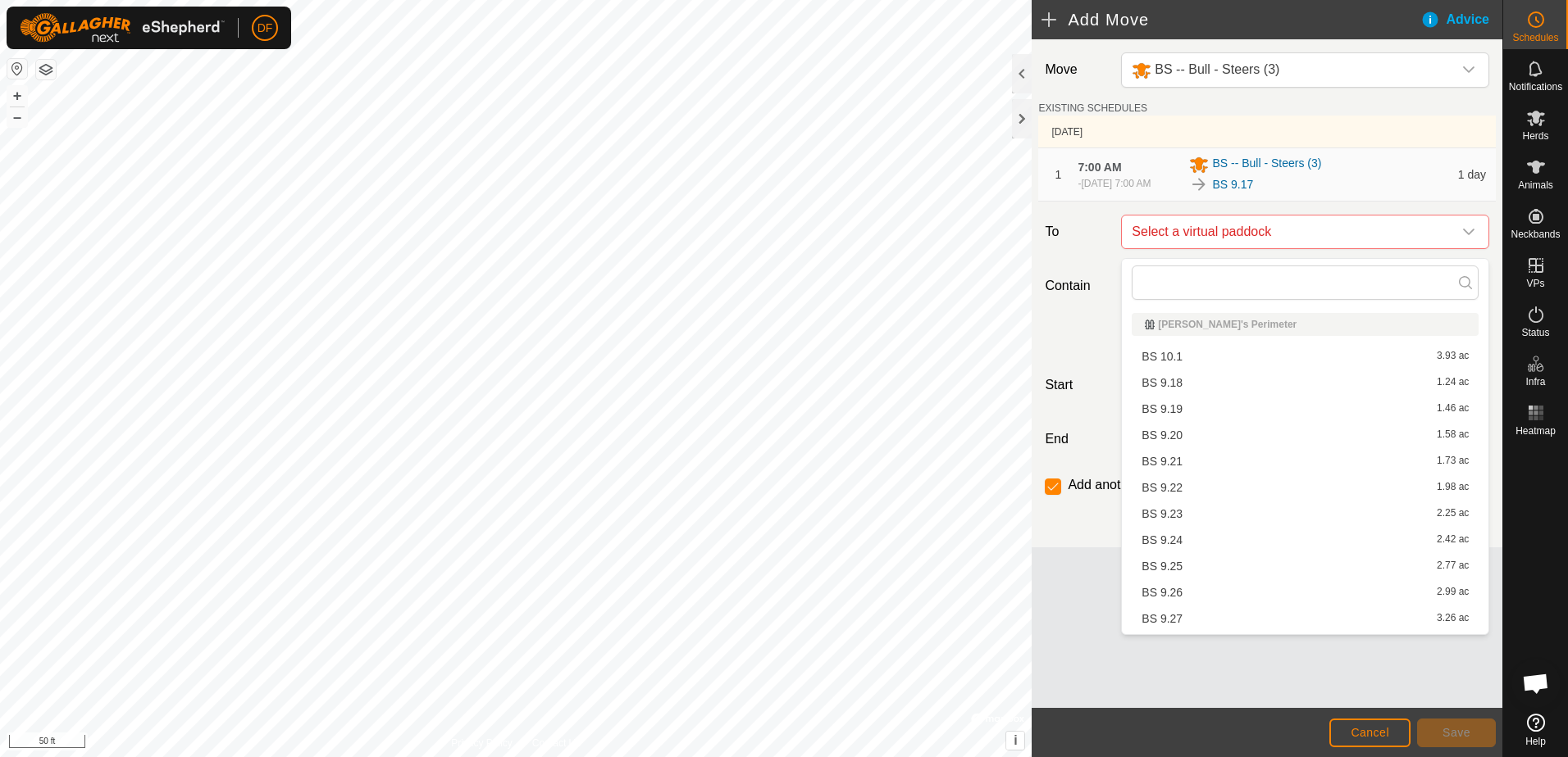
click at [1182, 380] on li "BS 9.18 1.24 ac" at bounding box center [1305, 383] width 347 height 24
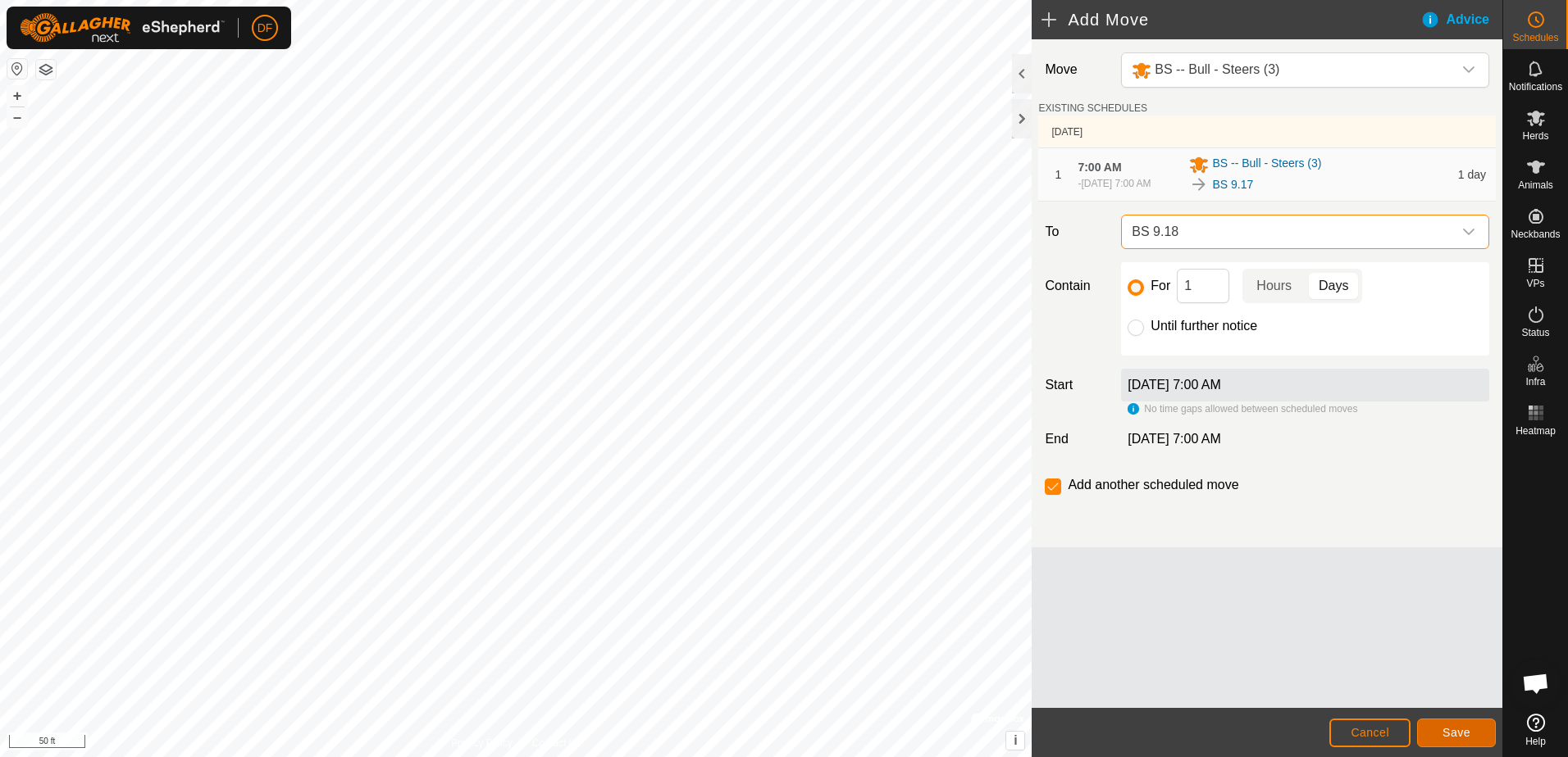
click at [1451, 730] on span "Save" at bounding box center [1456, 733] width 28 height 13
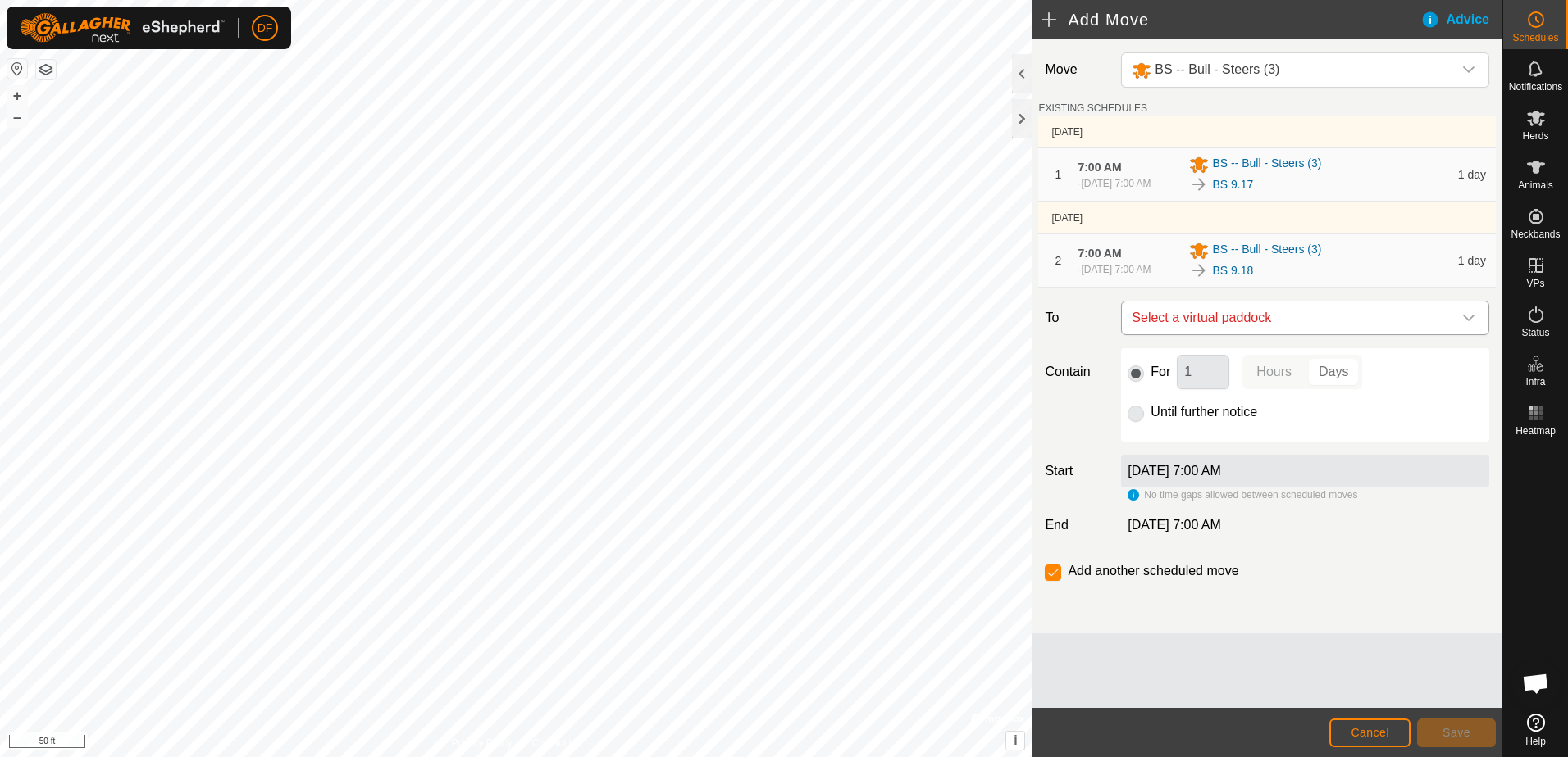
click at [1469, 324] on icon "dropdown trigger" at bounding box center [1468, 318] width 13 height 13
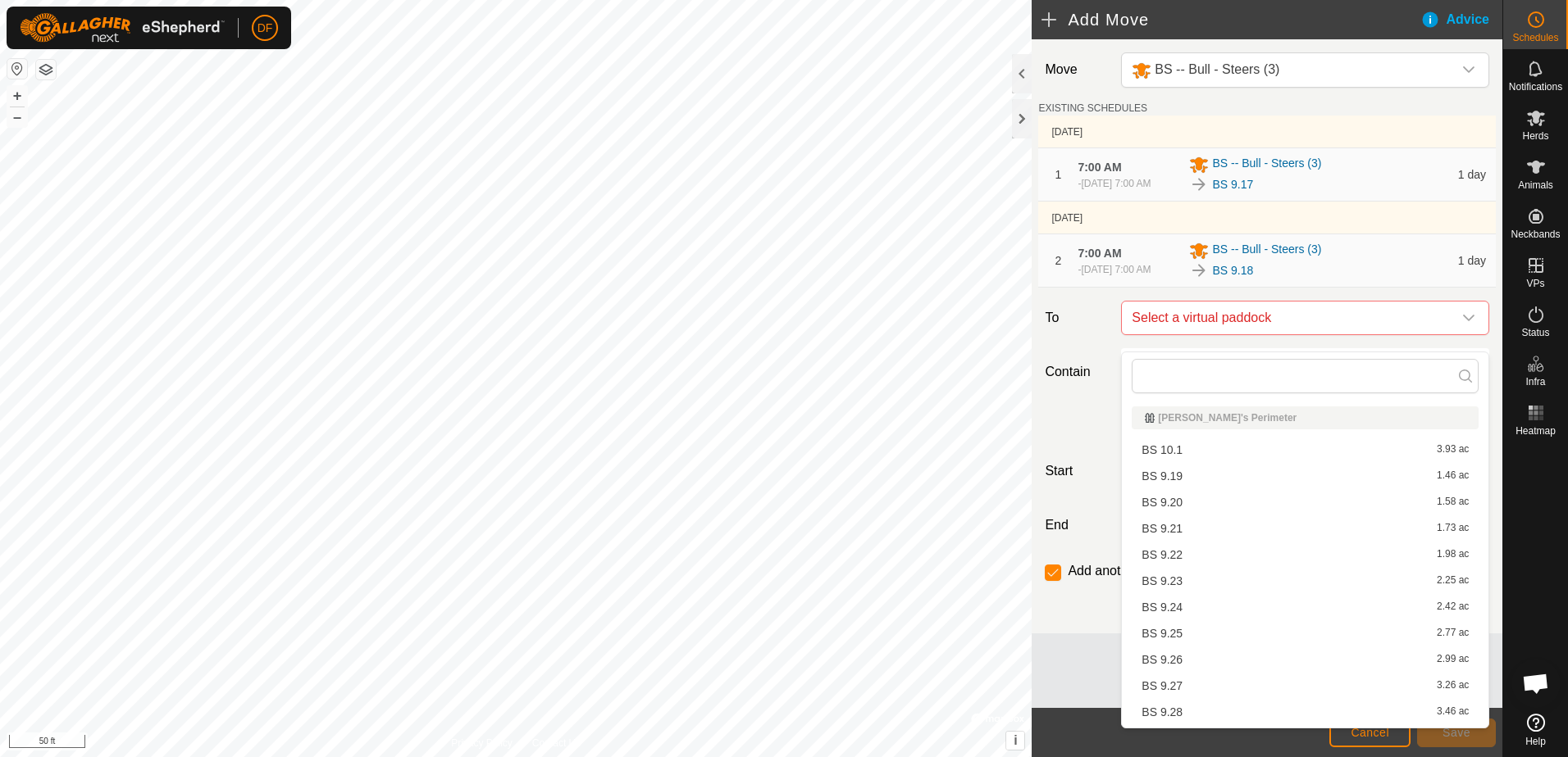
click at [1160, 479] on li "BS 9.19 1.46 ac" at bounding box center [1305, 476] width 347 height 24
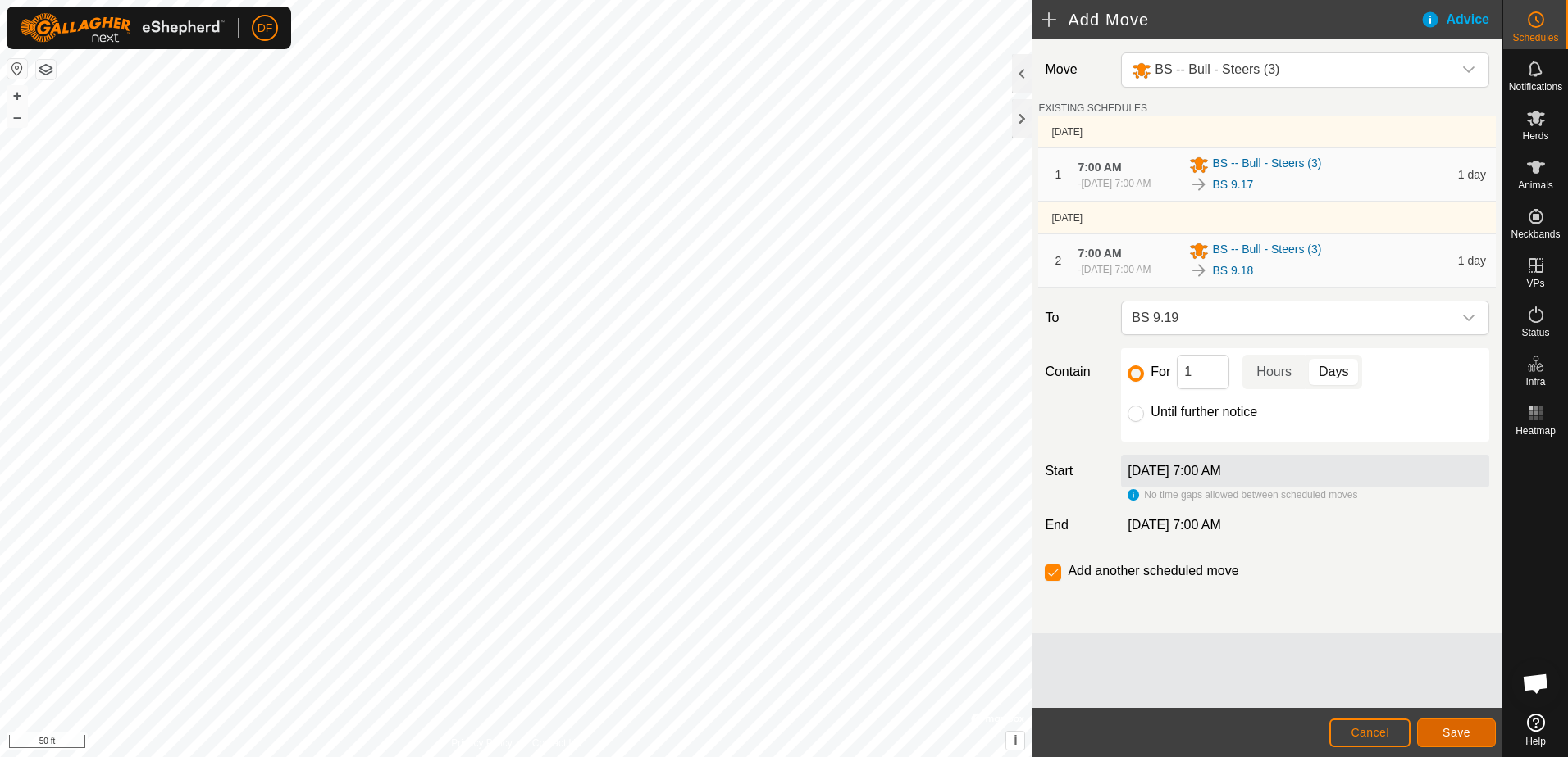
click at [1464, 729] on span "Save" at bounding box center [1456, 733] width 28 height 13
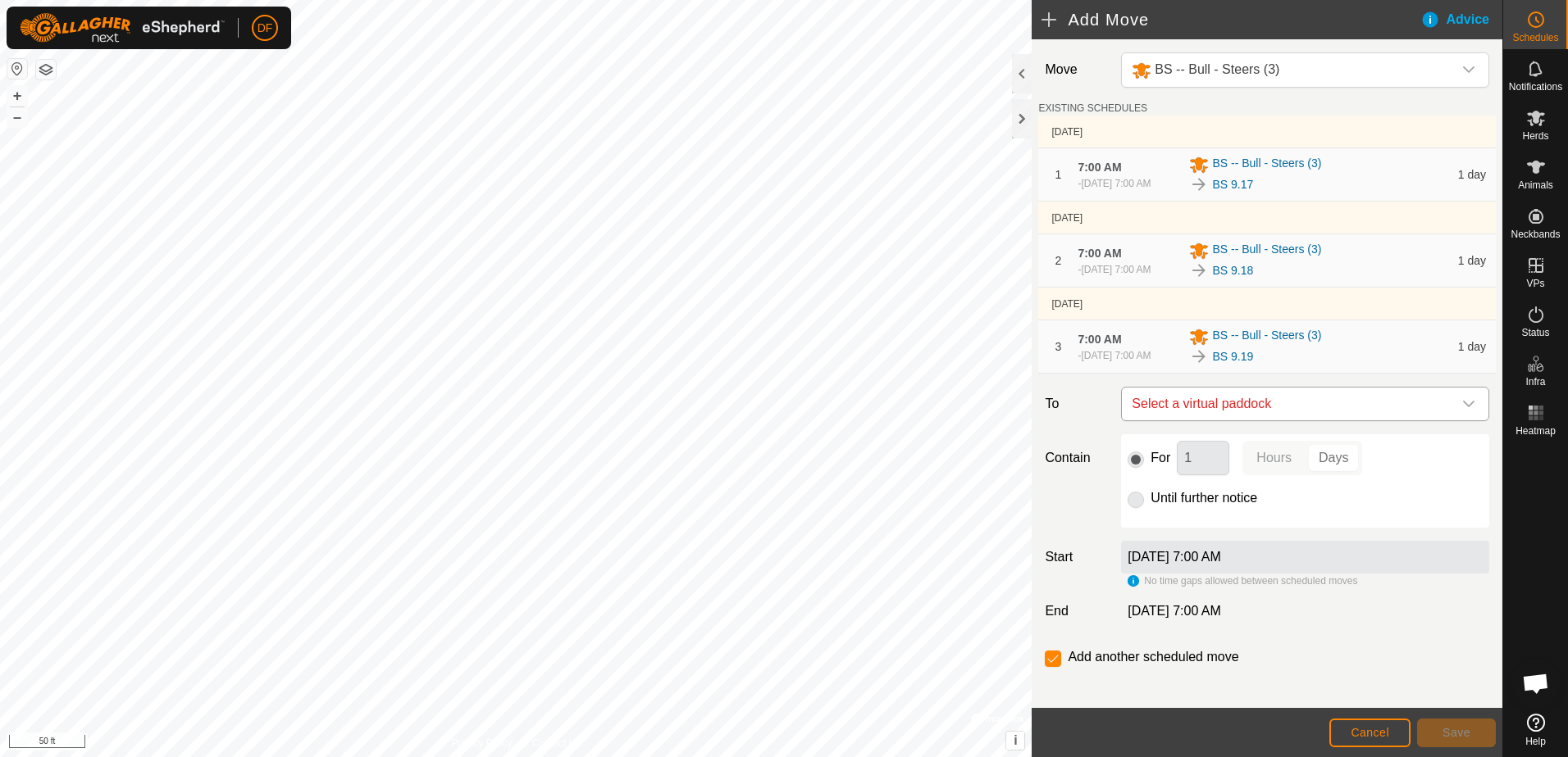
click at [1462, 410] on icon "dropdown trigger" at bounding box center [1468, 404] width 13 height 13
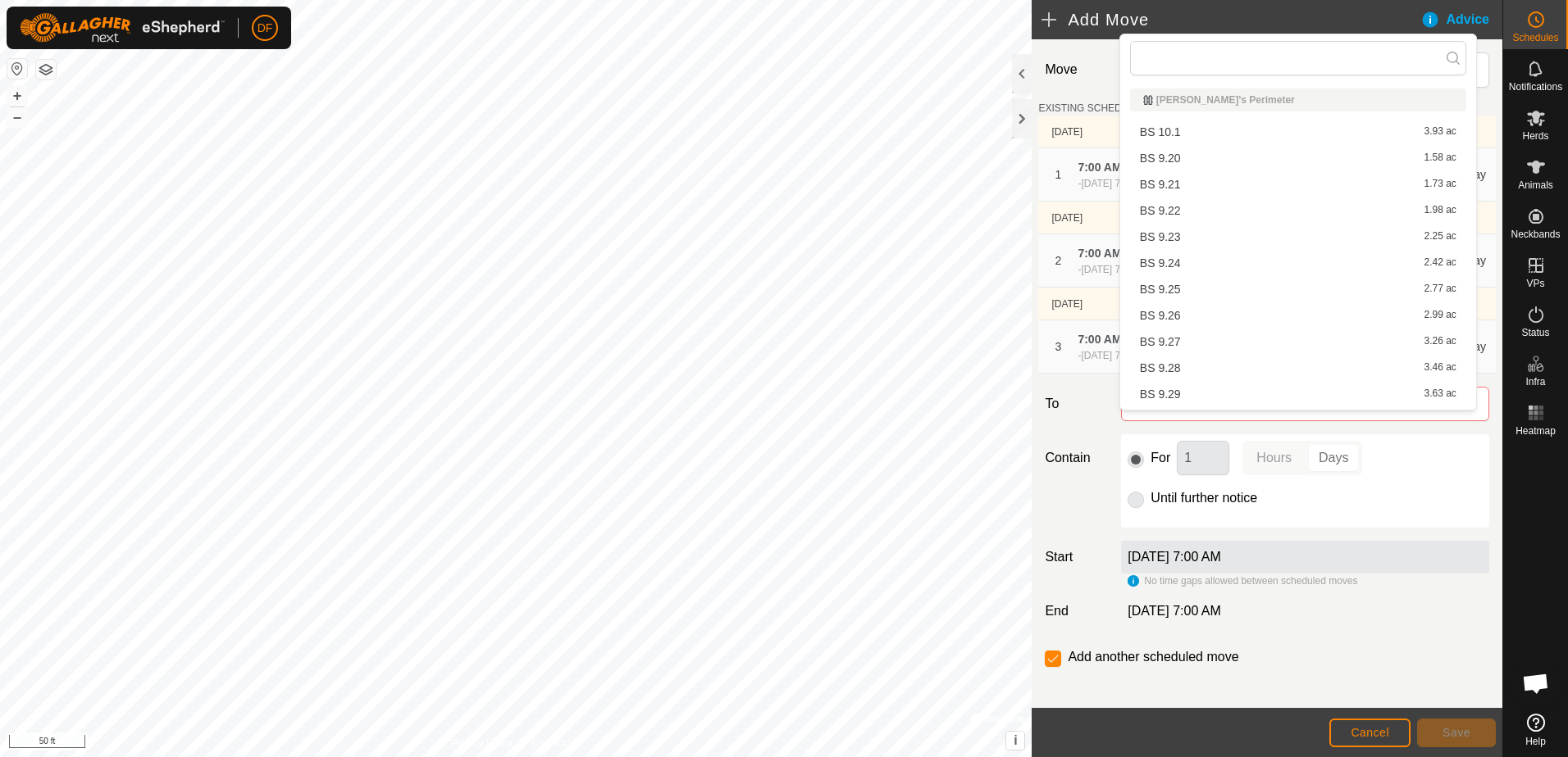
click at [1162, 157] on li "BS 9.20 1.58 ac" at bounding box center [1298, 157] width 336 height 24
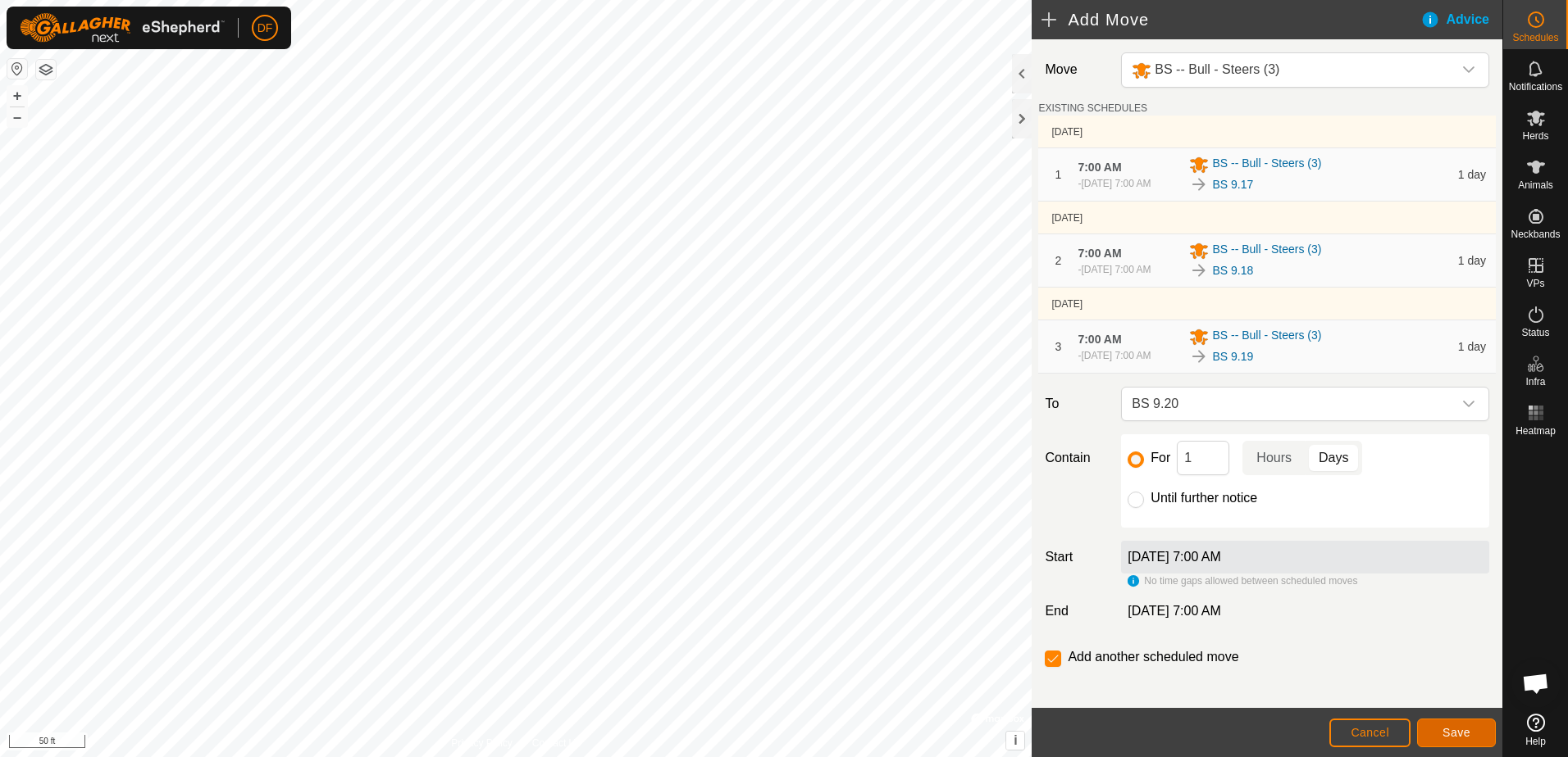
click at [1460, 739] on span "Save" at bounding box center [1456, 733] width 28 height 13
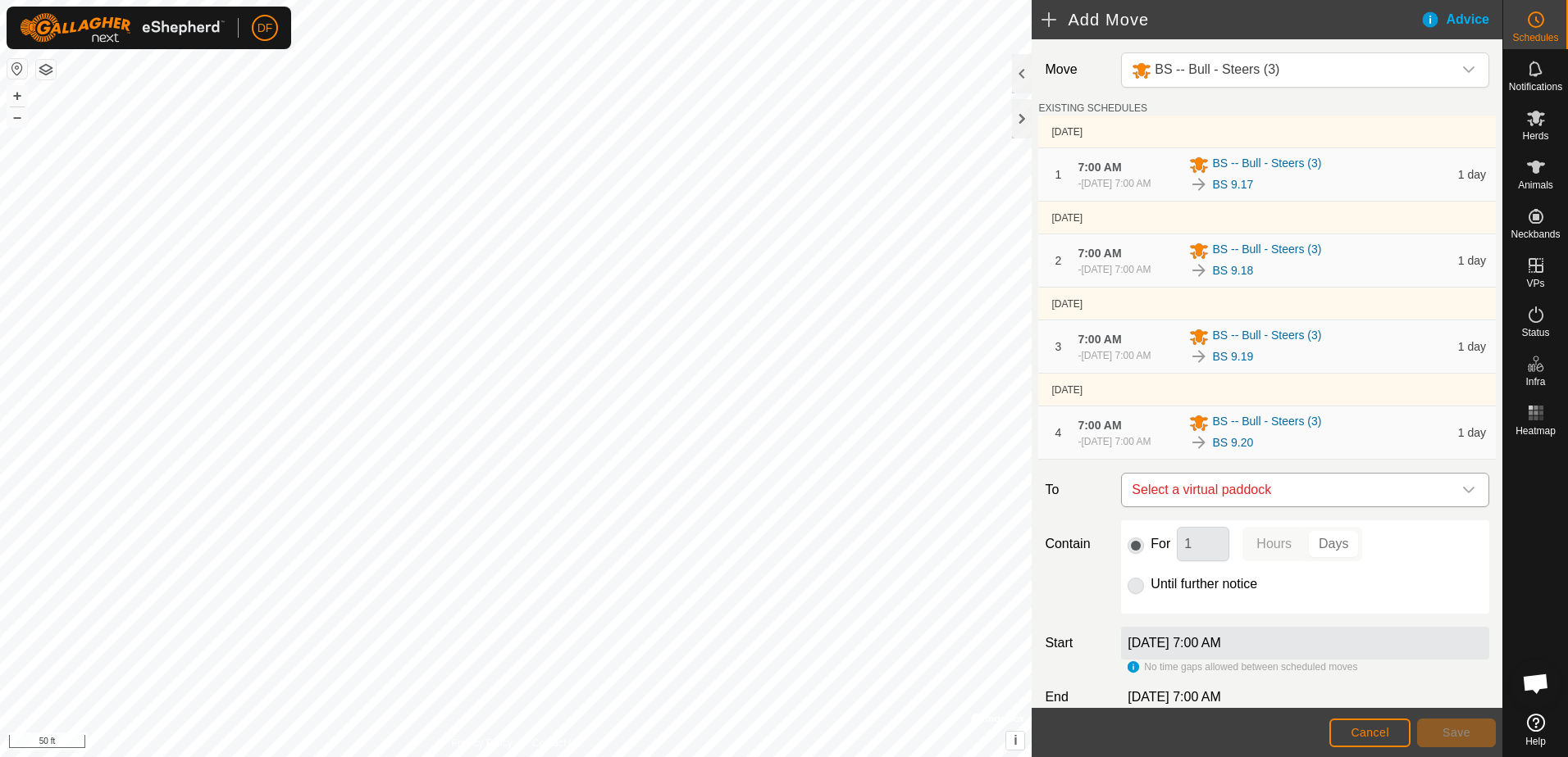
click at [1462, 497] on icon "dropdown trigger" at bounding box center [1468, 489] width 13 height 13
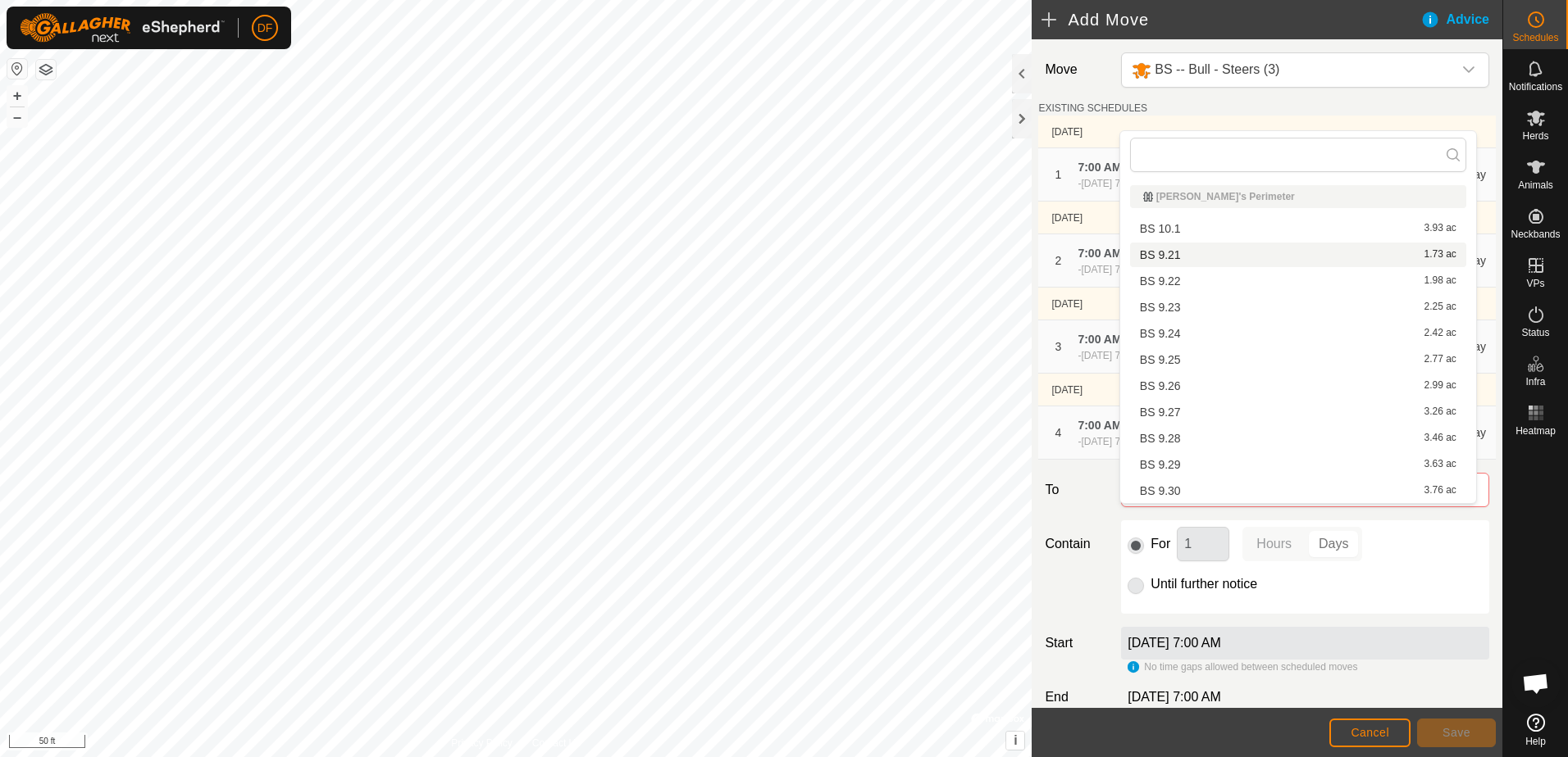
click at [1155, 253] on li "BS 9.21 1.73 ac" at bounding box center [1298, 254] width 336 height 24
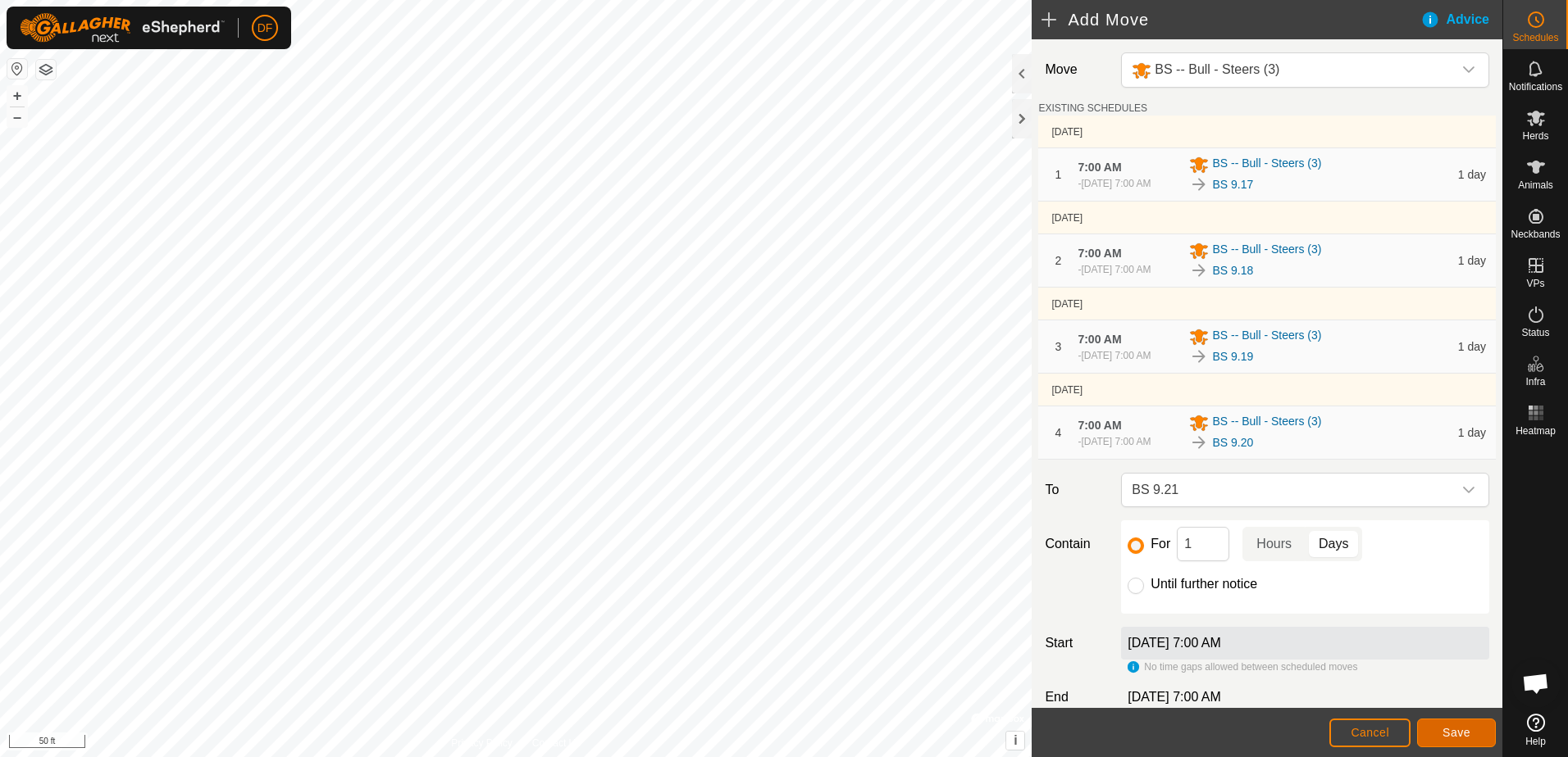
click at [1457, 741] on button "Save" at bounding box center [1457, 733] width 79 height 29
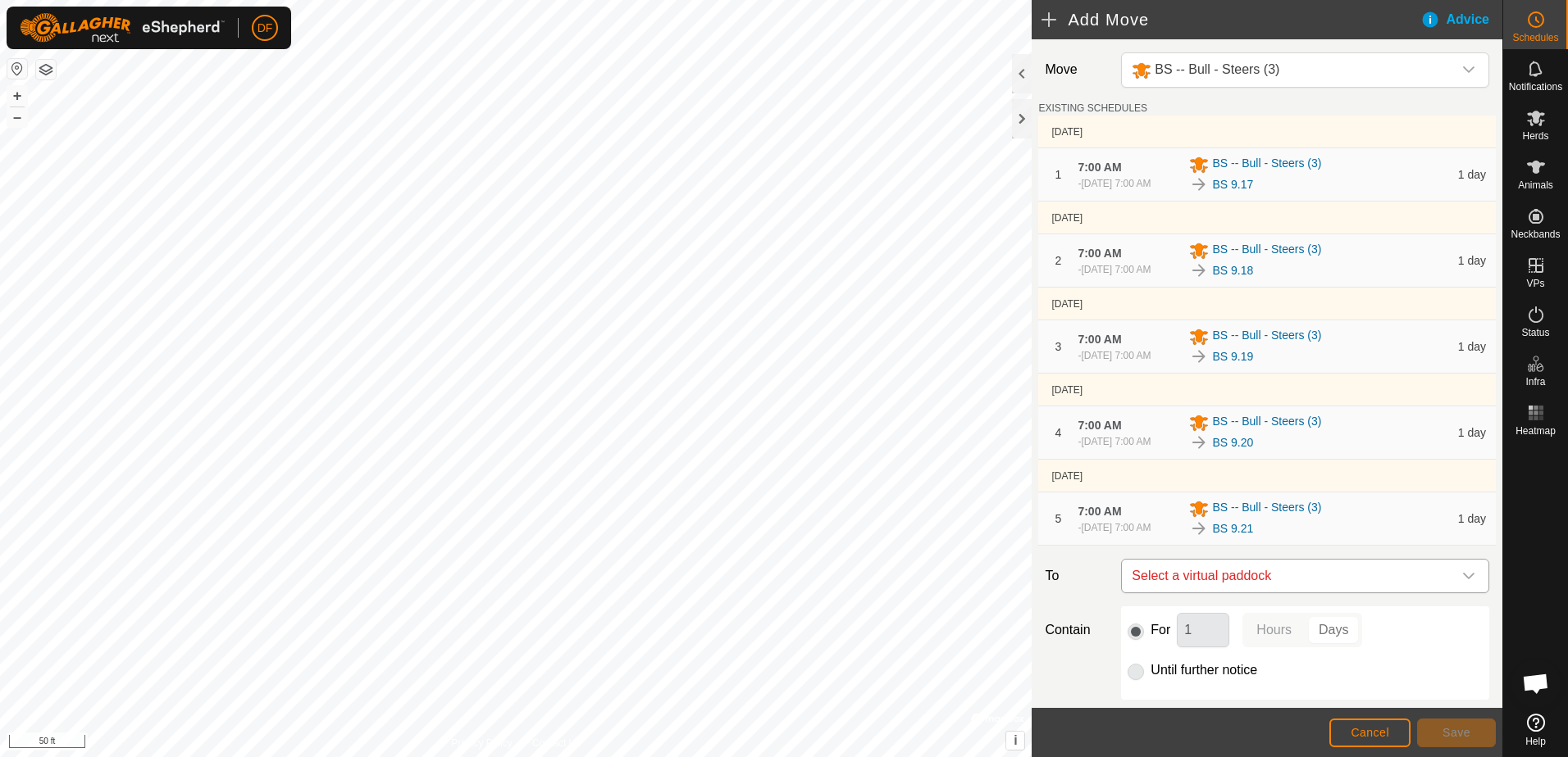
click at [1462, 583] on icon "dropdown trigger" at bounding box center [1468, 576] width 13 height 13
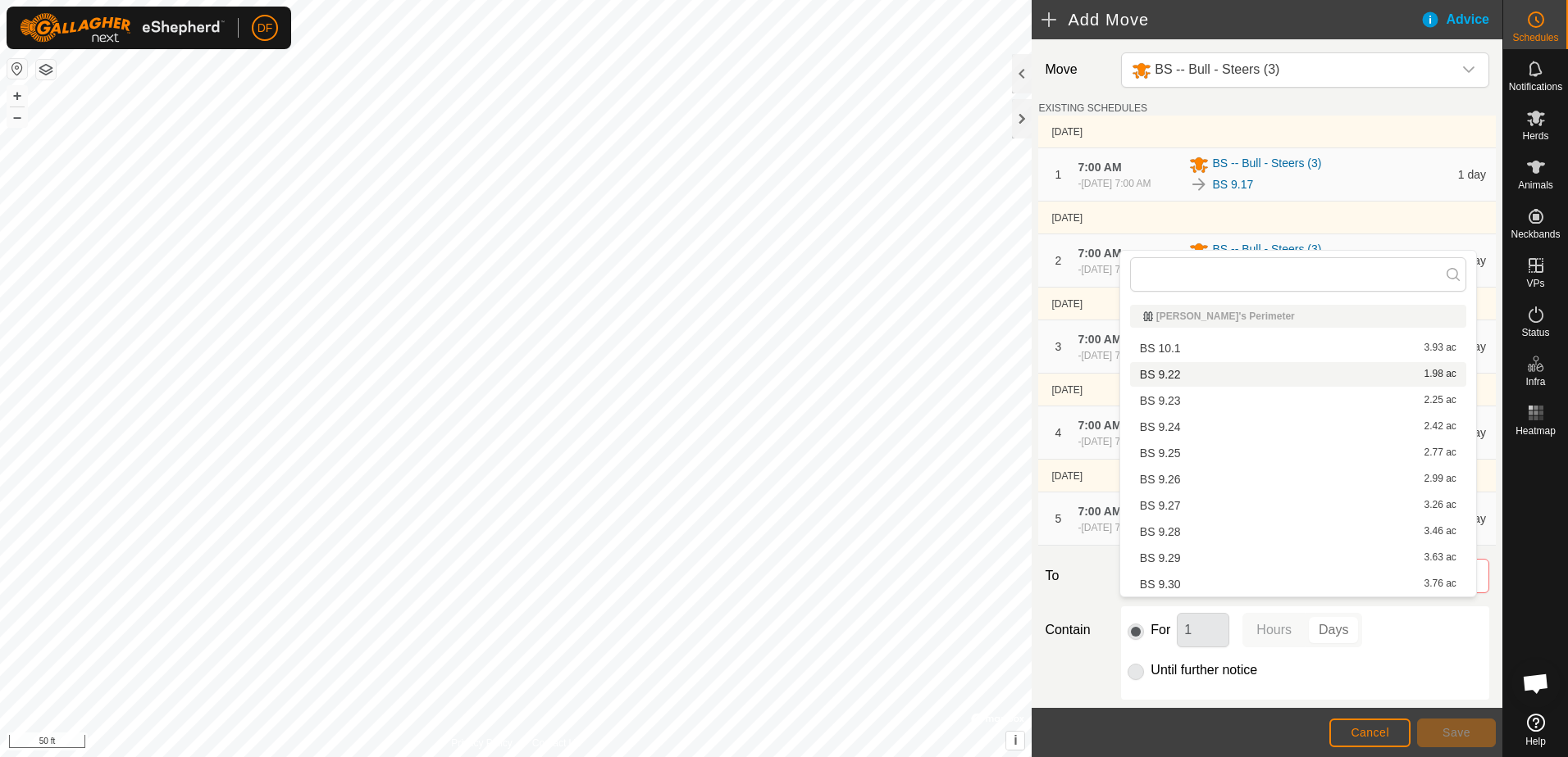
click at [1176, 376] on li "BS 9.22 1.98 ac" at bounding box center [1298, 374] width 336 height 24
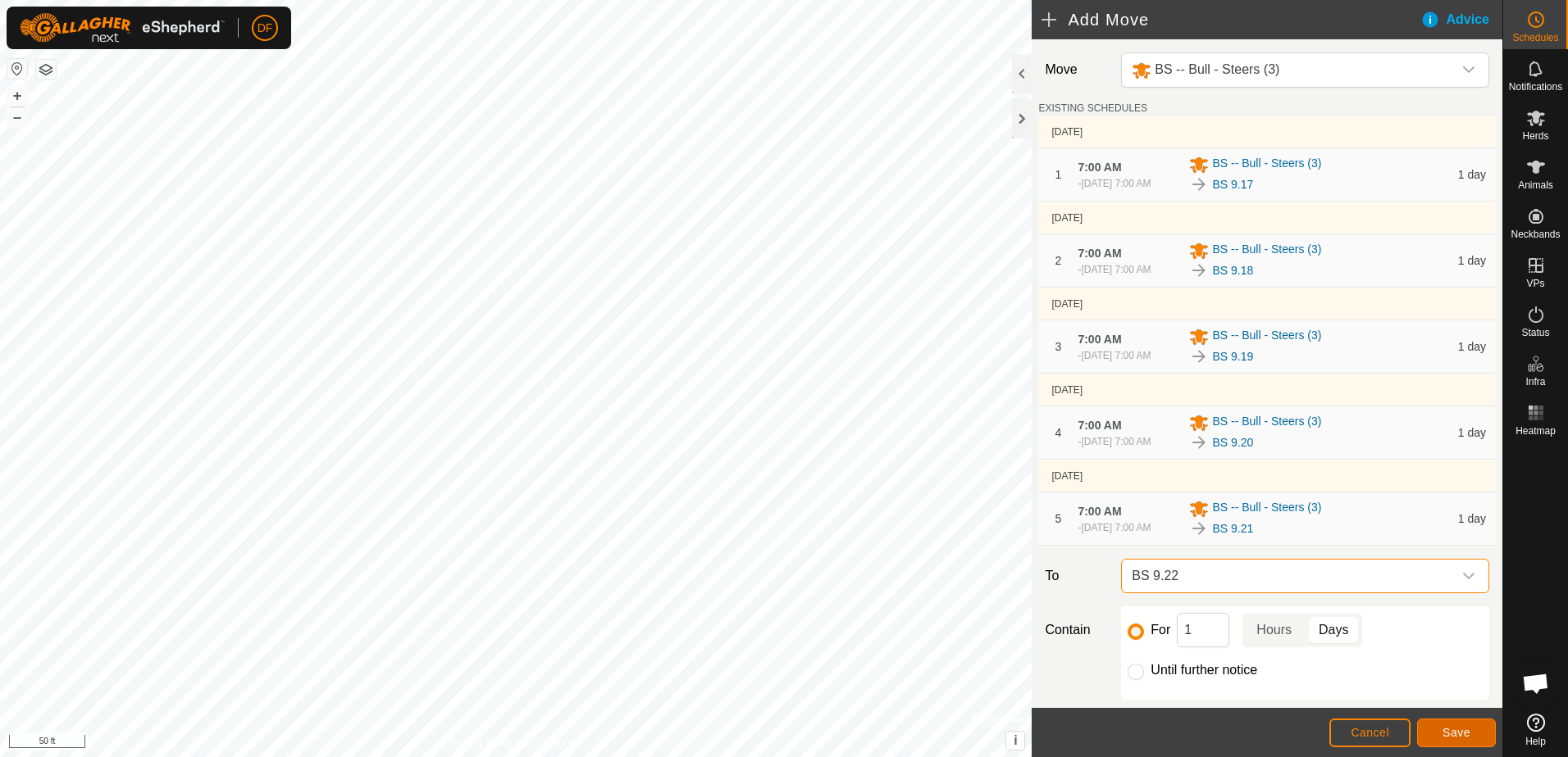
click at [1471, 738] on button "Save" at bounding box center [1457, 733] width 79 height 29
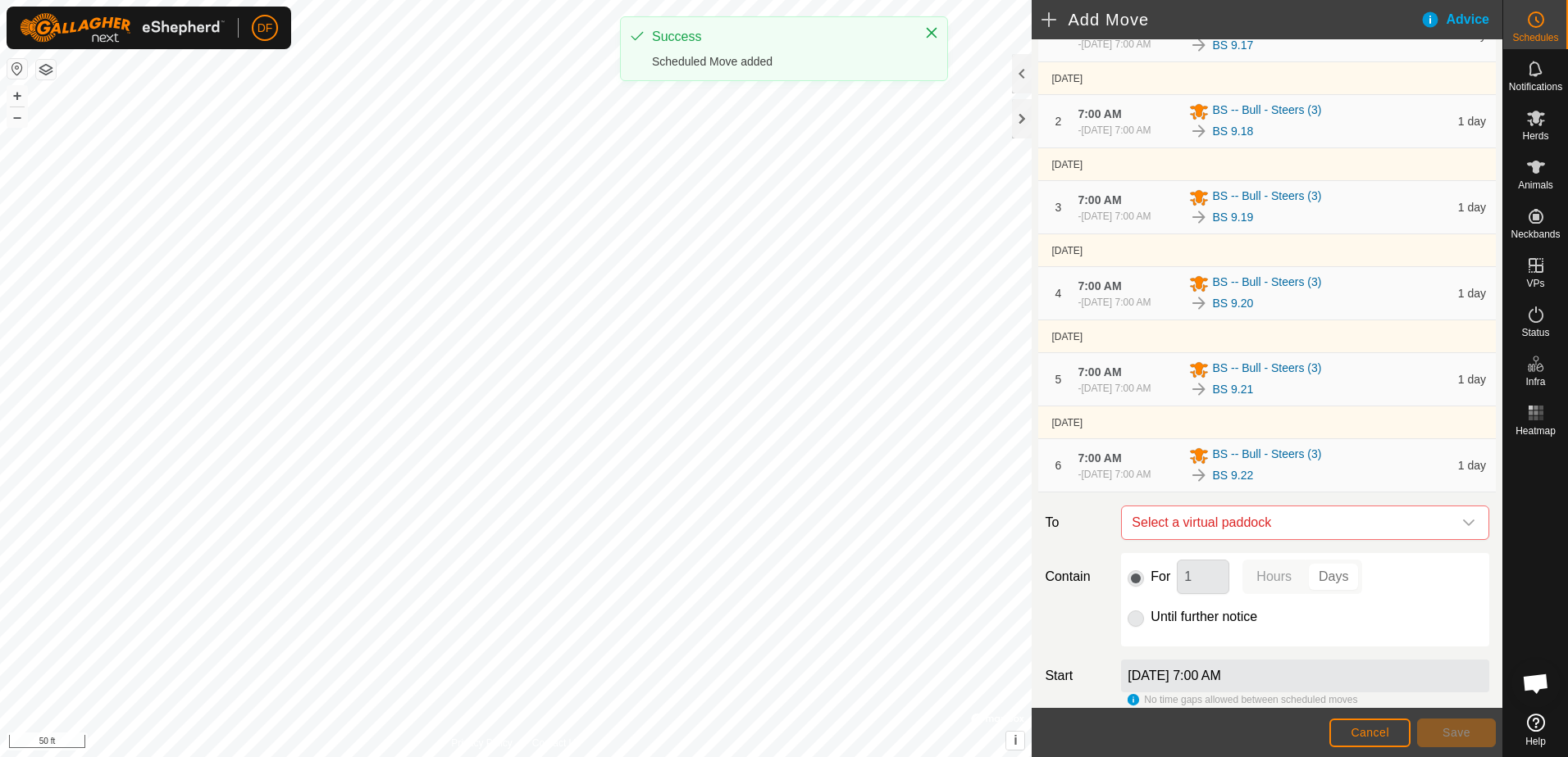
scroll to position [246, 0]
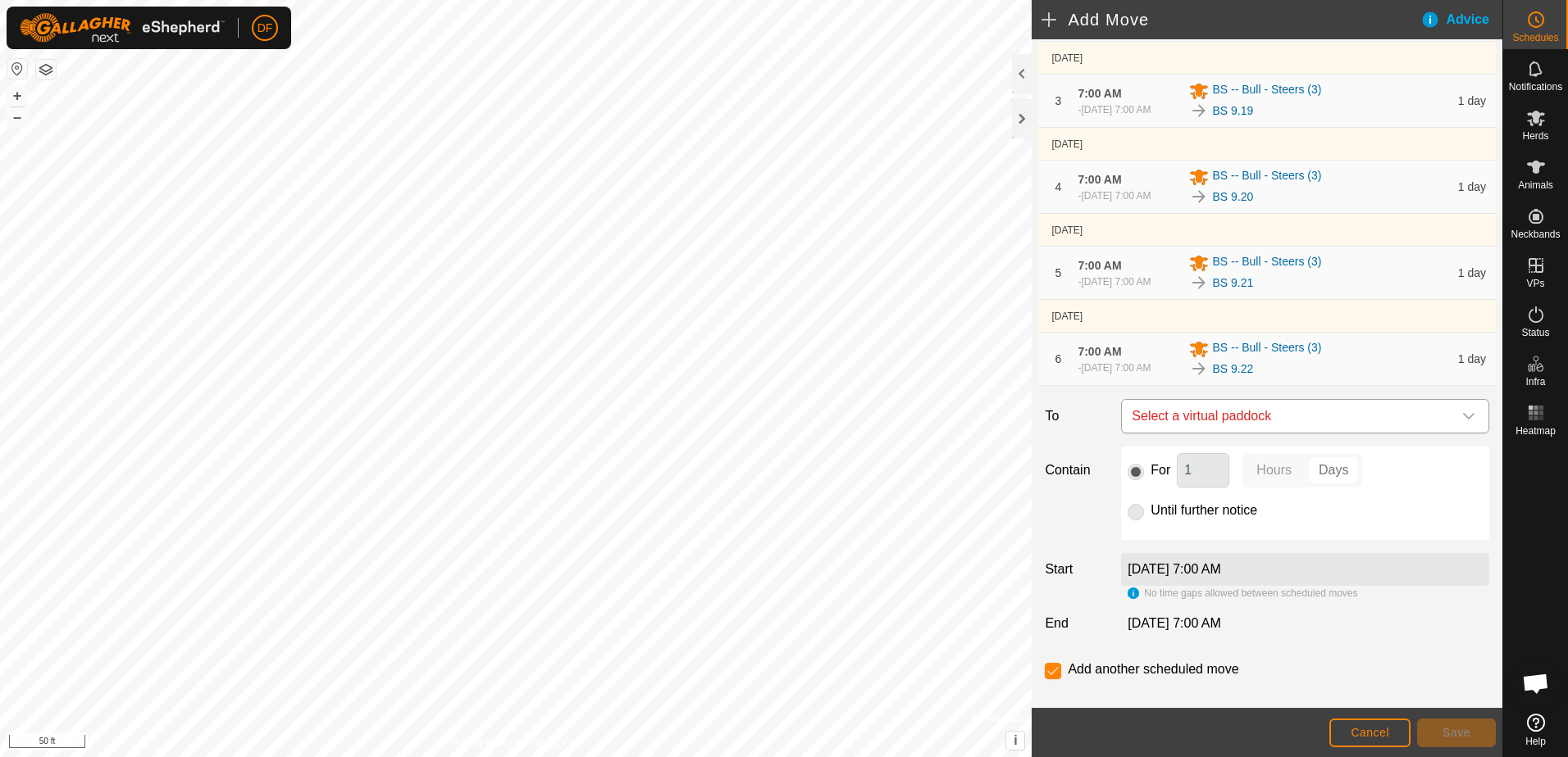
click at [1462, 423] on icon "dropdown trigger" at bounding box center [1468, 416] width 13 height 13
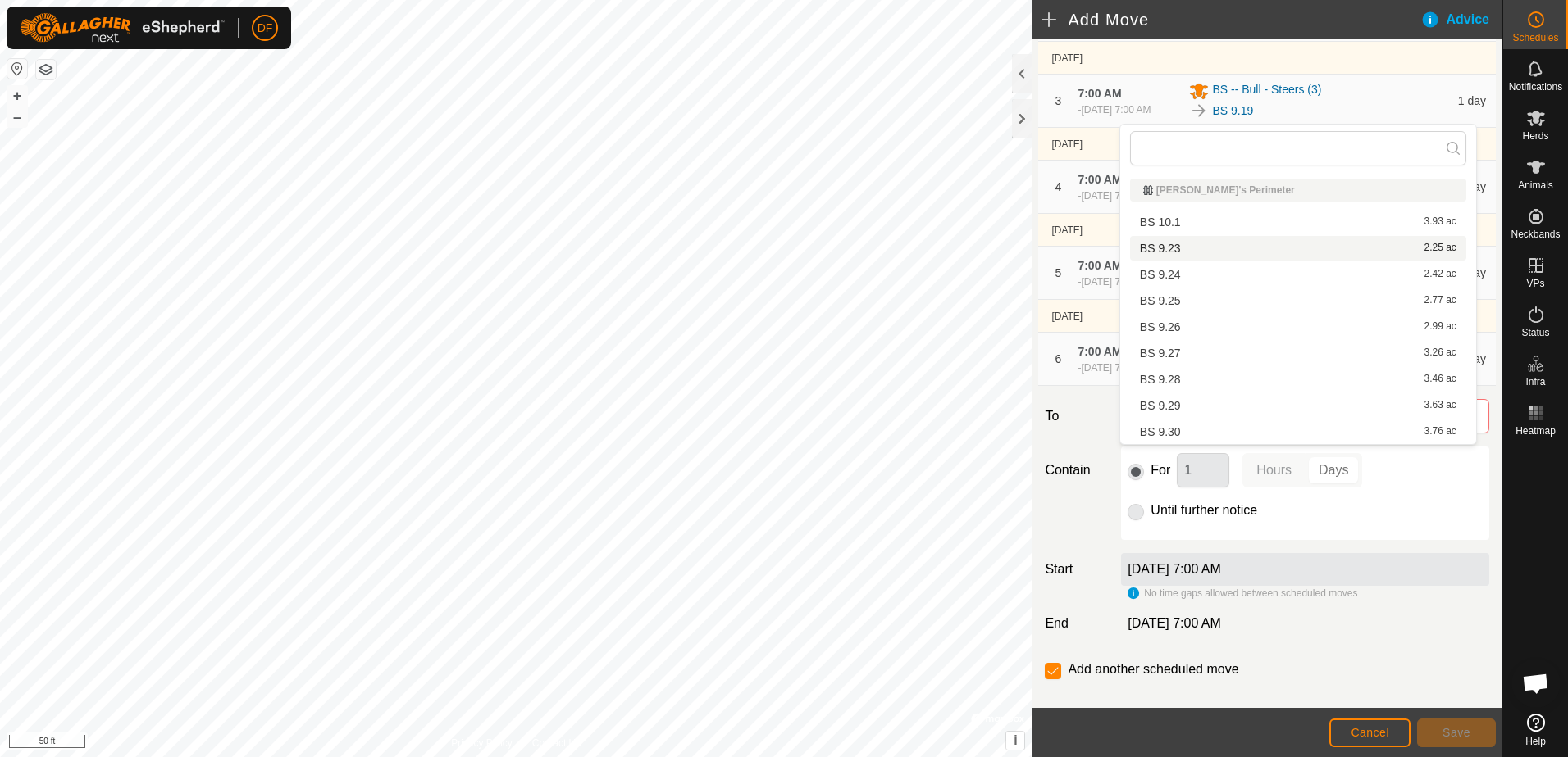
click at [1160, 249] on li "BS 9.23 2.25 ac" at bounding box center [1298, 248] width 336 height 24
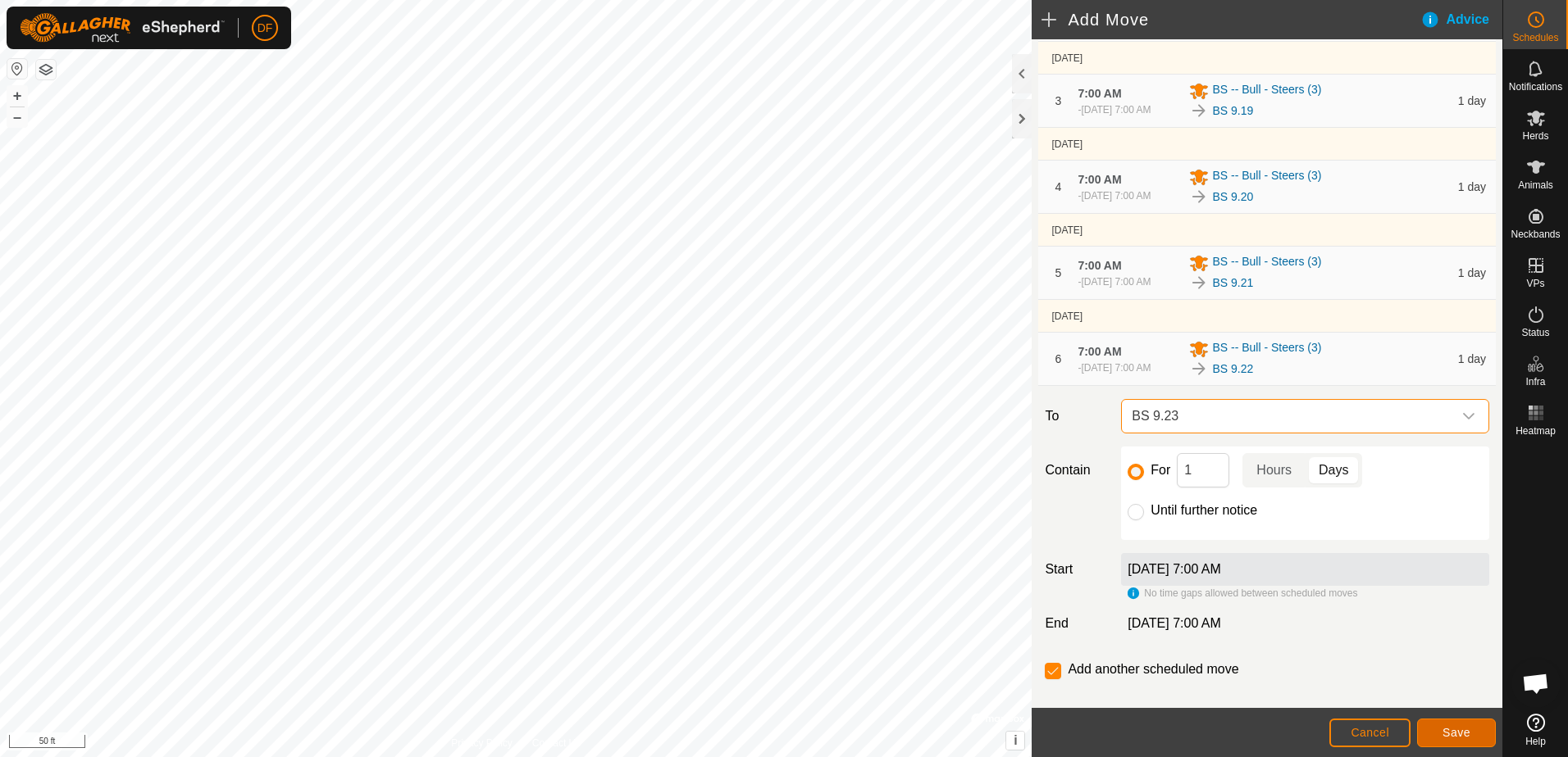
click at [1473, 735] on button "Save" at bounding box center [1457, 733] width 79 height 29
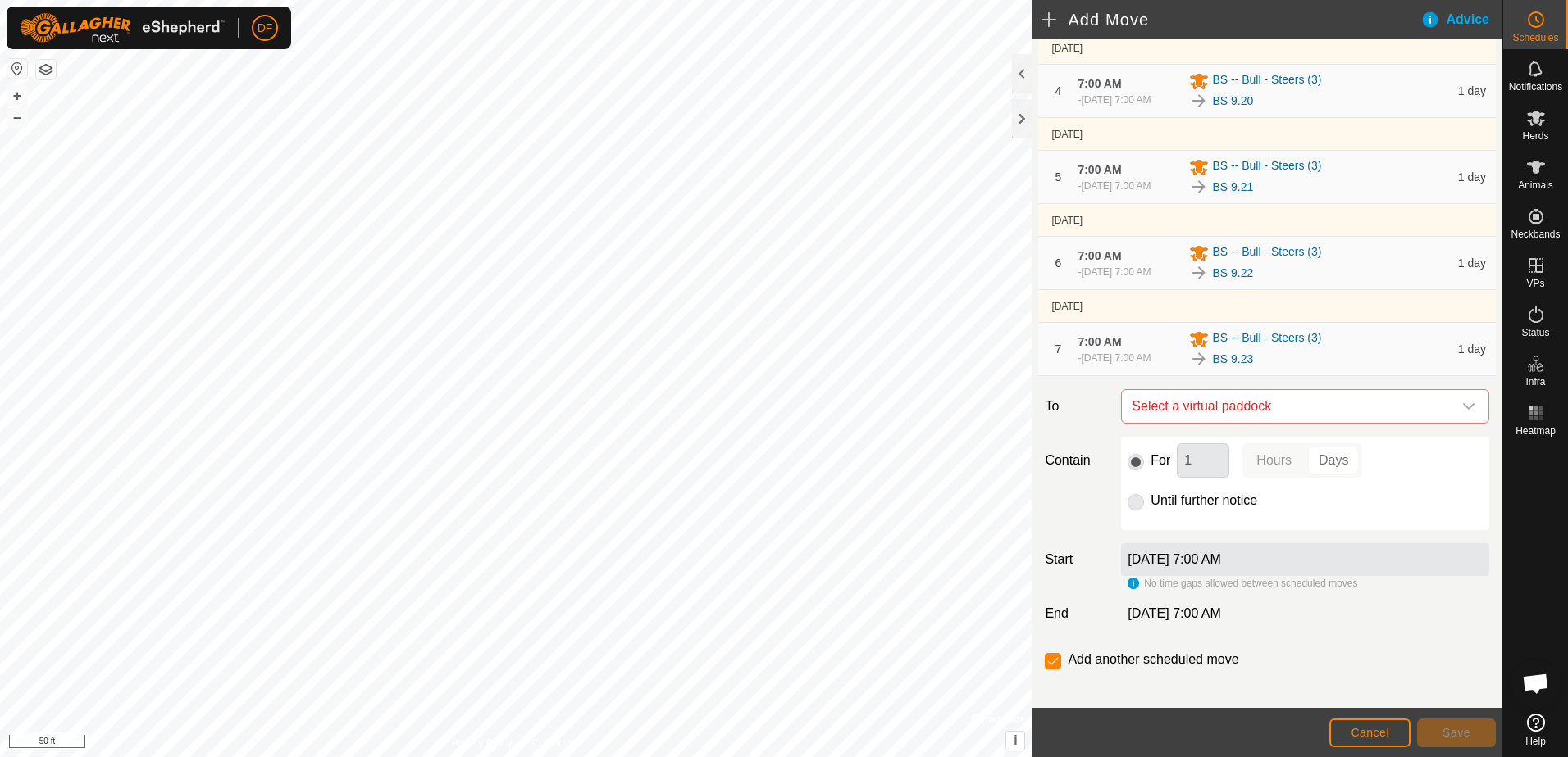
scroll to position [408, 0]
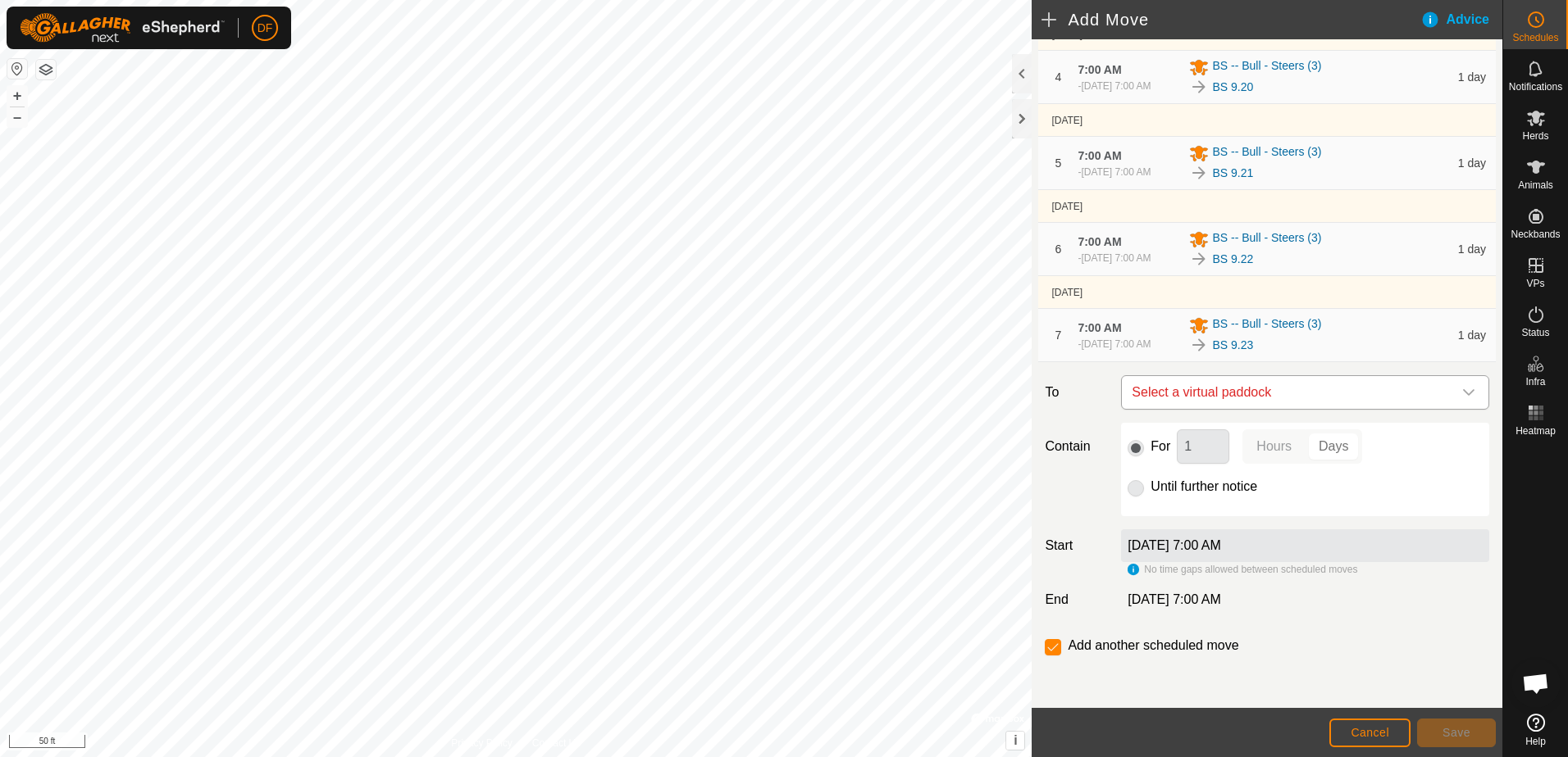
click at [1463, 392] on icon "dropdown trigger" at bounding box center [1468, 392] width 12 height 6
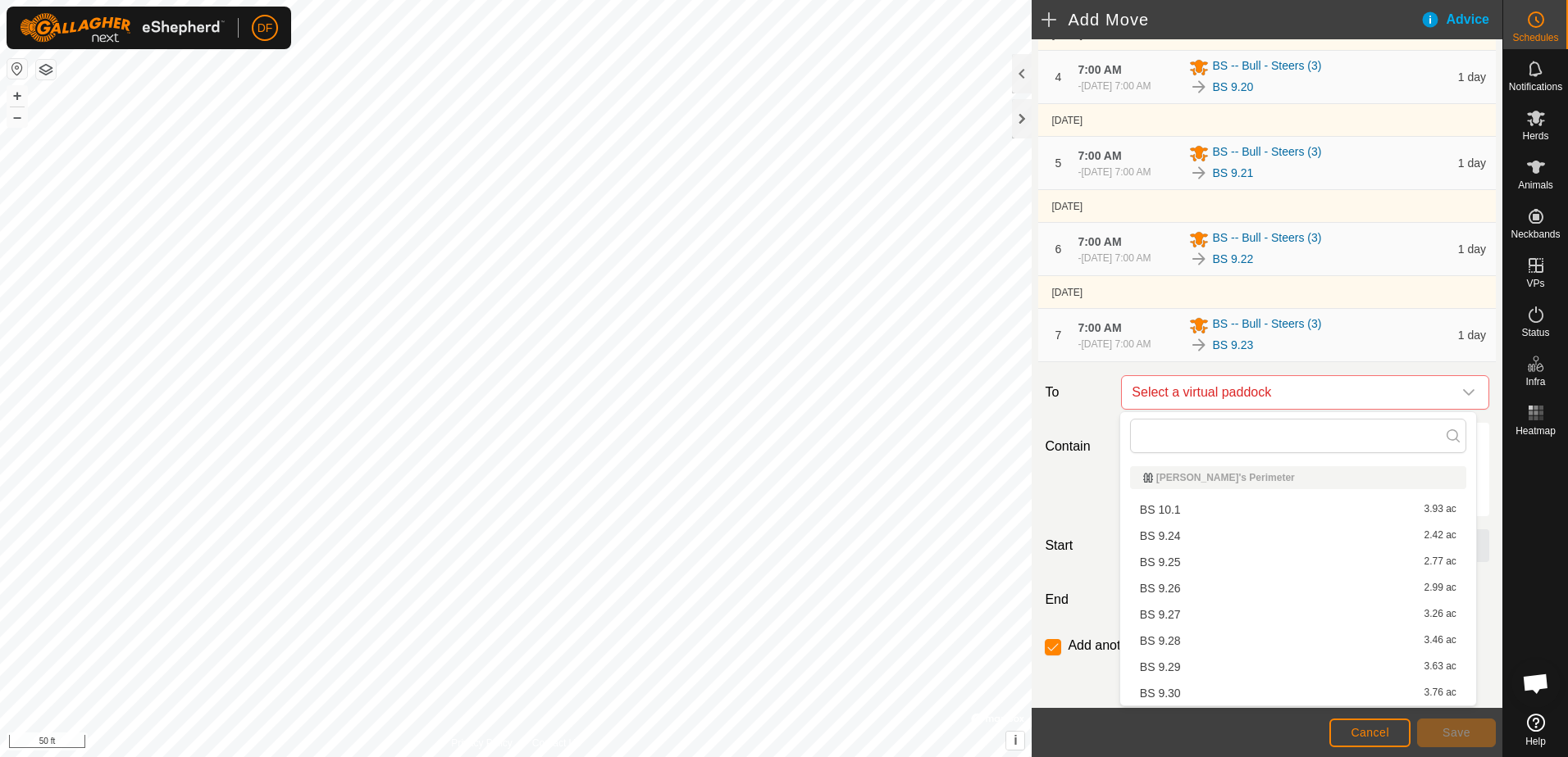
click at [1164, 540] on li "BS 9.24 2.42 ac" at bounding box center [1298, 535] width 336 height 24
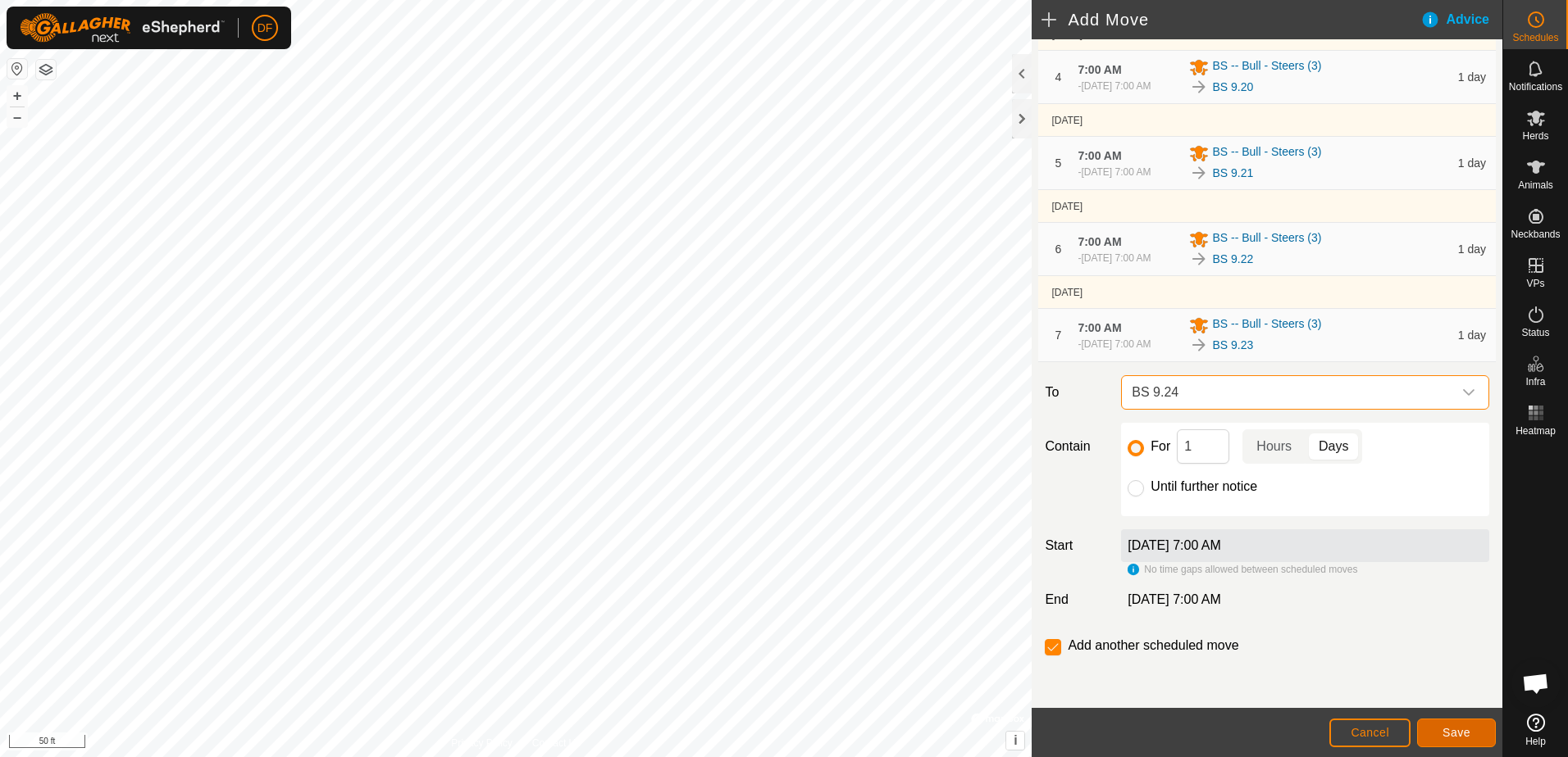
click at [1470, 733] on button "Save" at bounding box center [1457, 733] width 79 height 29
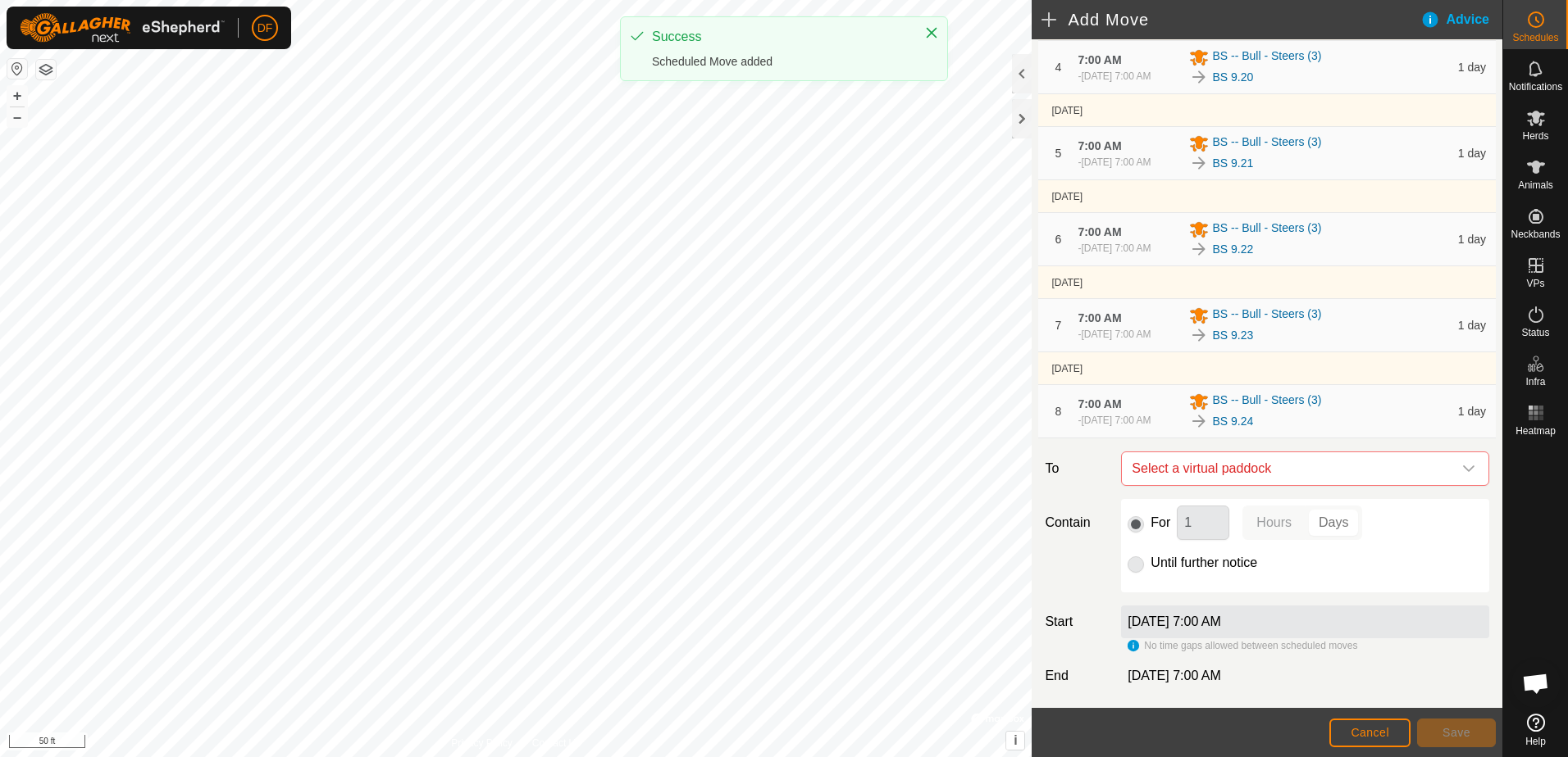
scroll to position [501, 0]
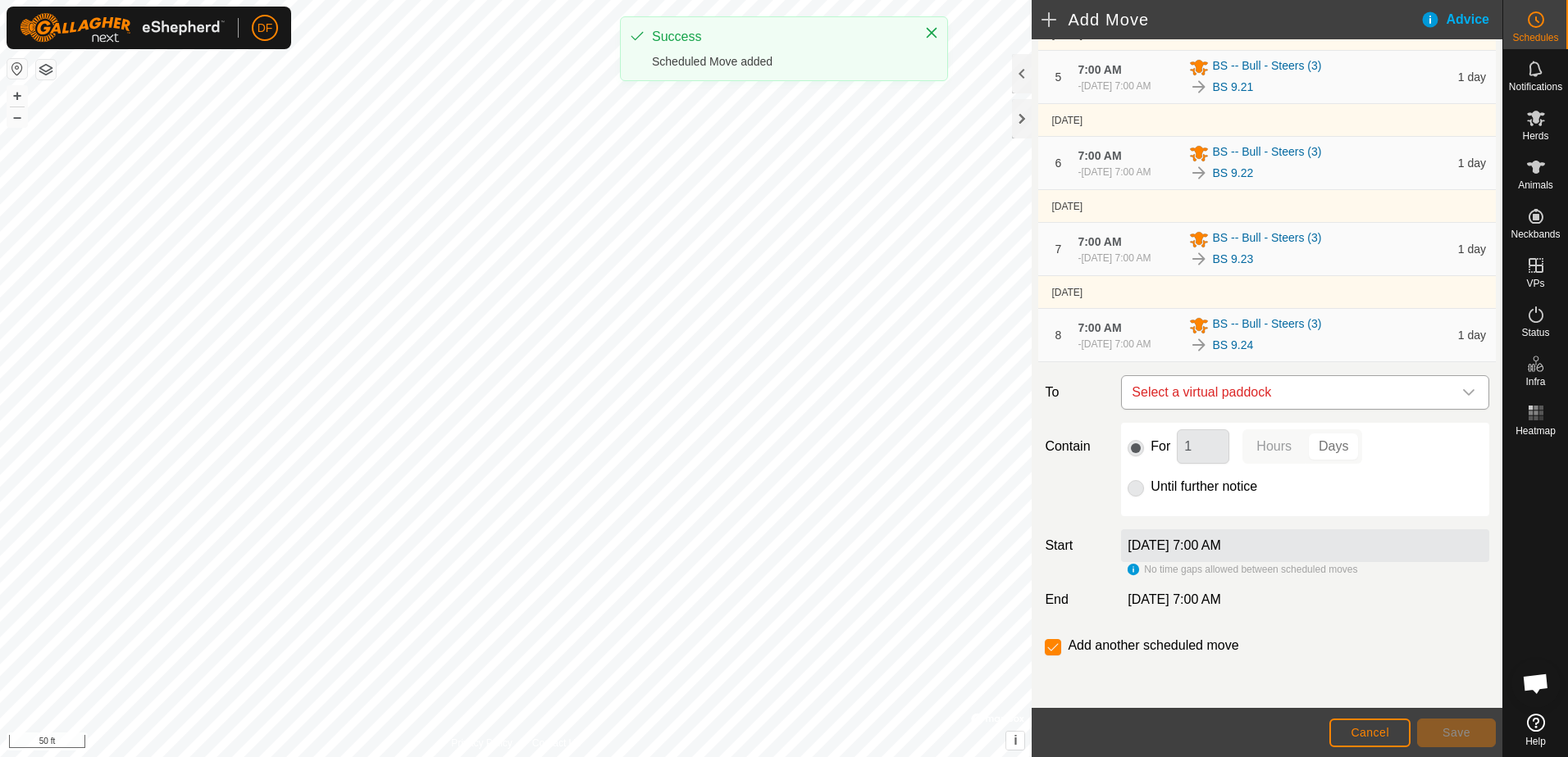
click at [1459, 385] on div "dropdown trigger" at bounding box center [1468, 392] width 33 height 33
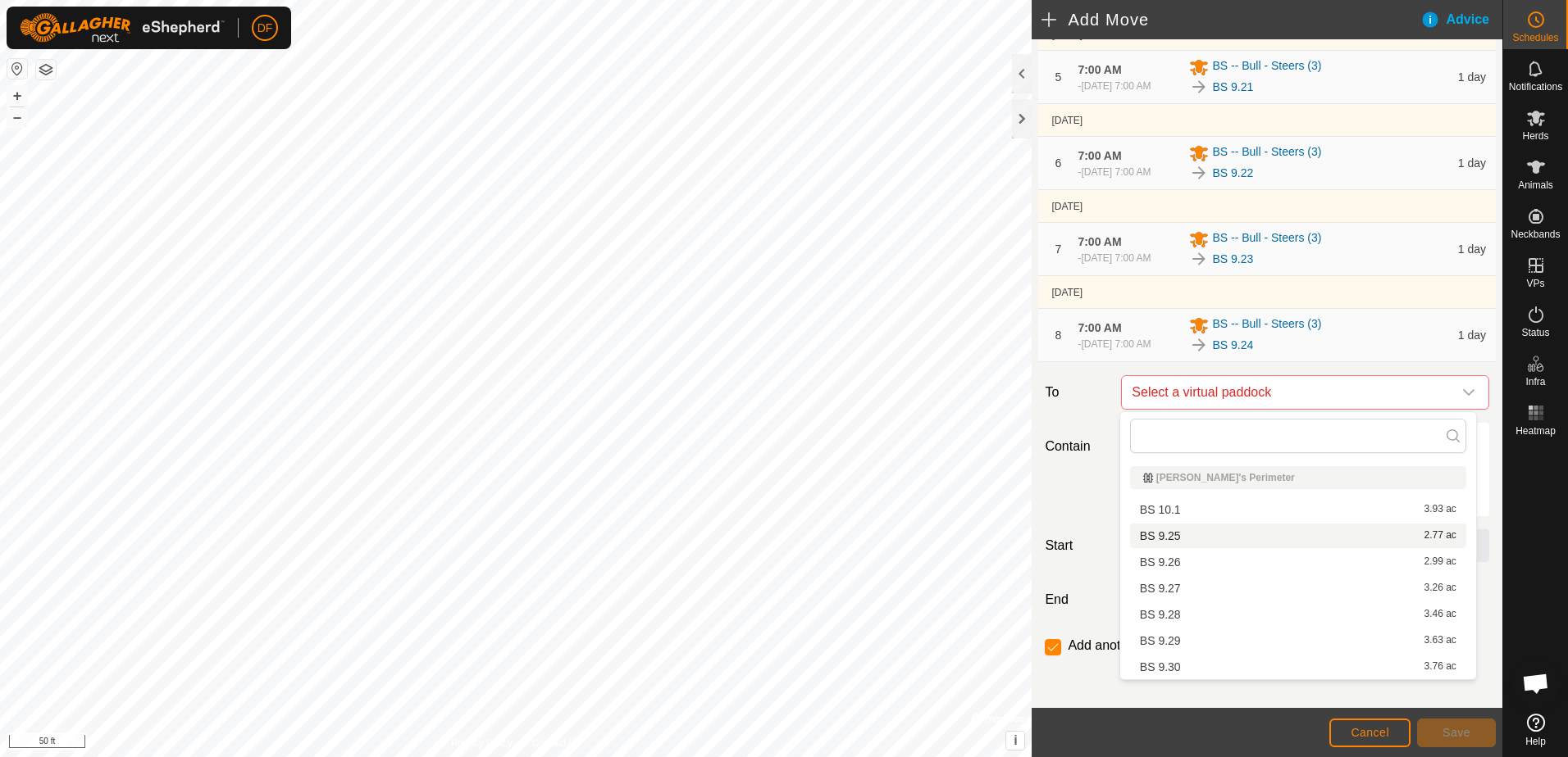
click at [1161, 536] on li "BS 9.25 2.77 ac" at bounding box center [1298, 535] width 336 height 24
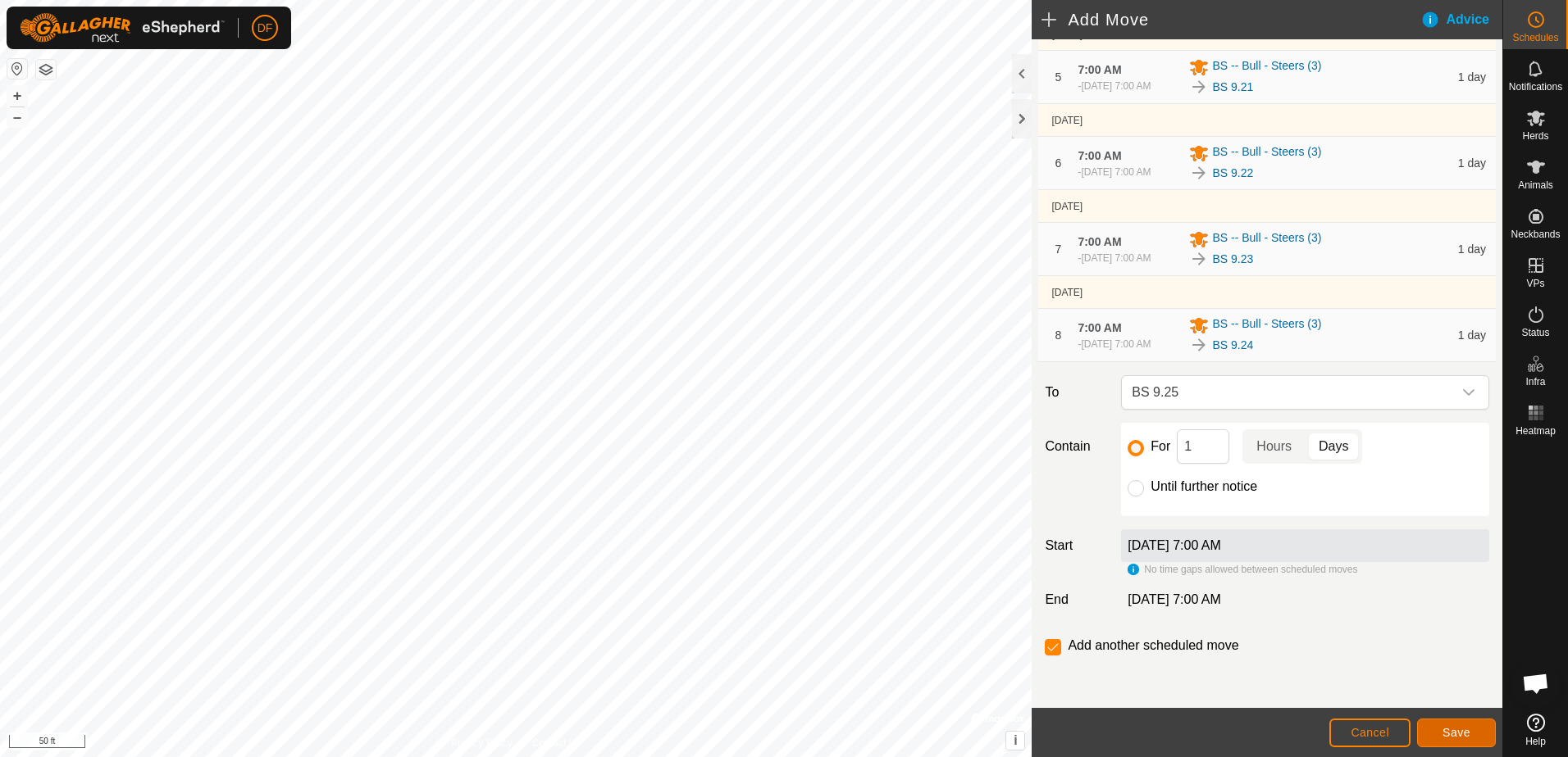
click at [1447, 731] on span "Save" at bounding box center [1456, 733] width 28 height 13
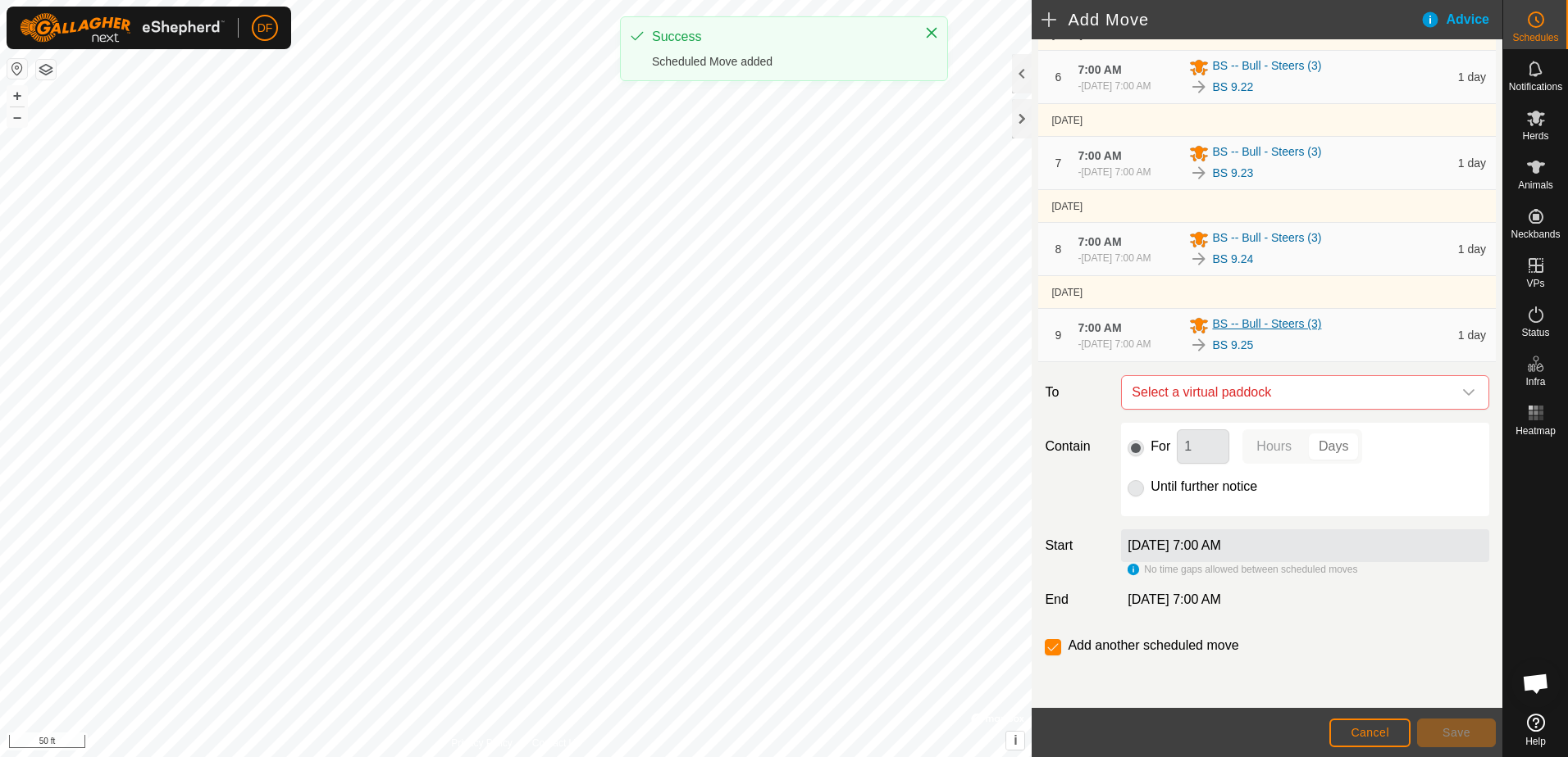
scroll to position [574, 0]
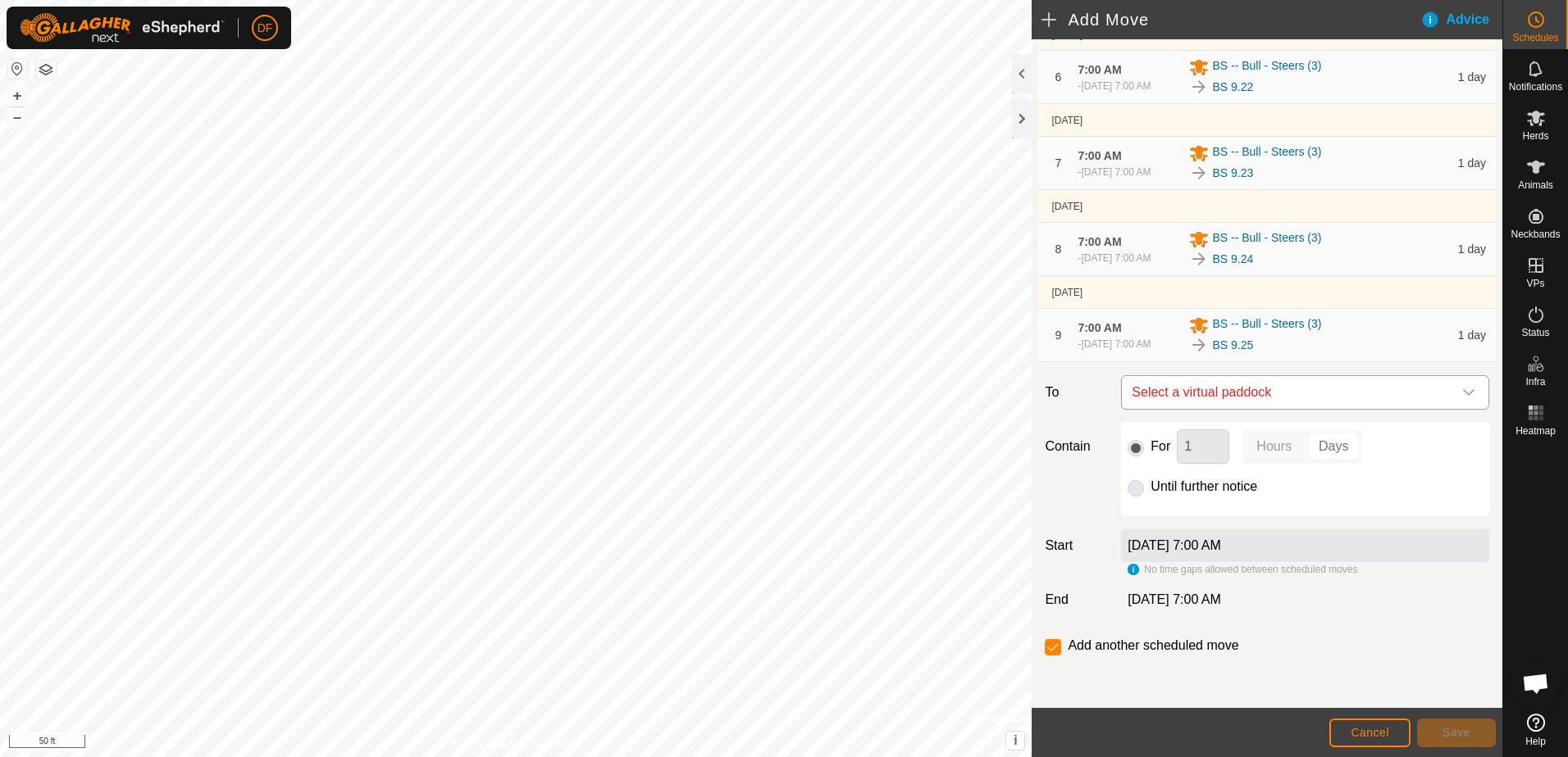
click at [1462, 399] on icon "dropdown trigger" at bounding box center [1468, 392] width 13 height 13
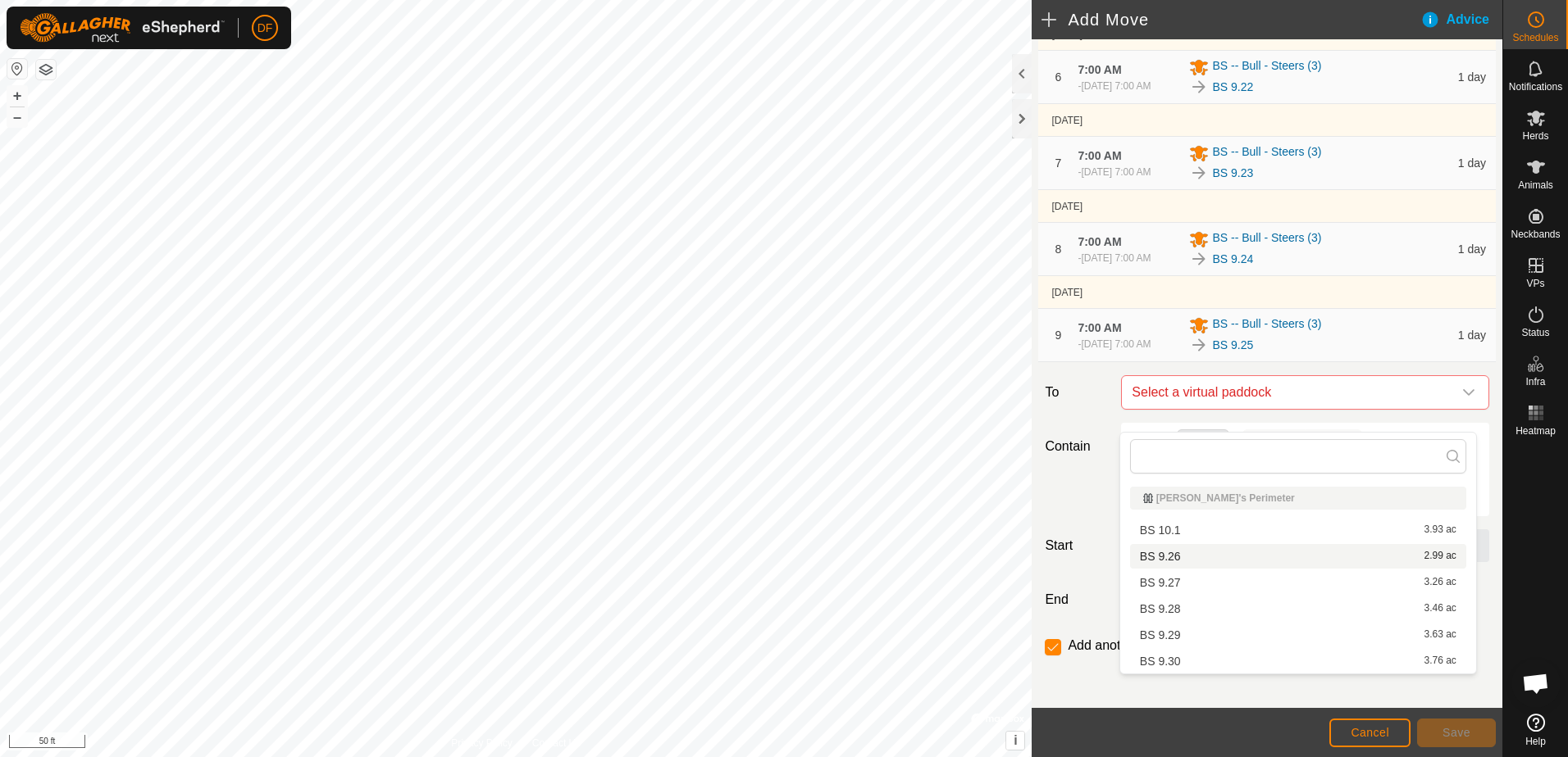
click at [1179, 554] on li "BS 9.26 2.99 ac" at bounding box center [1298, 556] width 336 height 24
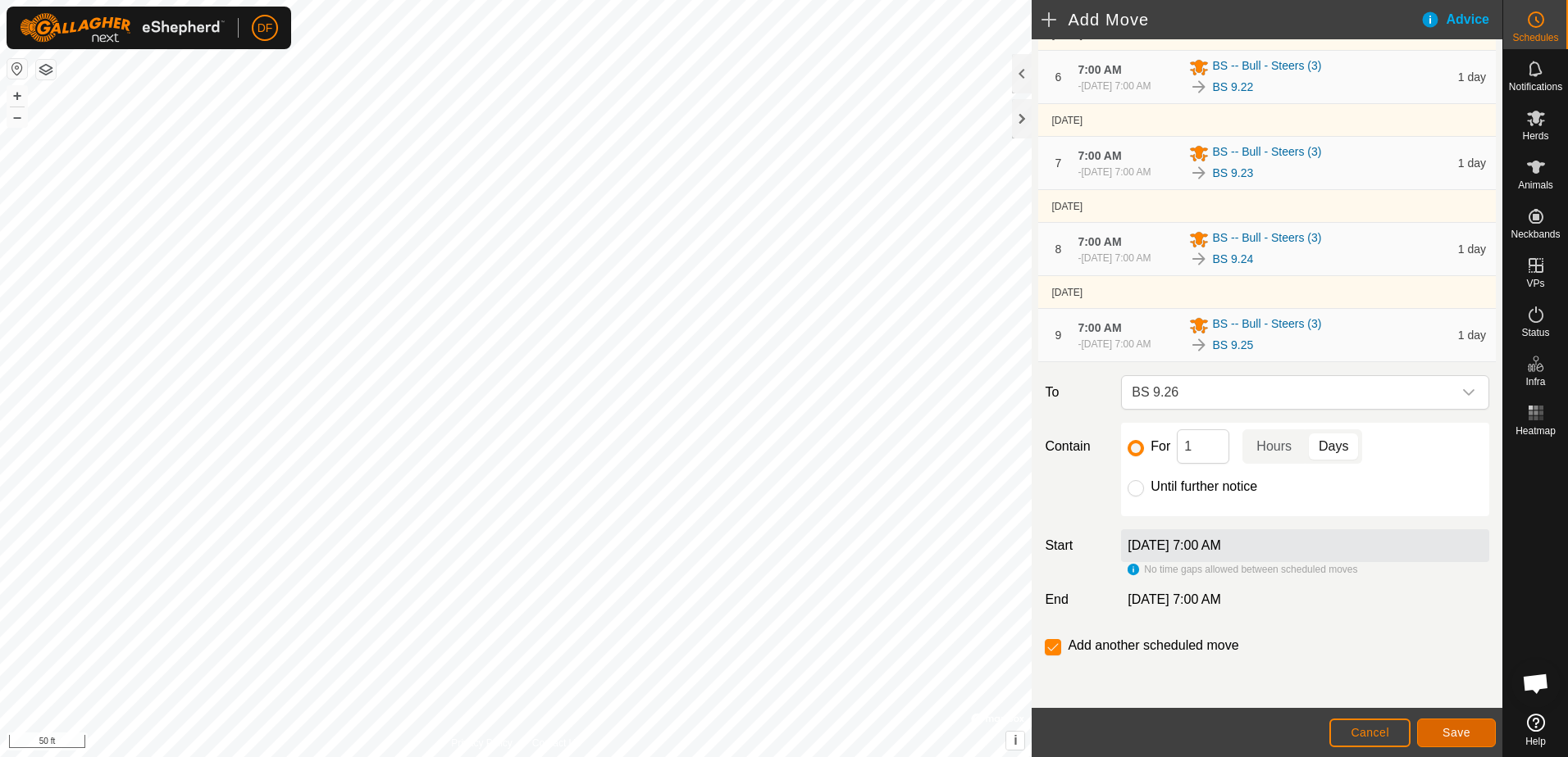
click at [1460, 736] on span "Save" at bounding box center [1456, 733] width 28 height 13
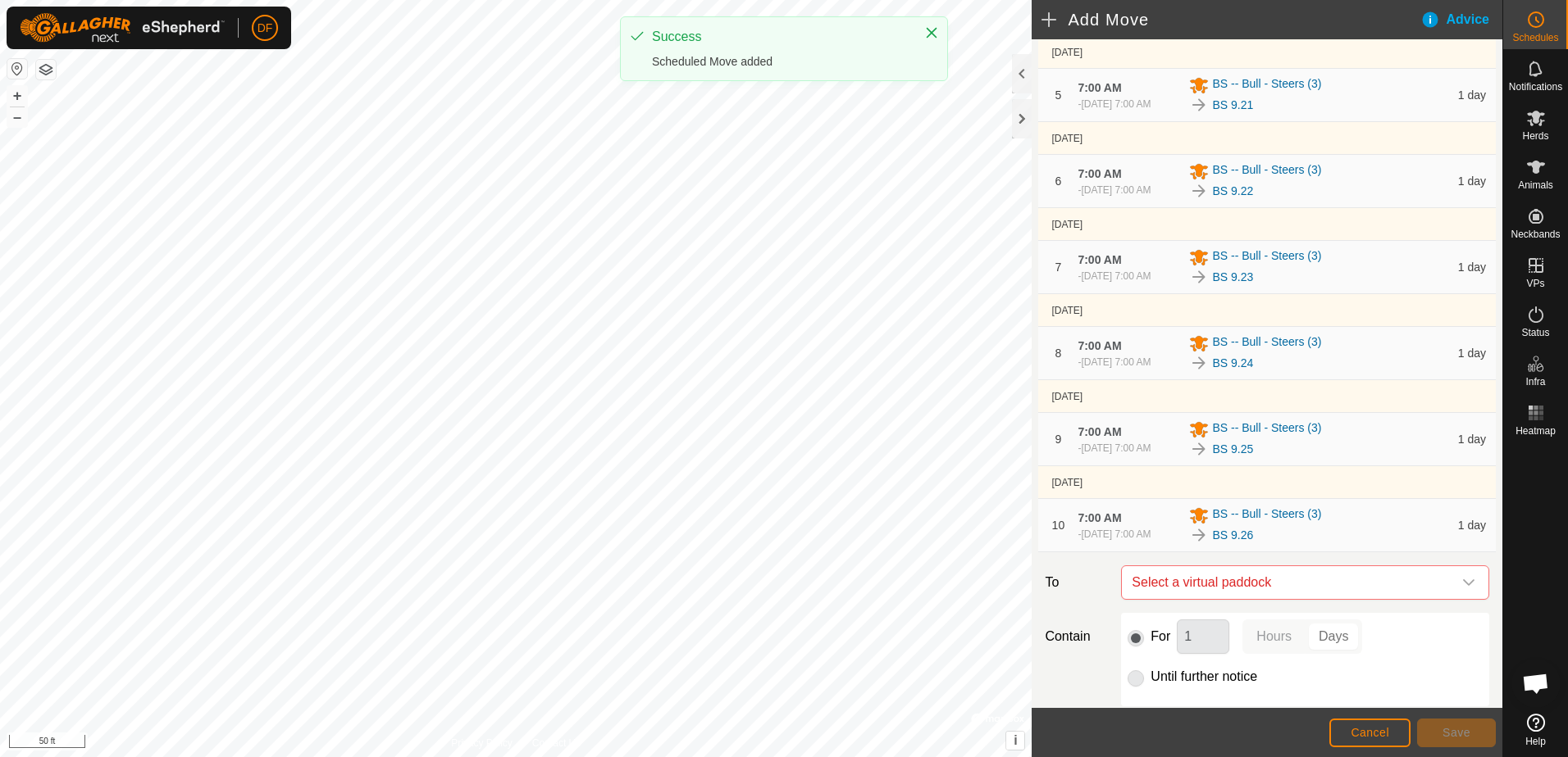
scroll to position [656, 0]
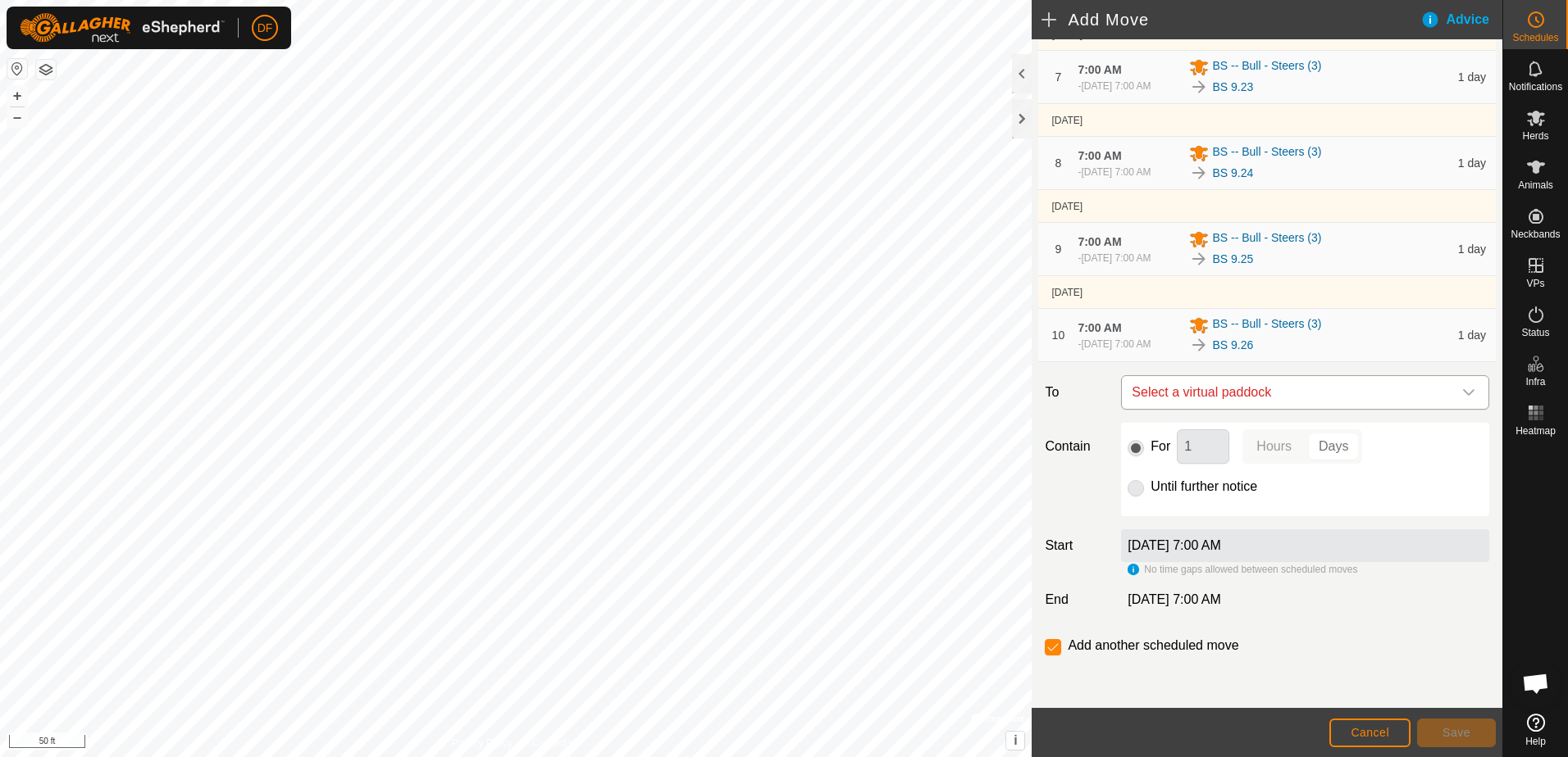
click at [1463, 396] on icon "dropdown trigger" at bounding box center [1468, 392] width 12 height 6
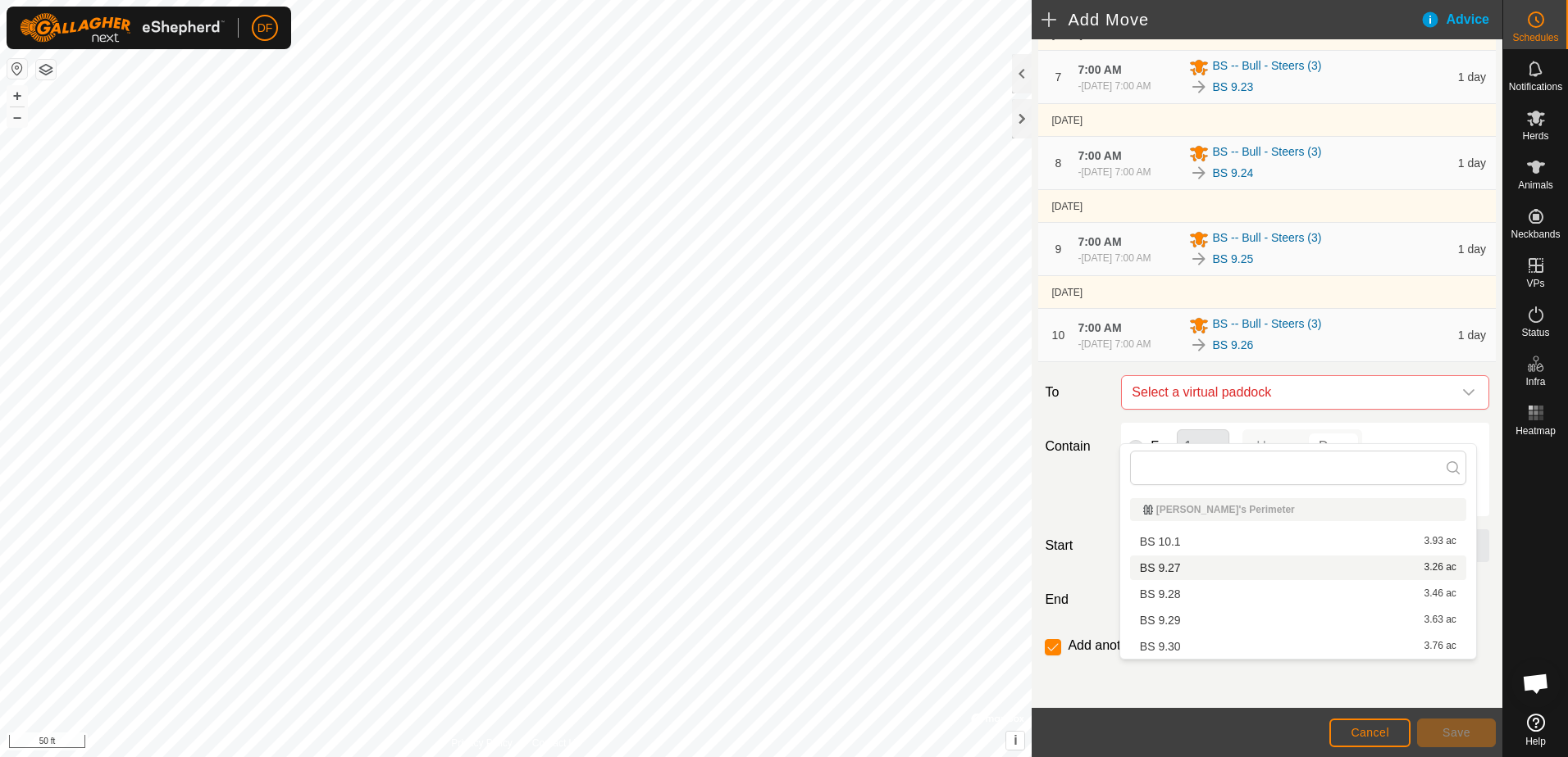
click at [1165, 566] on li "BS 9.27 3.26 ac" at bounding box center [1298, 568] width 336 height 24
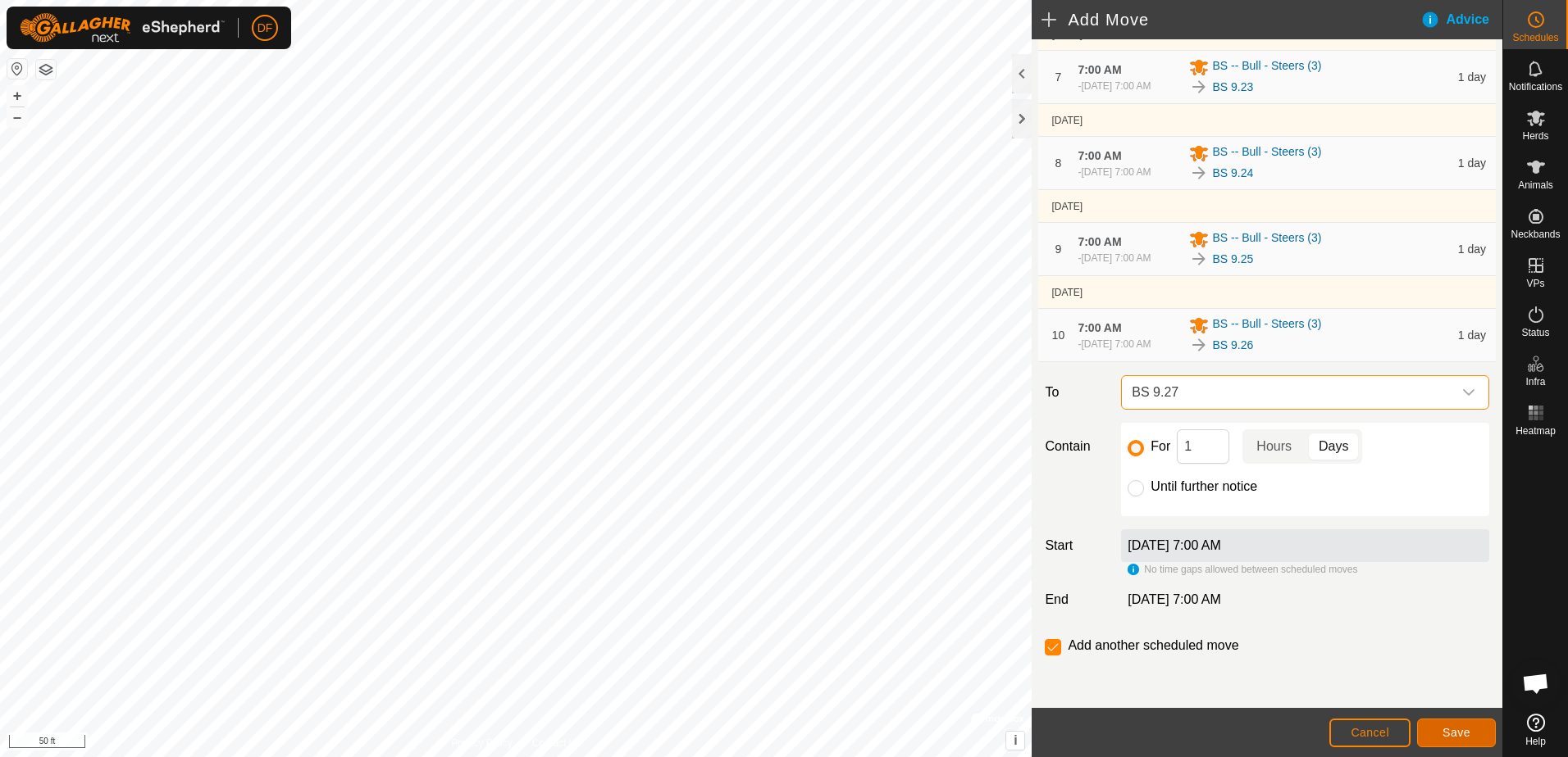
click at [1454, 738] on span "Save" at bounding box center [1456, 733] width 28 height 13
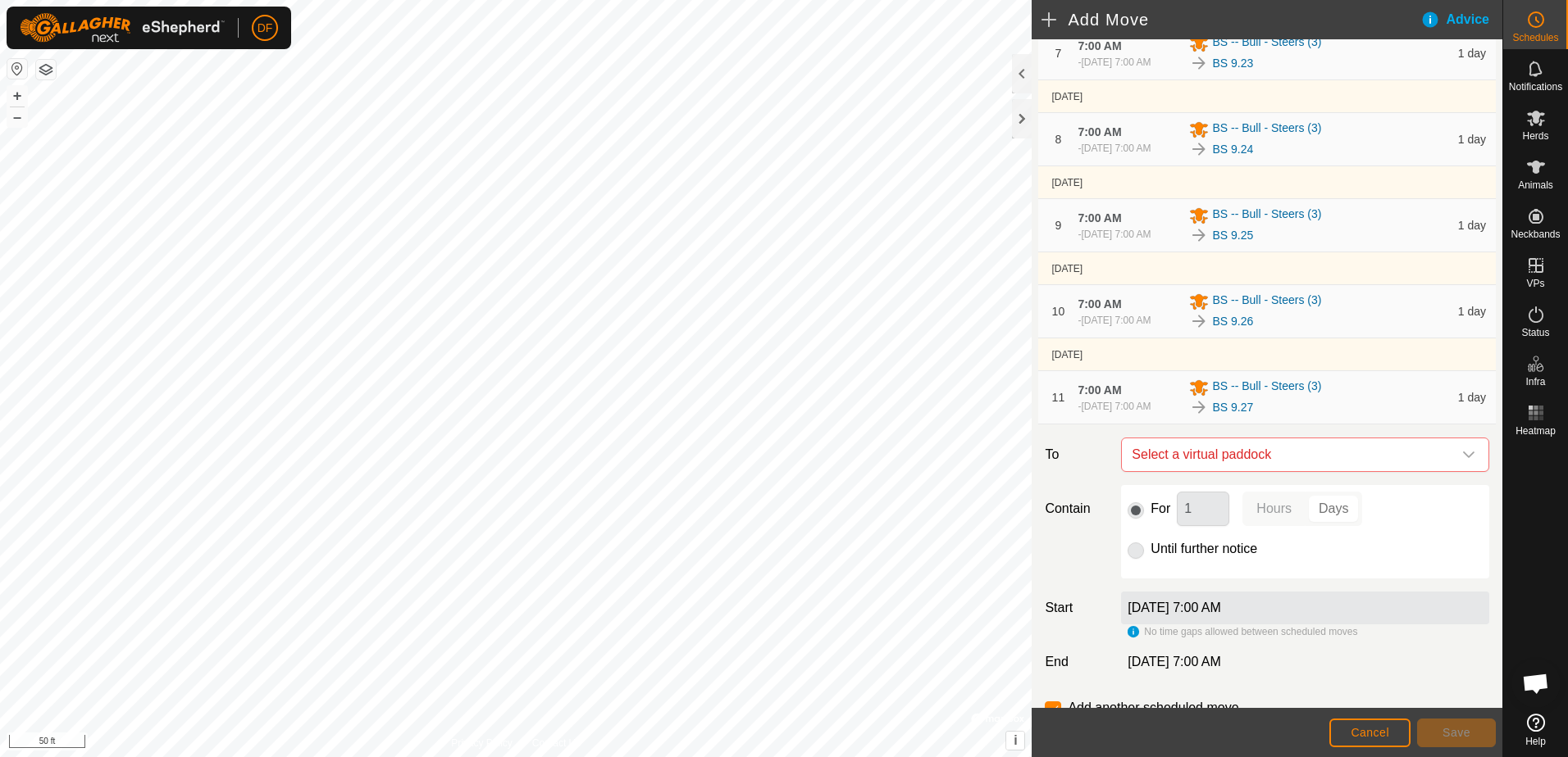
scroll to position [781, 0]
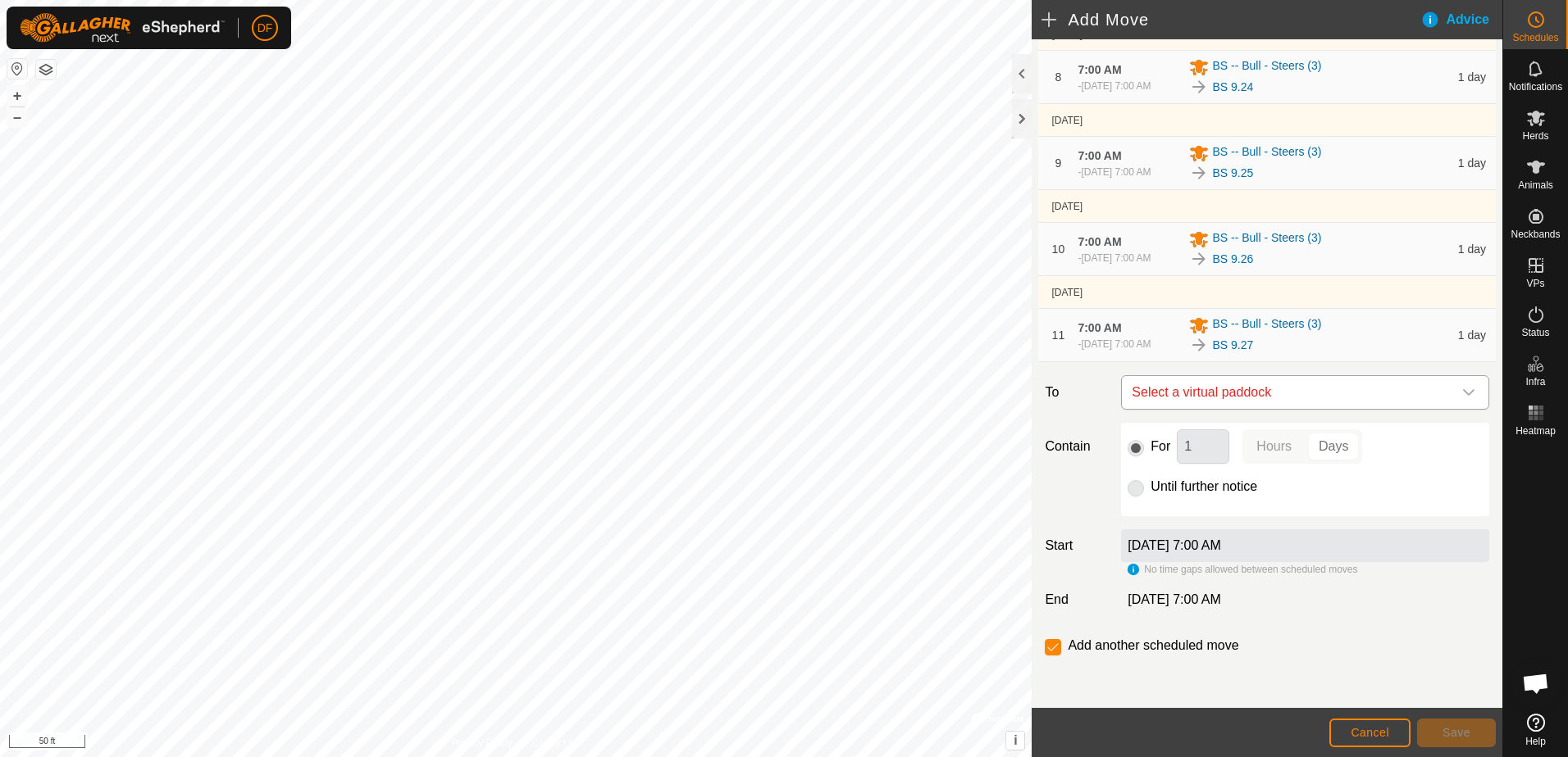
click at [1462, 390] on icon "dropdown trigger" at bounding box center [1468, 392] width 13 height 13
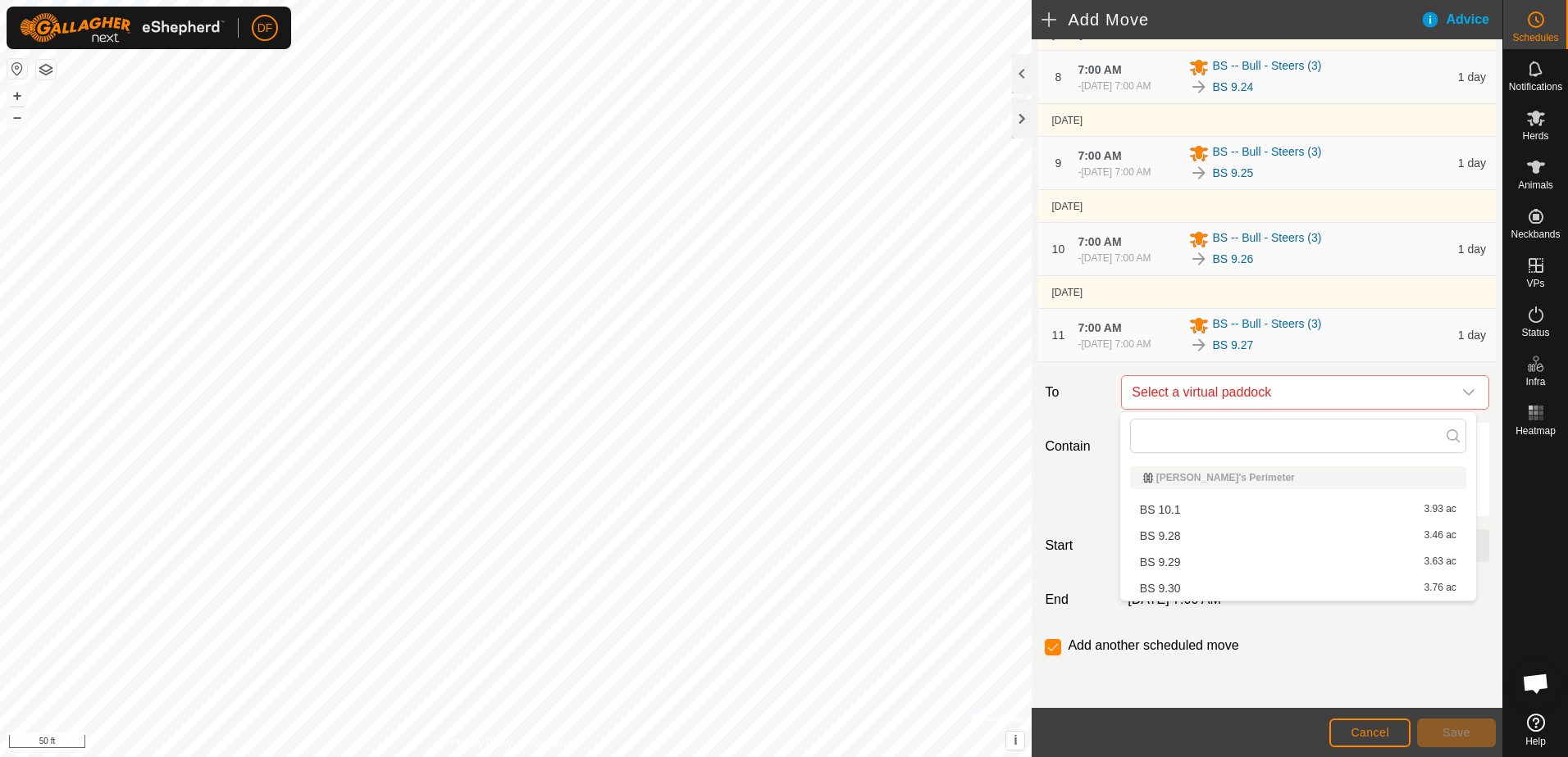
click at [1156, 533] on li "BS 9.28 3.46 ac" at bounding box center [1298, 535] width 336 height 24
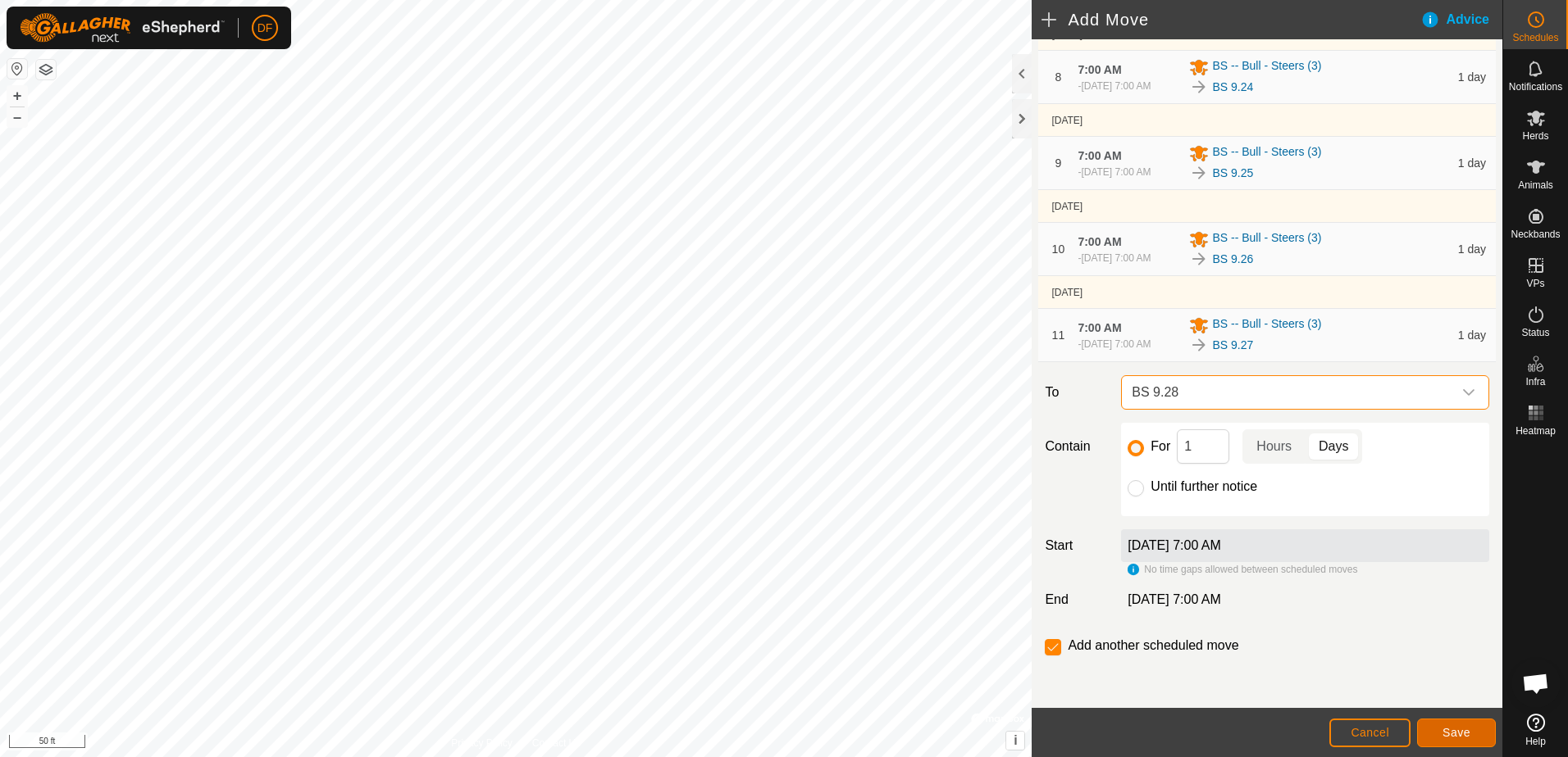
click at [1440, 734] on button "Save" at bounding box center [1457, 733] width 79 height 29
click at [1463, 393] on icon "dropdown trigger" at bounding box center [1468, 392] width 12 height 6
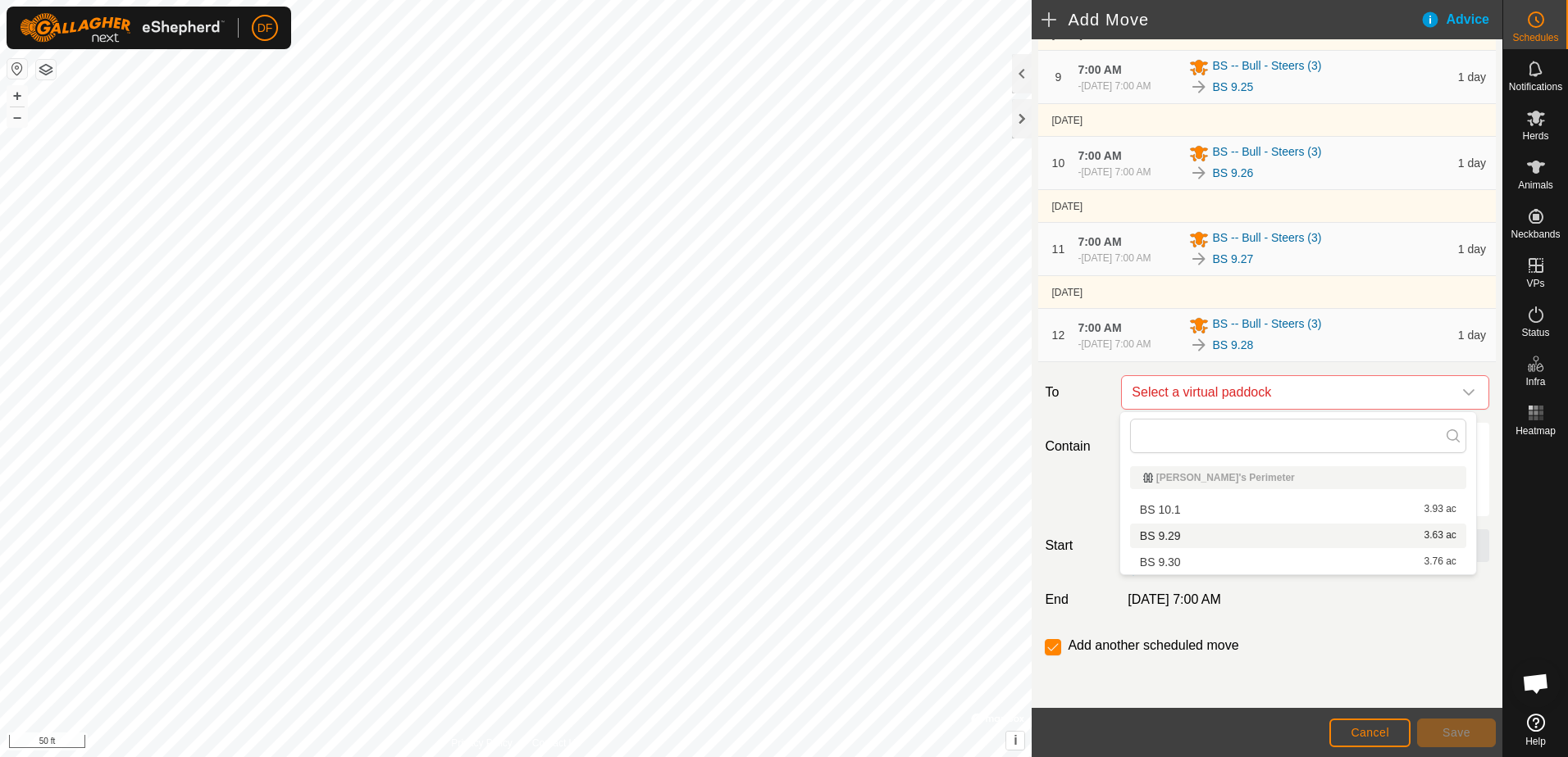
click at [1169, 537] on li "BS 9.29 3.63 ac" at bounding box center [1298, 535] width 336 height 24
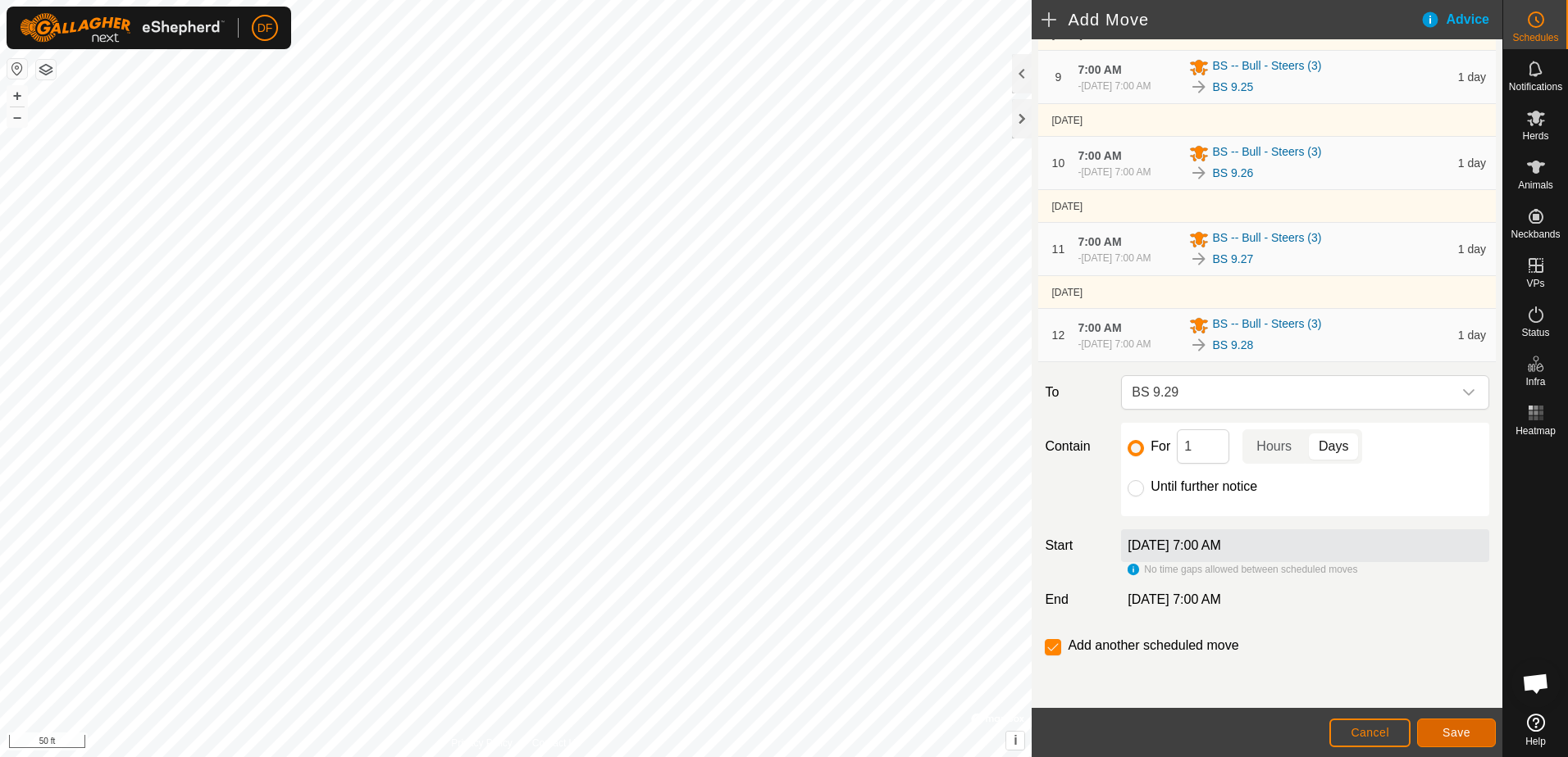
click at [1460, 734] on span "Save" at bounding box center [1456, 733] width 28 height 13
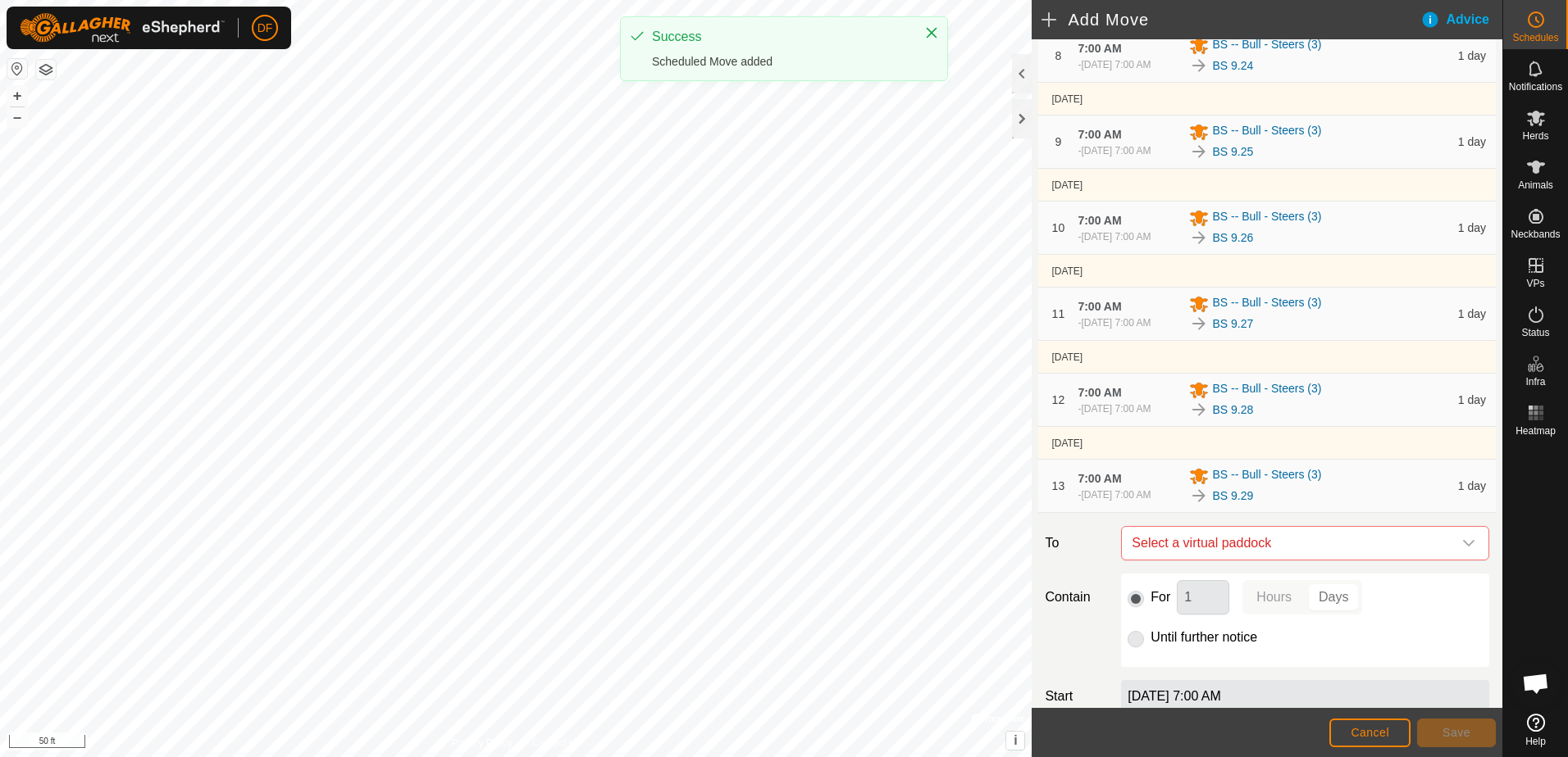
scroll to position [968, 0]
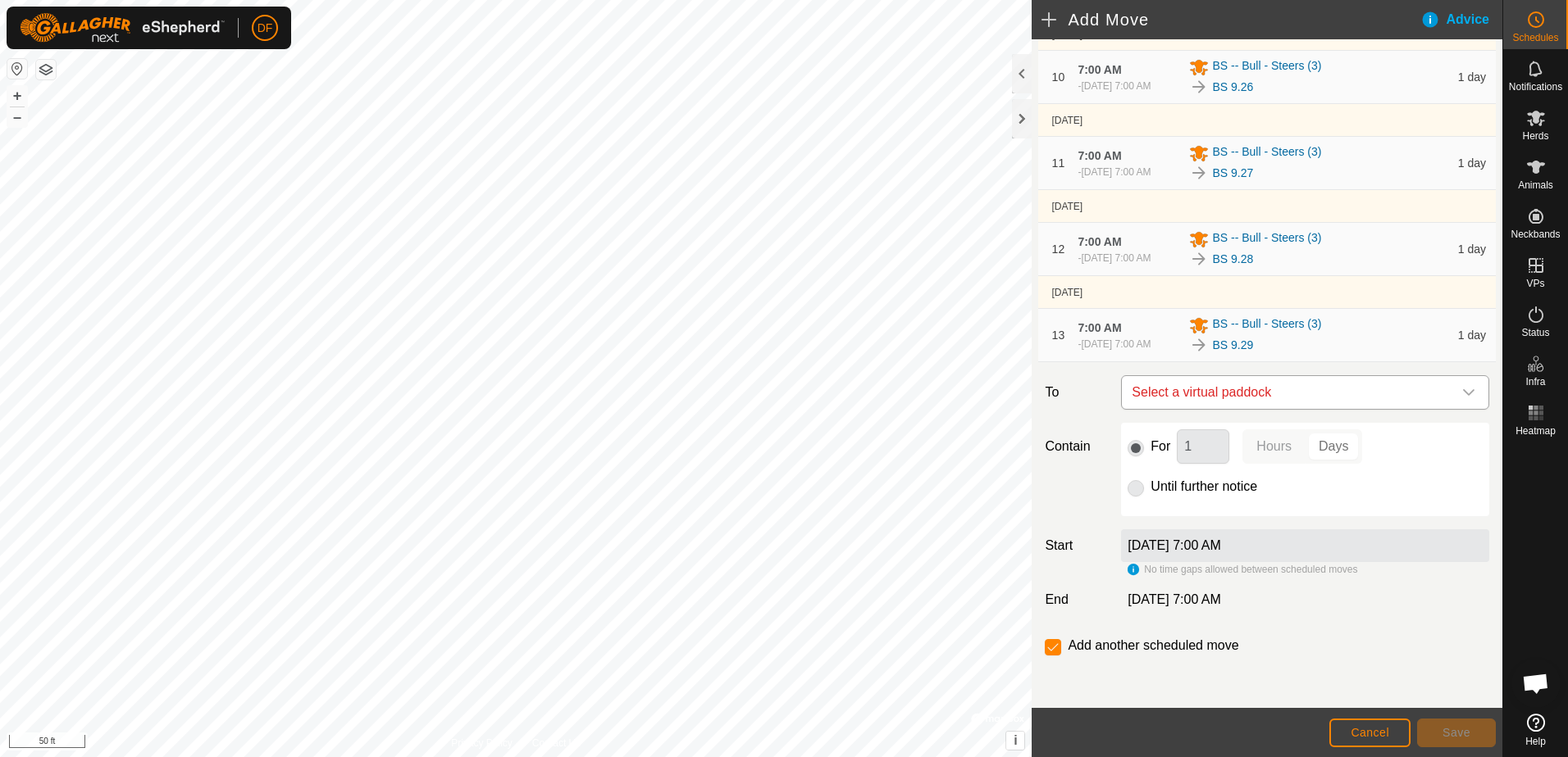
click at [1462, 390] on icon "dropdown trigger" at bounding box center [1468, 392] width 13 height 13
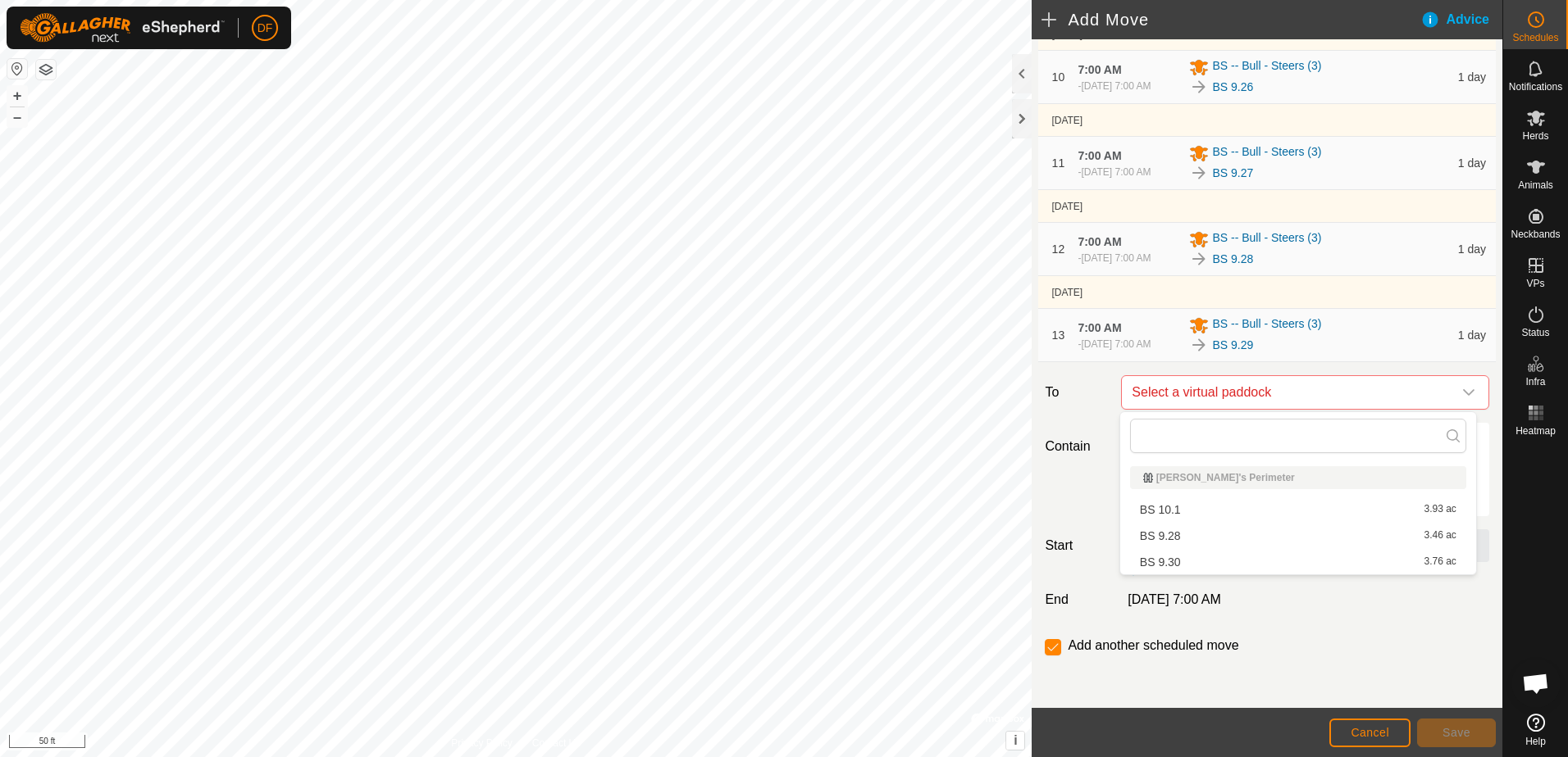
click at [1169, 540] on li "BS 9.28 3.46 ac" at bounding box center [1298, 535] width 336 height 24
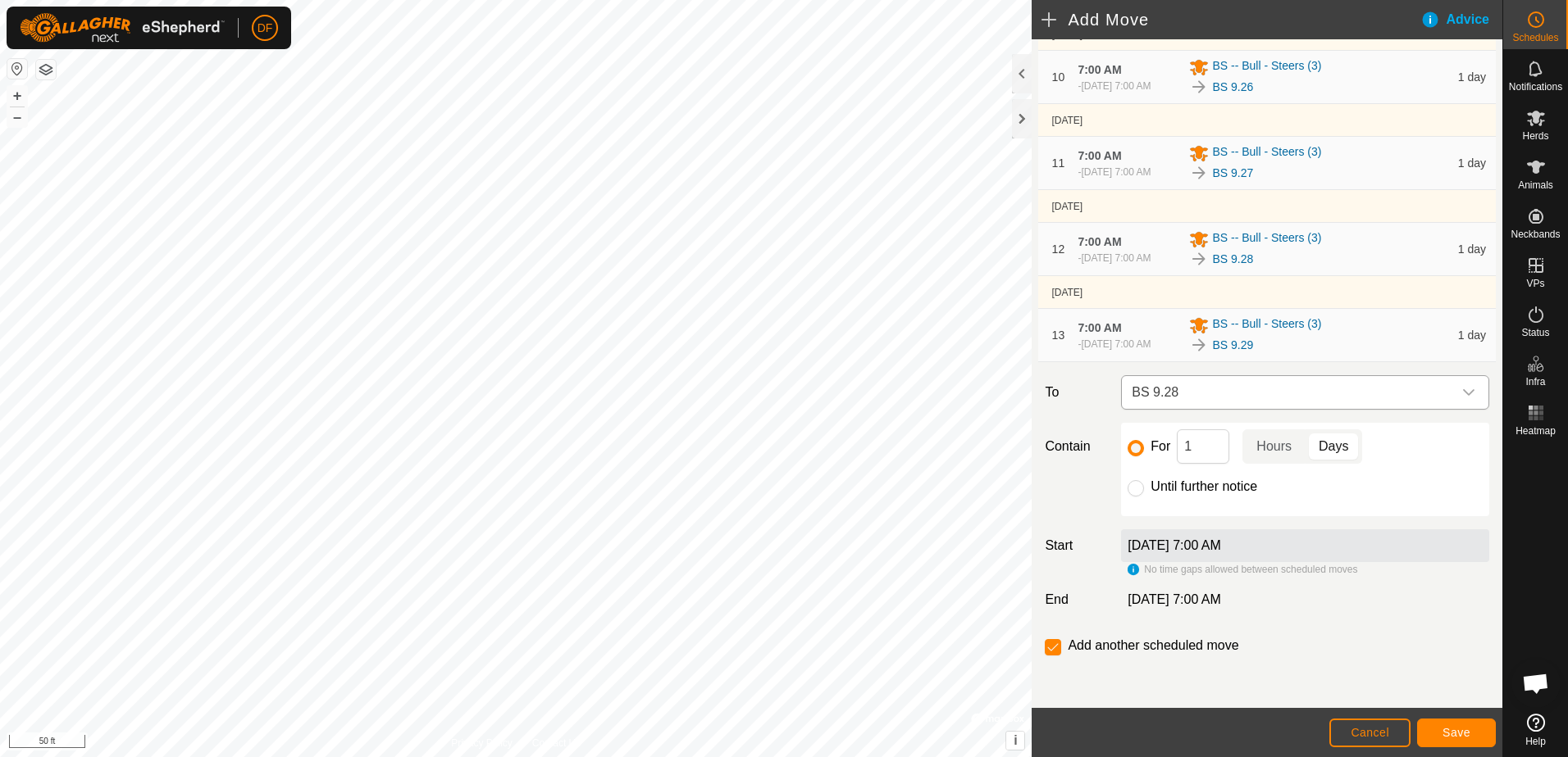
click at [1462, 393] on icon "dropdown trigger" at bounding box center [1468, 392] width 13 height 13
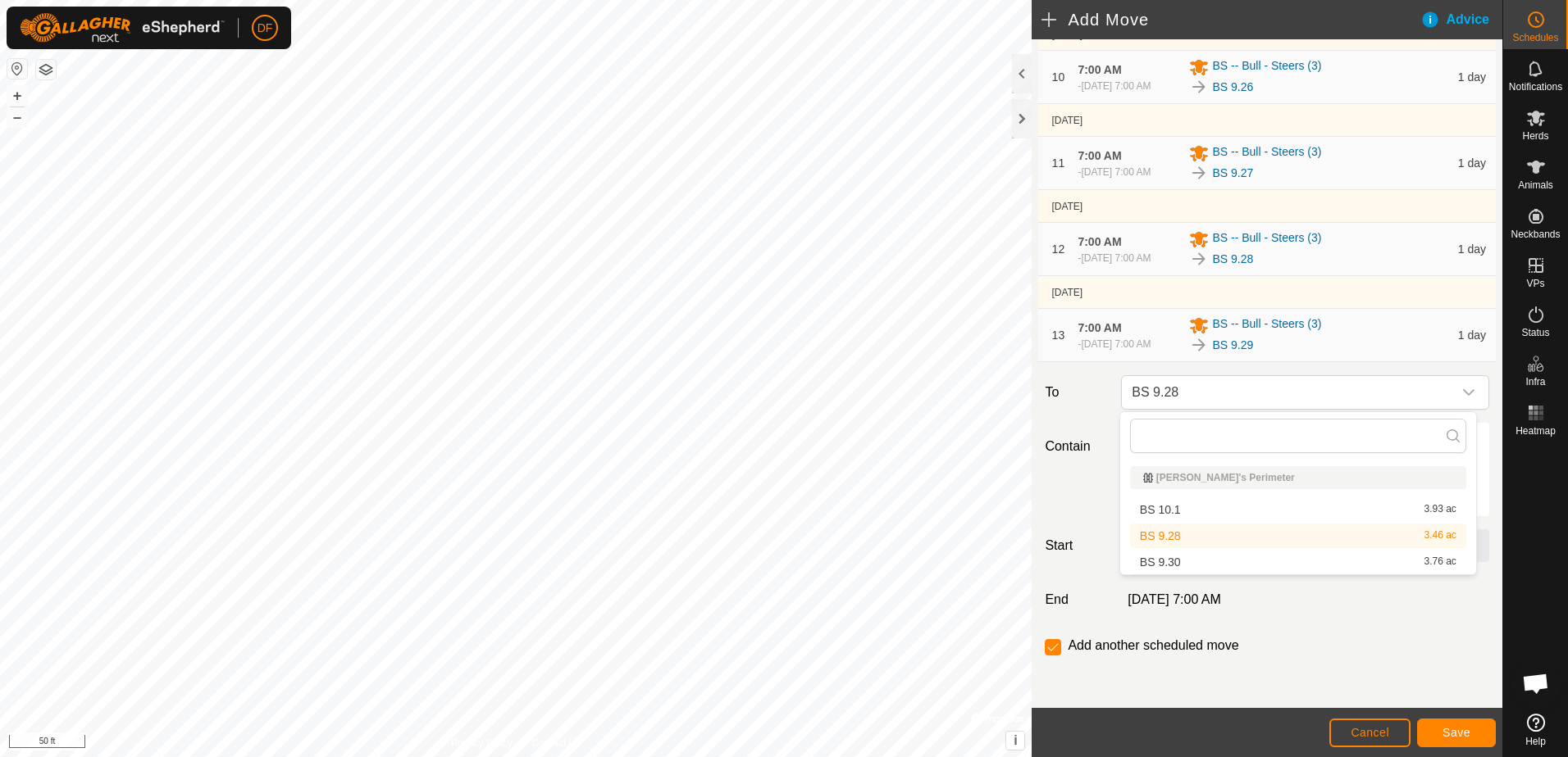
click at [1176, 564] on li "BS 9.30 3.76 ac" at bounding box center [1298, 561] width 336 height 24
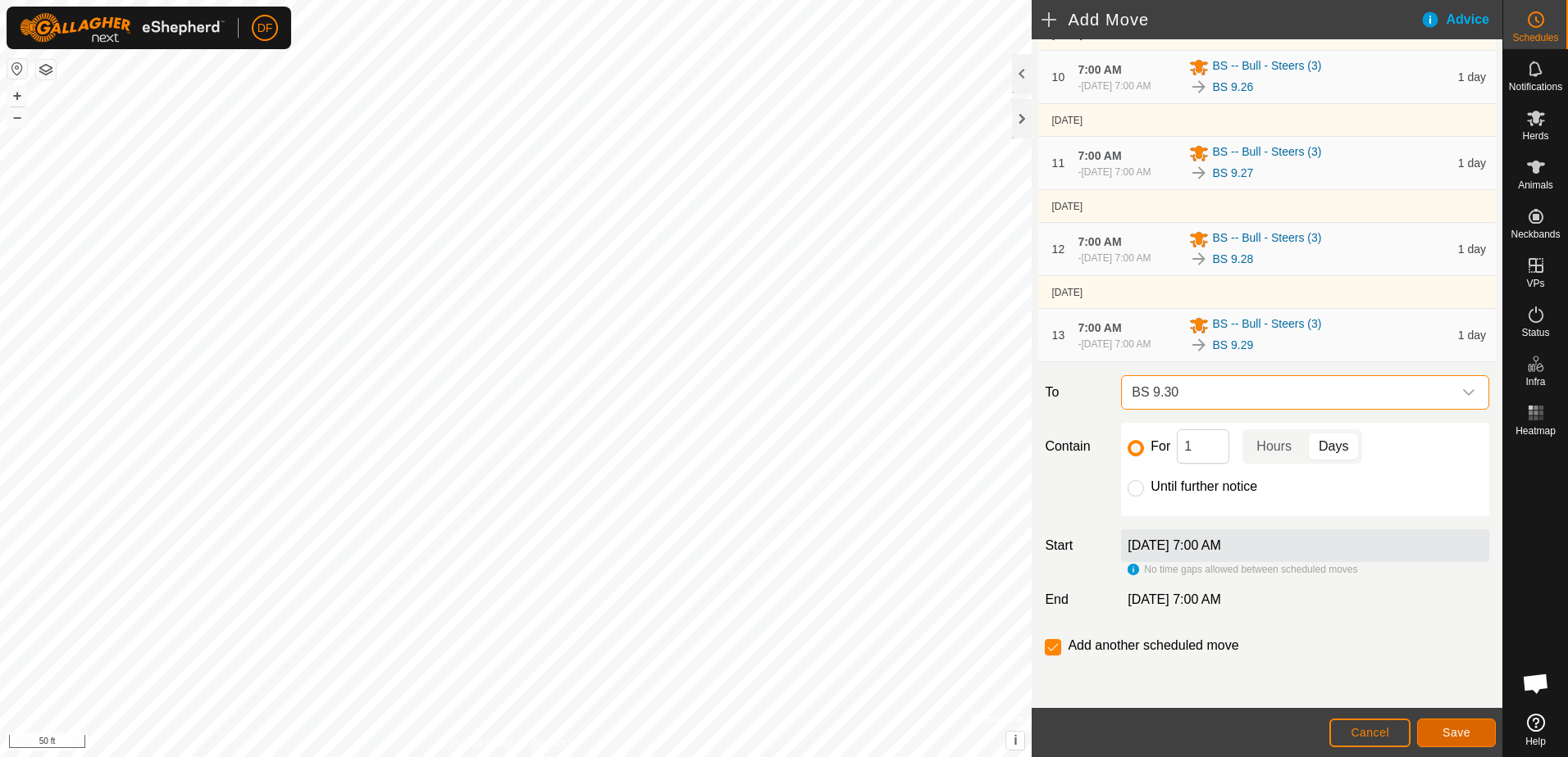
click at [1462, 731] on span "Save" at bounding box center [1456, 733] width 28 height 13
click at [1462, 391] on icon "dropdown trigger" at bounding box center [1468, 392] width 13 height 13
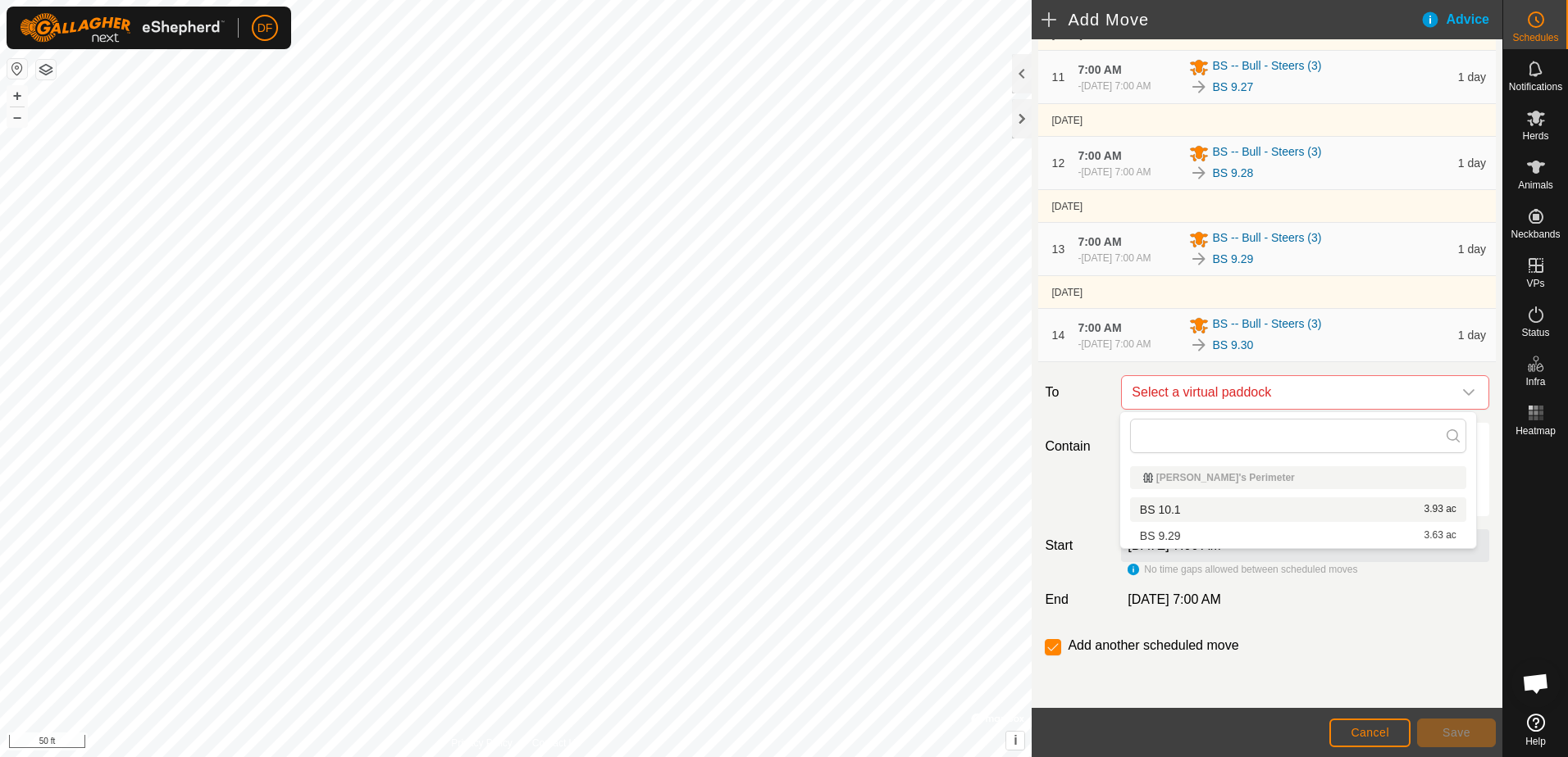
click at [1156, 513] on li "BS 10.1 3.93 ac" at bounding box center [1298, 509] width 336 height 24
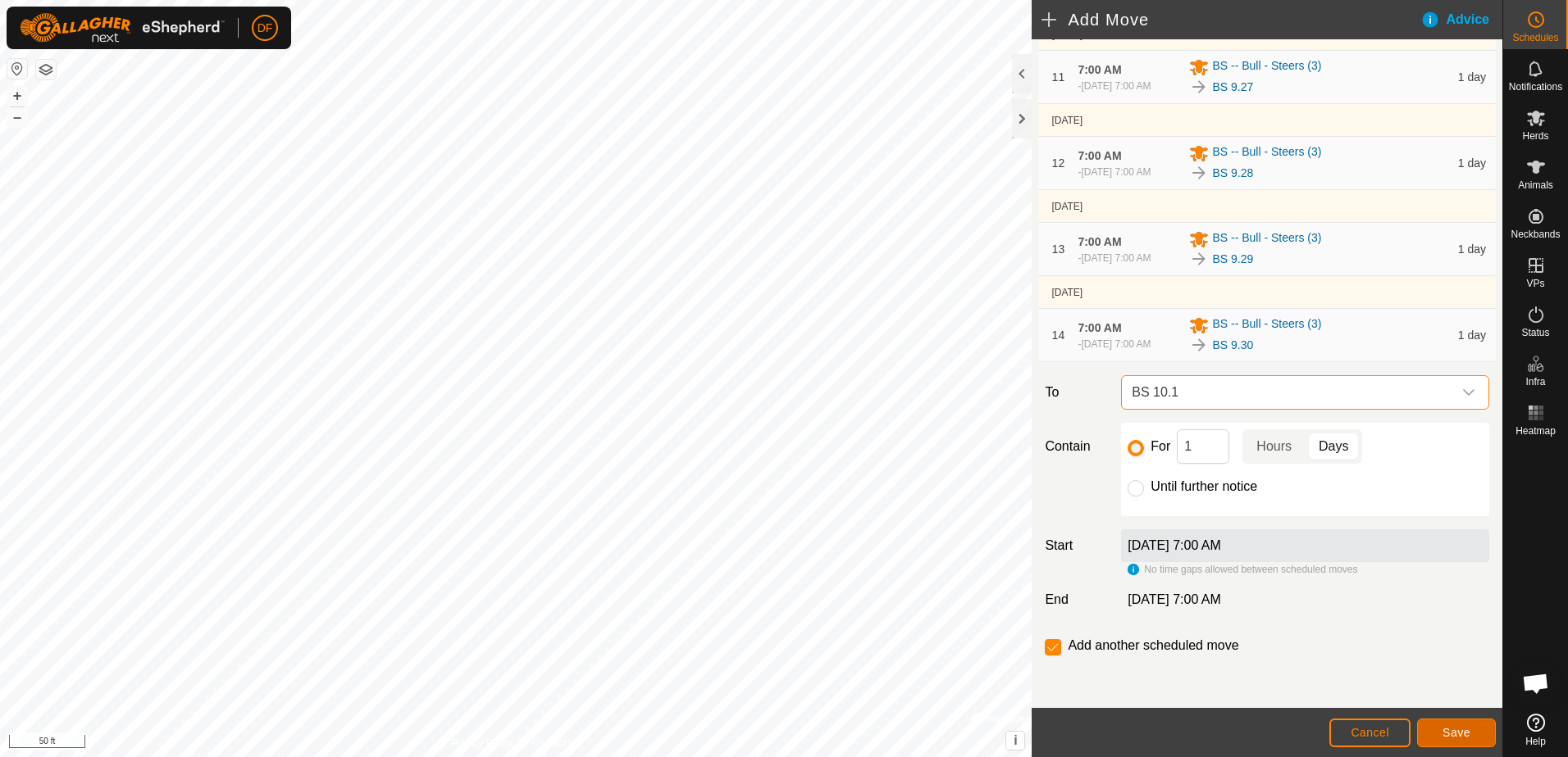
click at [1451, 735] on span "Save" at bounding box center [1456, 733] width 28 height 13
click at [1256, 322] on span "BS -- Bull - Steers (3)" at bounding box center [1266, 325] width 109 height 20
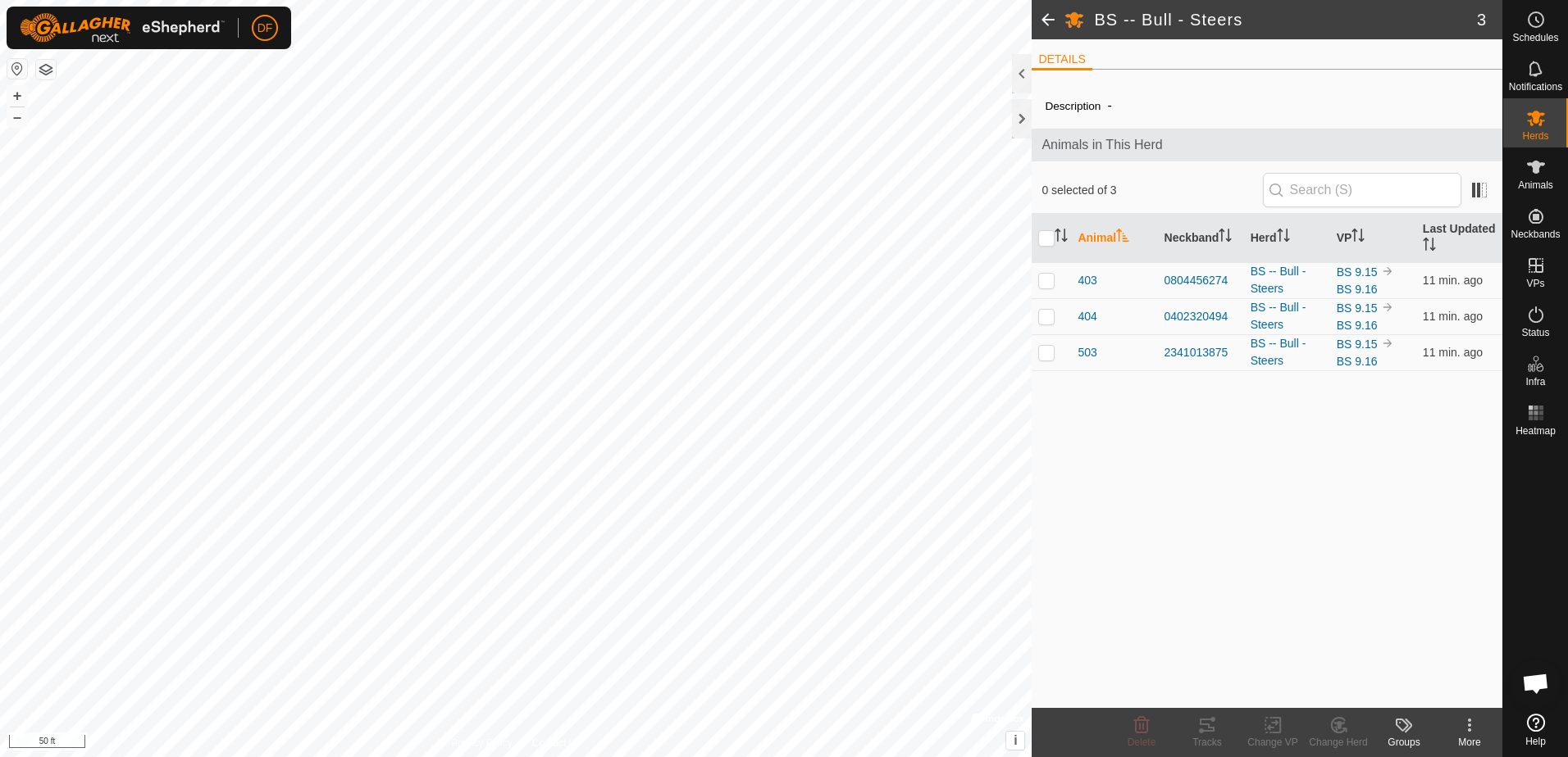
click at [1044, 16] on span at bounding box center [1048, 20] width 33 height 40
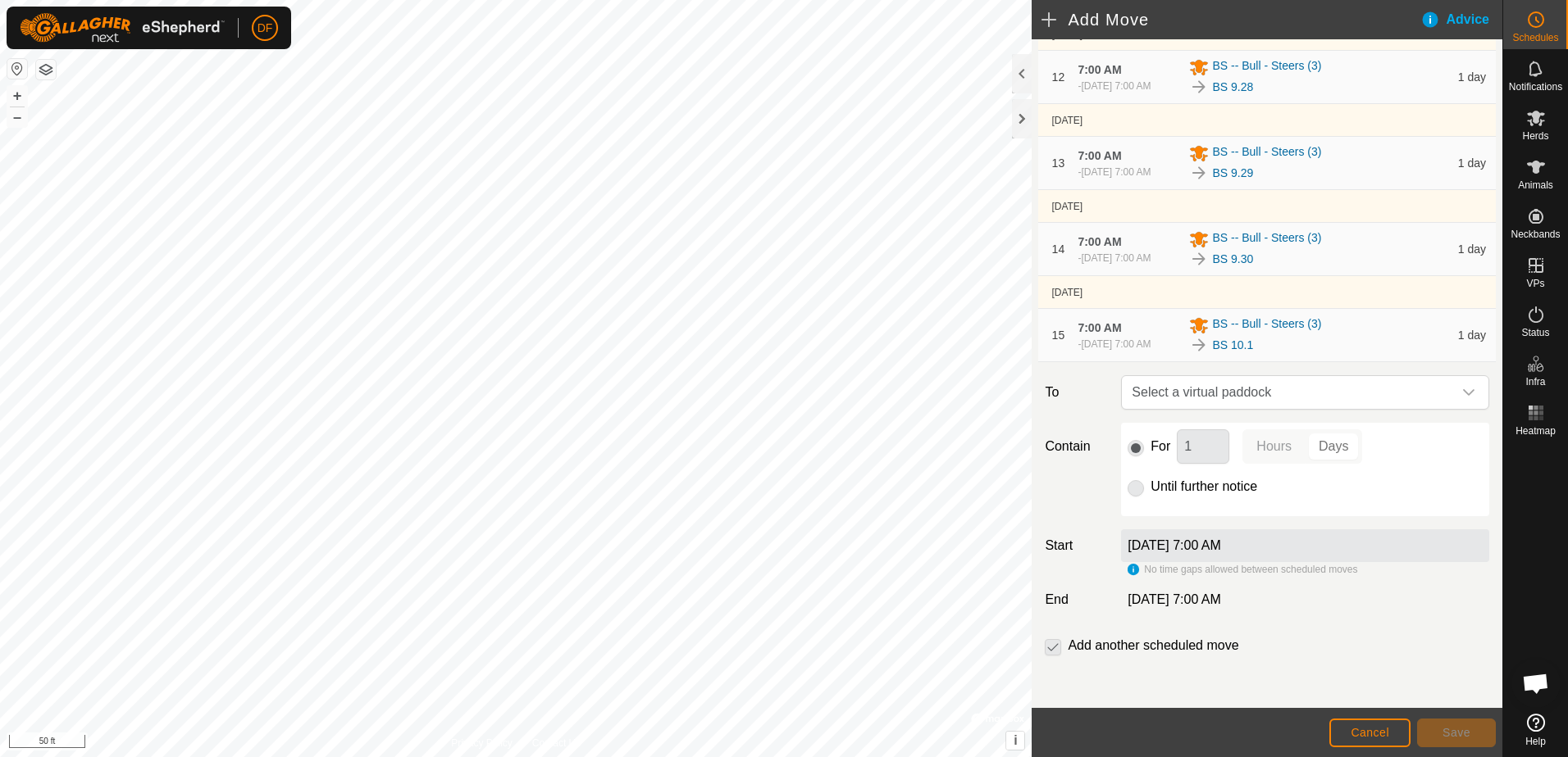
scroll to position [1140, 0]
click at [1365, 733] on span "Cancel" at bounding box center [1369, 733] width 39 height 13
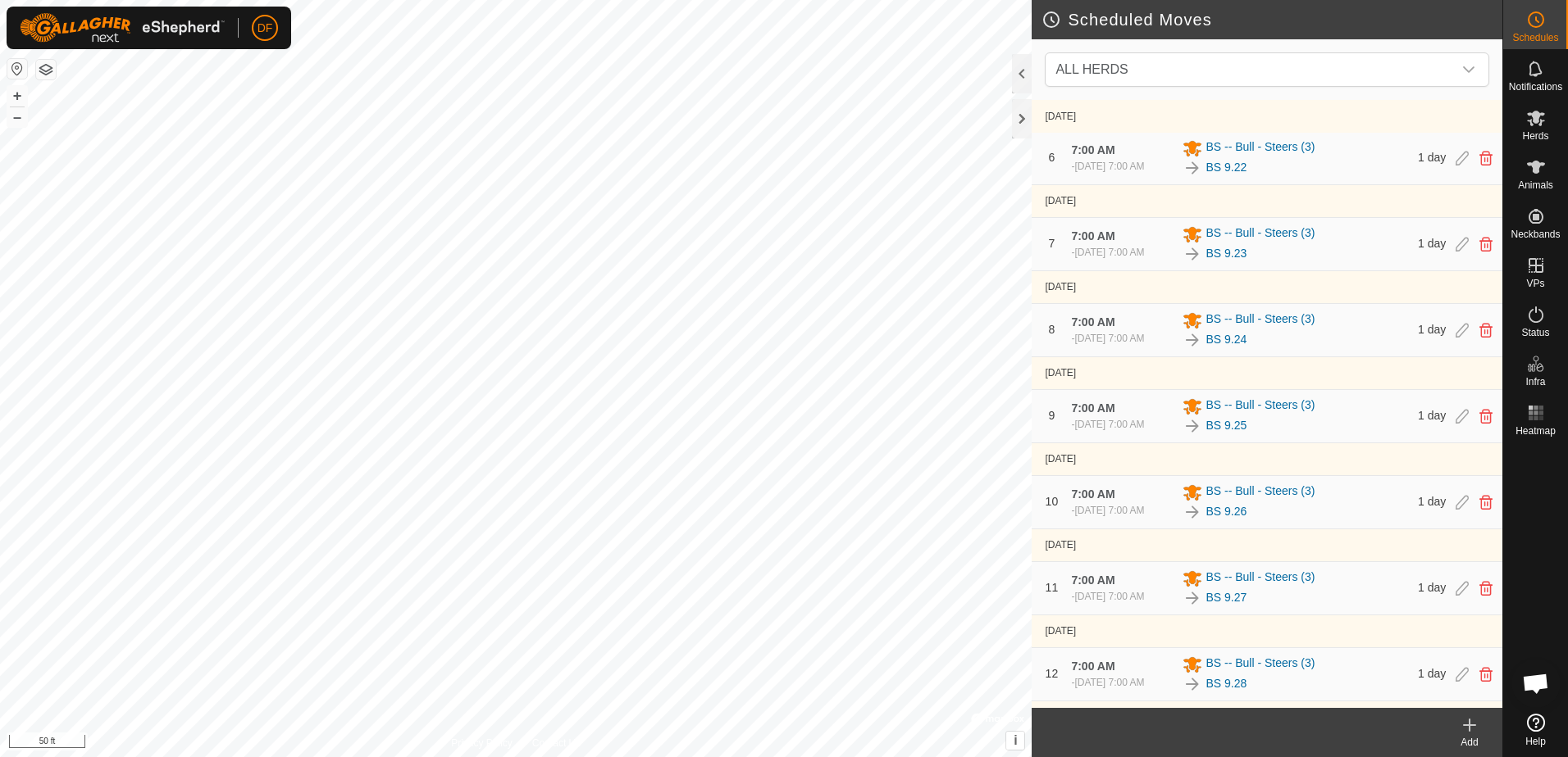
scroll to position [926, 0]
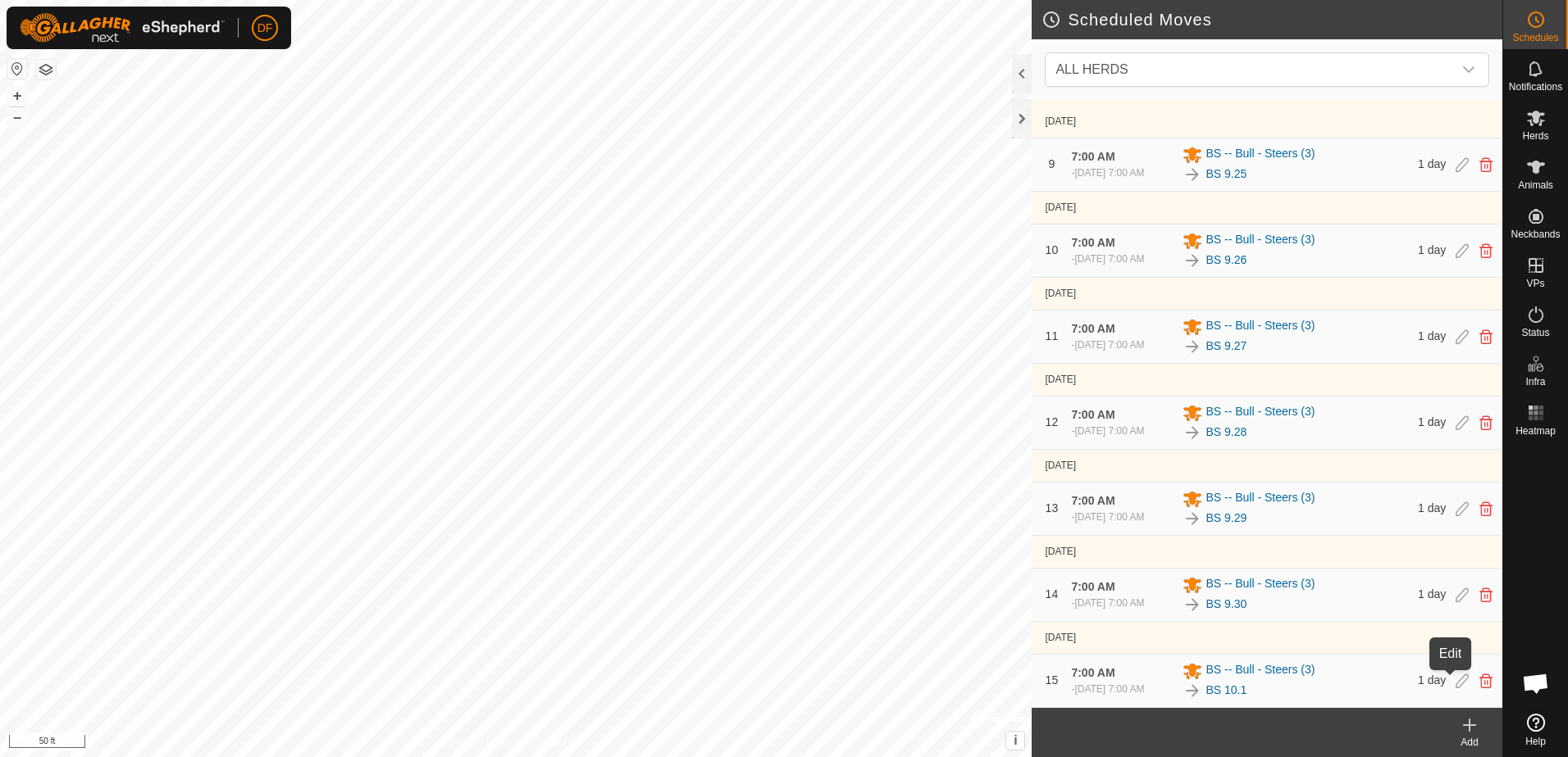
click at [1456, 676] on icon at bounding box center [1462, 681] width 13 height 14
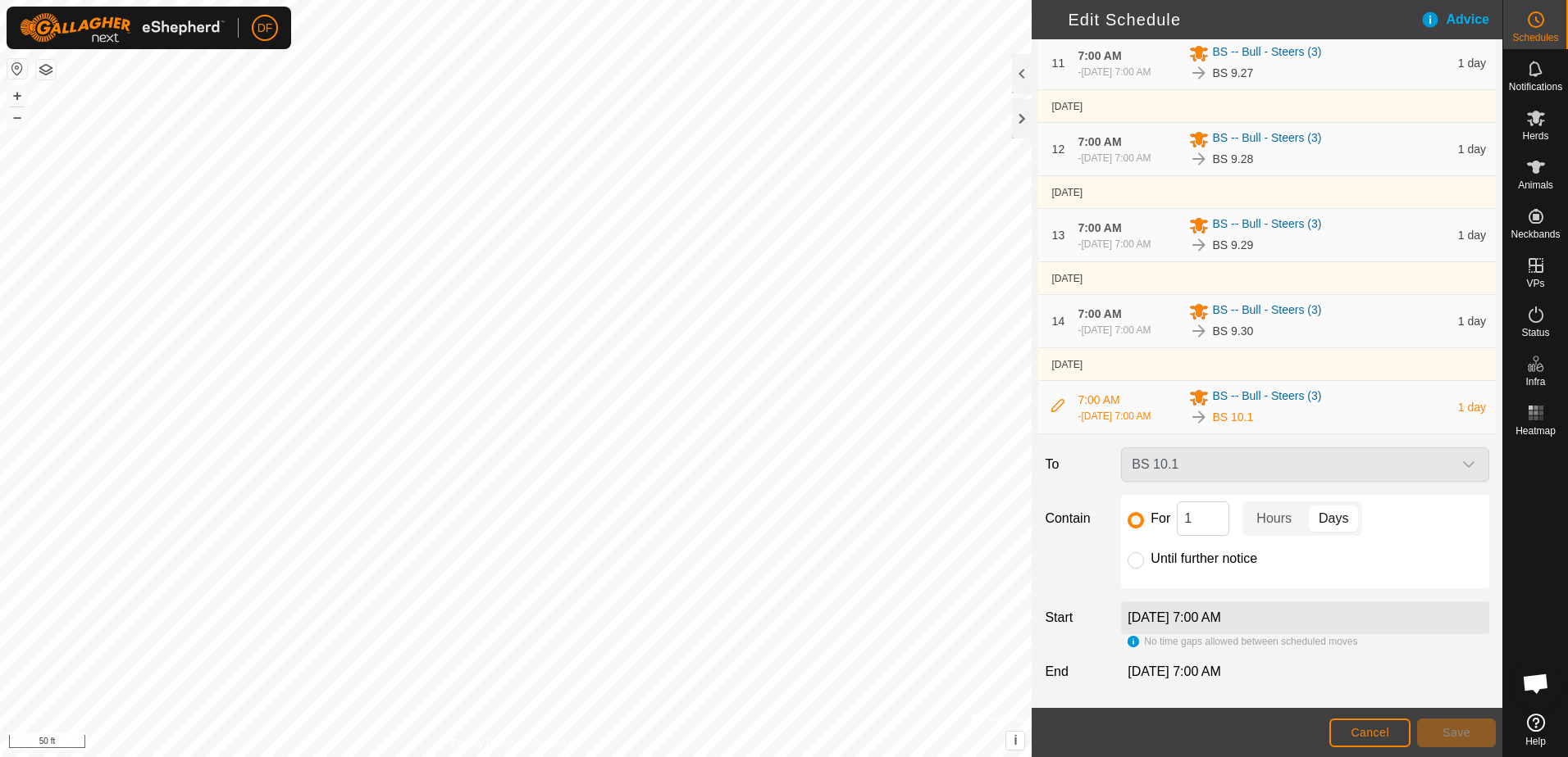
scroll to position [1068, 0]
click at [1141, 560] on input "Until further notice" at bounding box center [1136, 560] width 16 height 16
radio input "true"
click at [1466, 733] on span "Save" at bounding box center [1456, 733] width 28 height 13
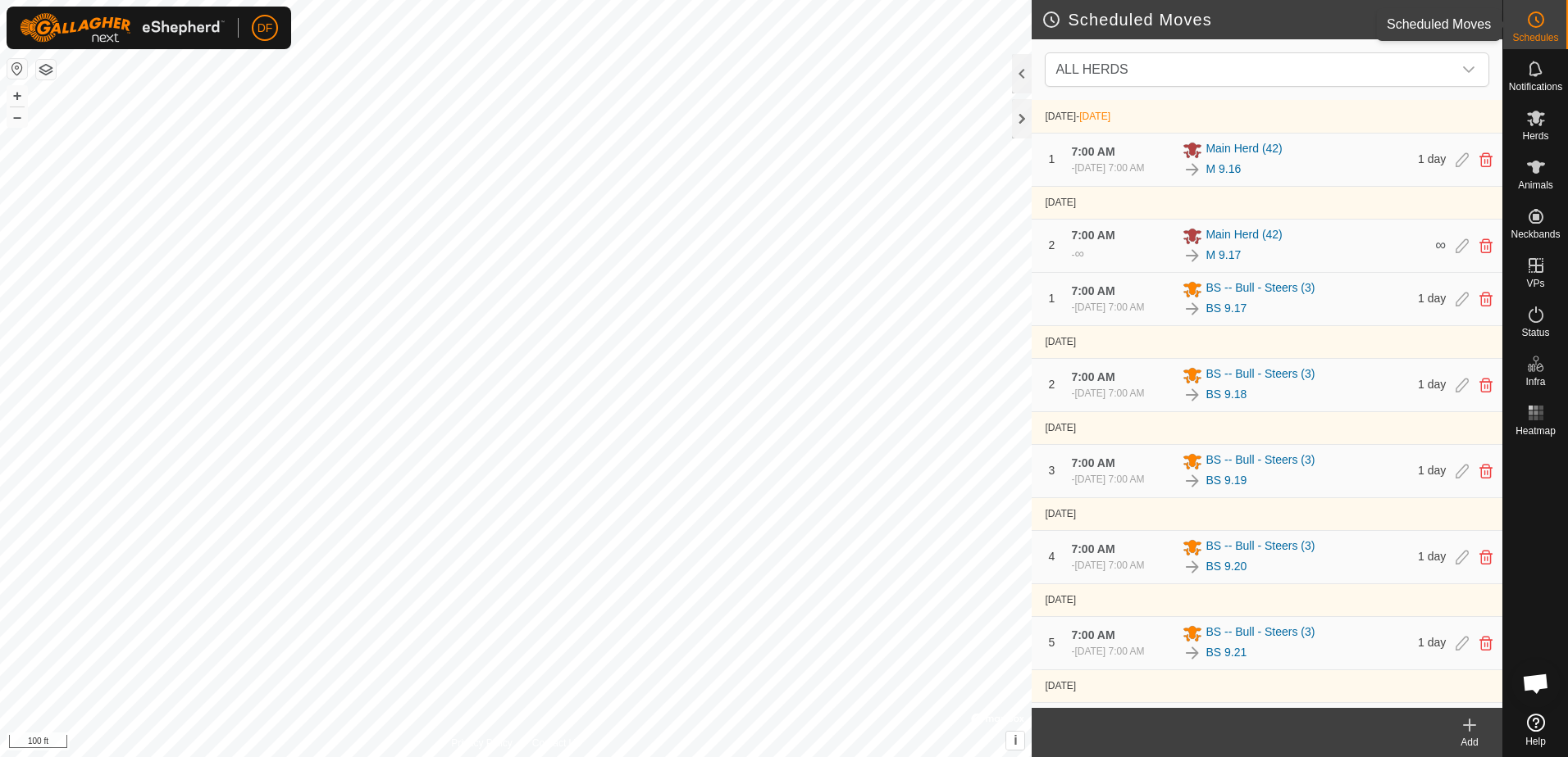
click at [1535, 22] on icon at bounding box center [1536, 20] width 20 height 20
click at [0, 141] on html "DF Schedules Notifications Herds Animals Neckbands VPs Status Infra Heatmap Hel…" at bounding box center [784, 378] width 1568 height 757
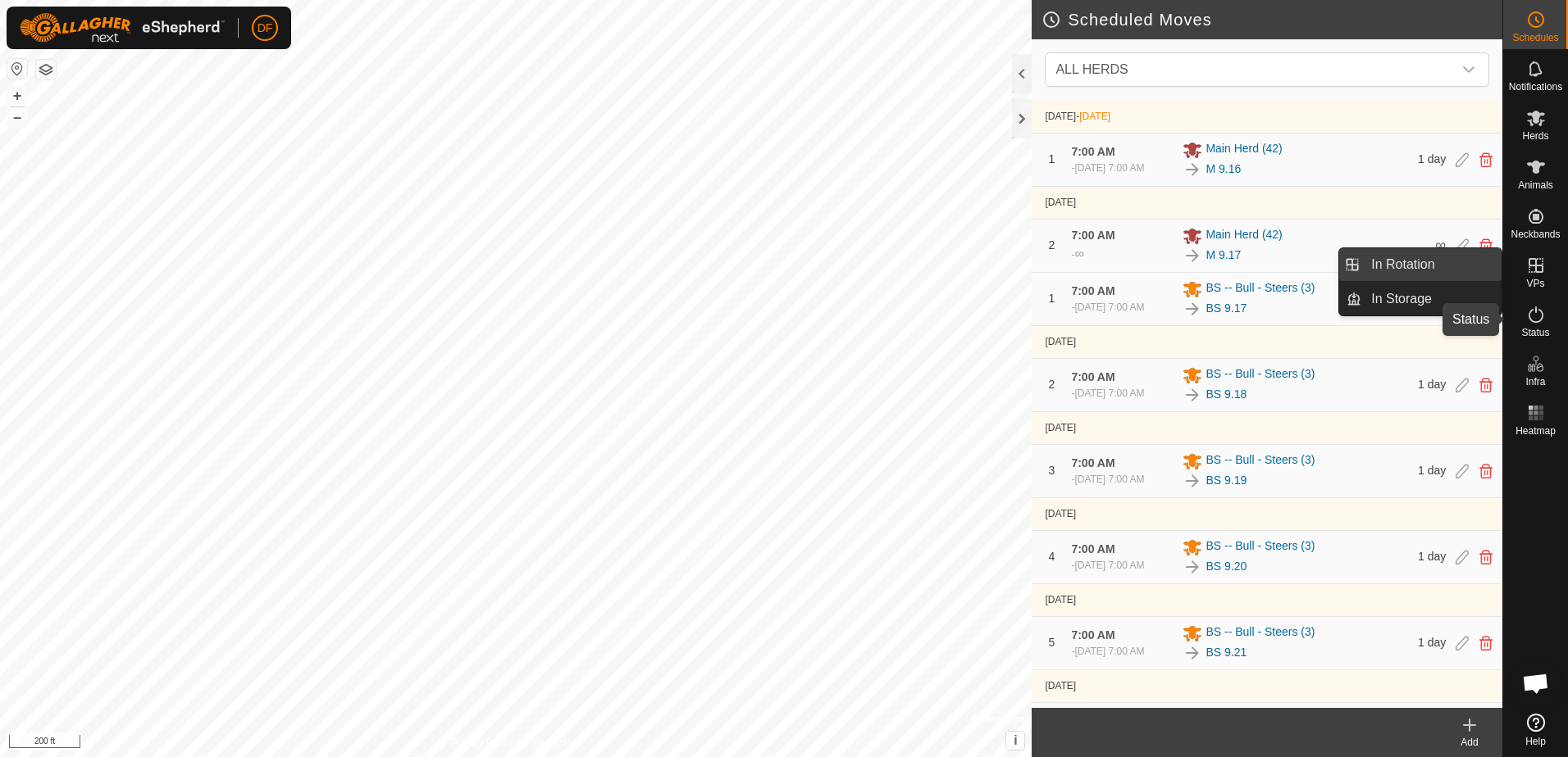
drag, startPoint x: 1538, startPoint y: 323, endPoint x: 1413, endPoint y: 256, distance: 141.8
click at [1538, 323] on icon at bounding box center [1536, 315] width 20 height 20
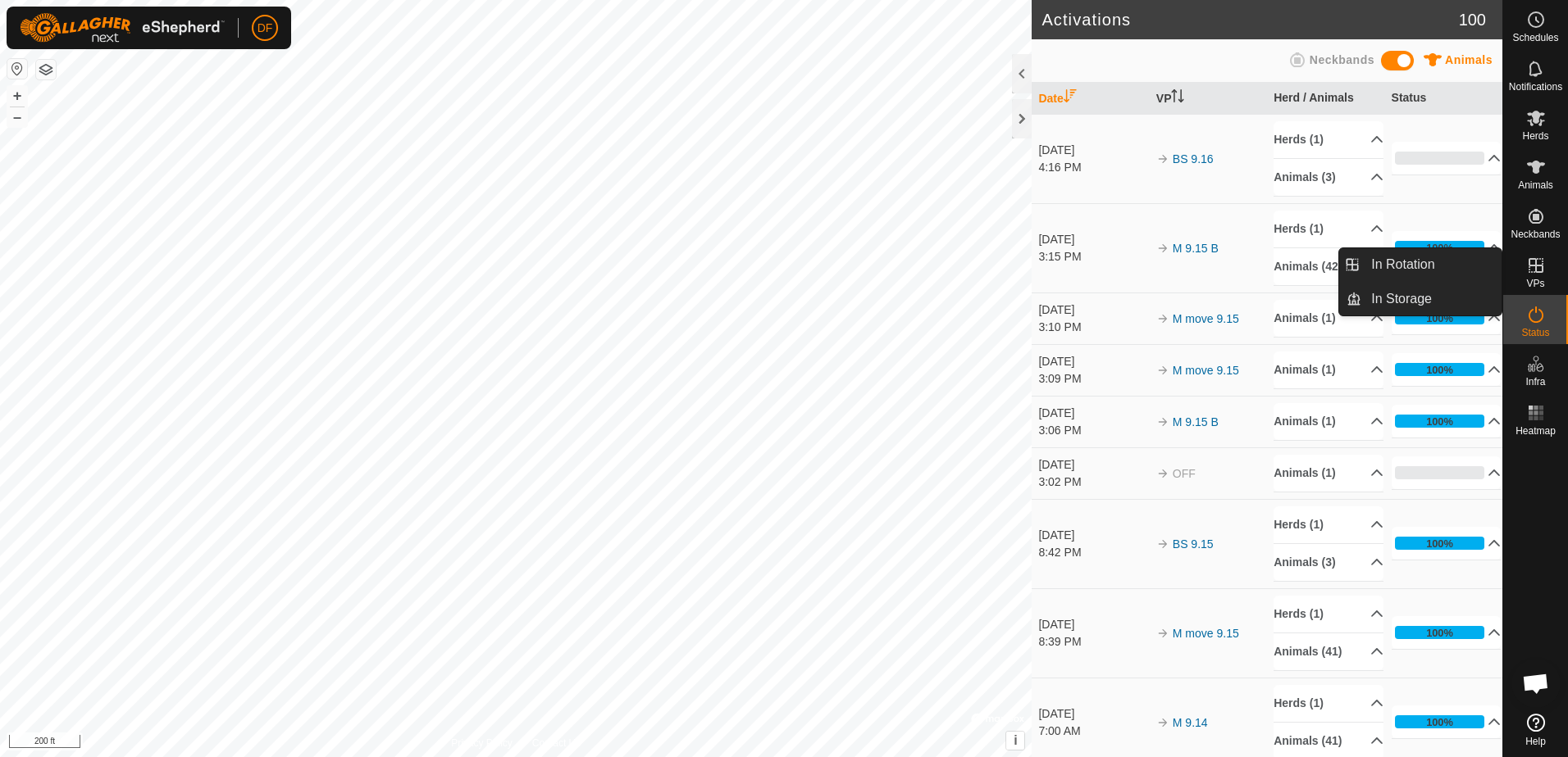
click at [1413, 256] on span "In Rotation" at bounding box center [1403, 265] width 63 height 20
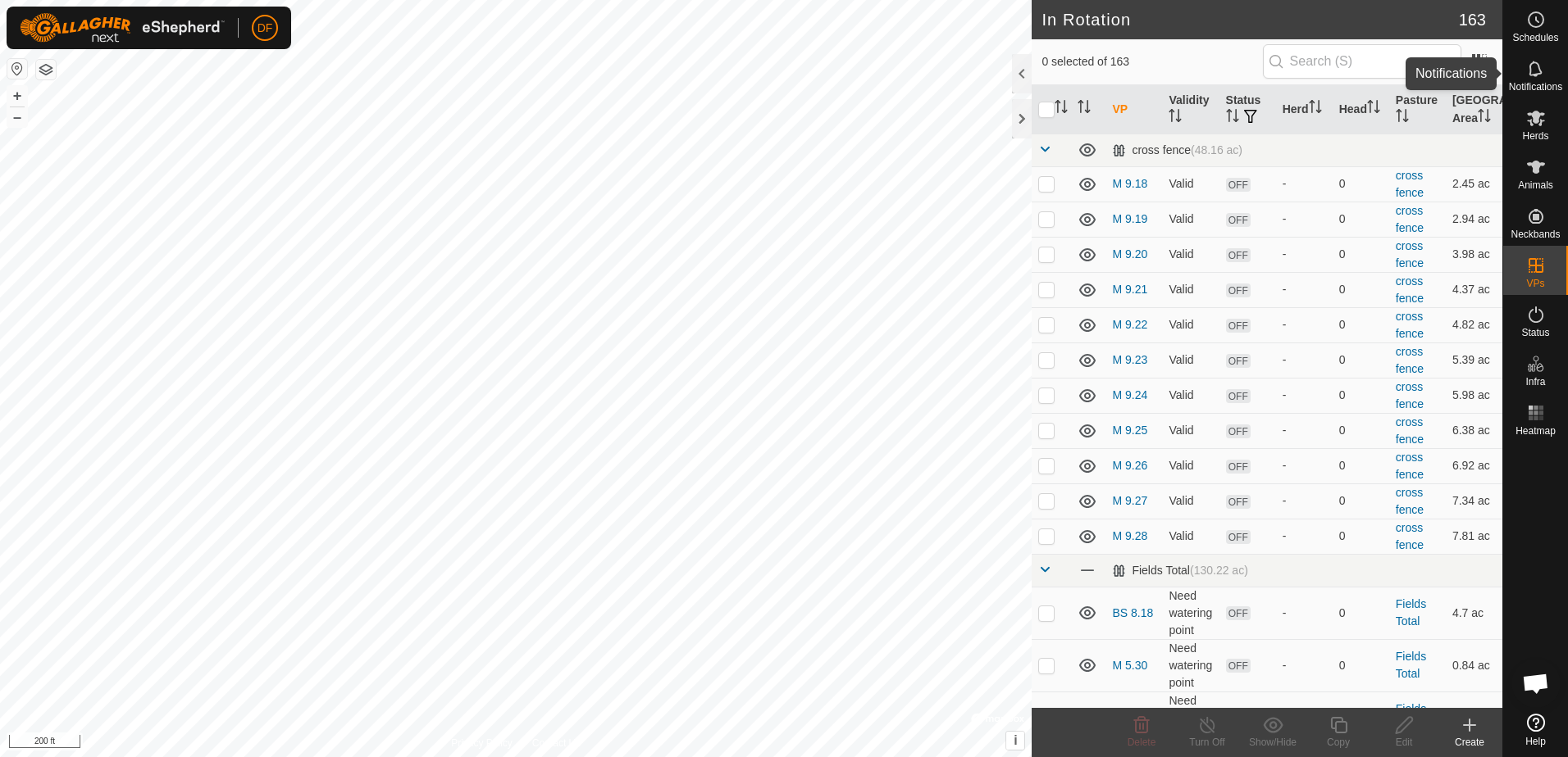
click at [1542, 75] on icon at bounding box center [1536, 69] width 20 height 20
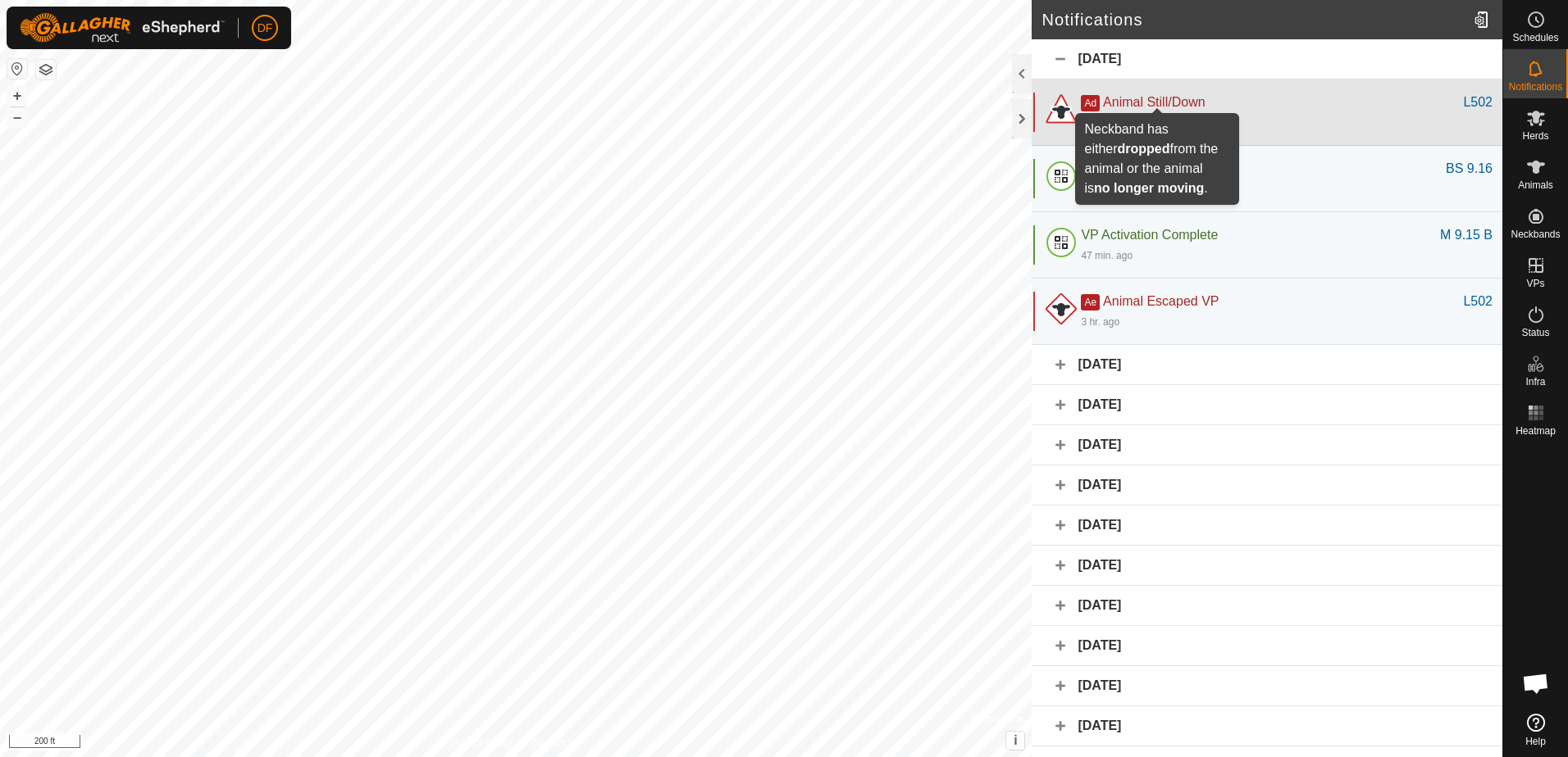
click at [1180, 99] on span "Animal Still/Down" at bounding box center [1154, 102] width 102 height 14
